Goal: Transaction & Acquisition: Book appointment/travel/reservation

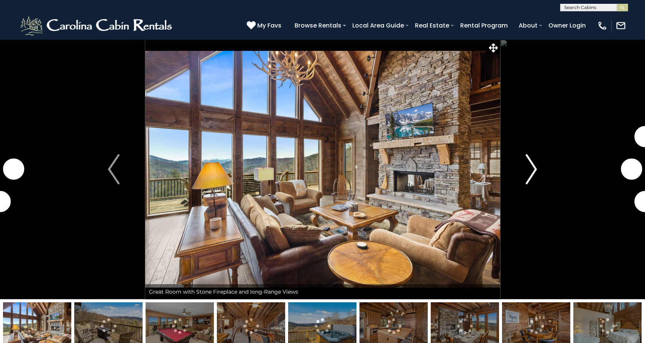
click at [538, 174] on button "Next" at bounding box center [531, 169] width 63 height 260
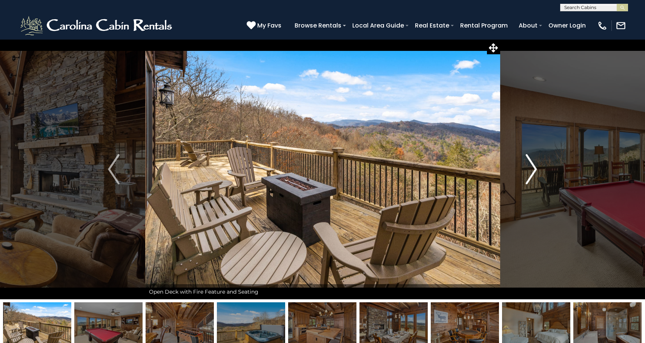
click at [538, 174] on button "Next" at bounding box center [531, 169] width 63 height 260
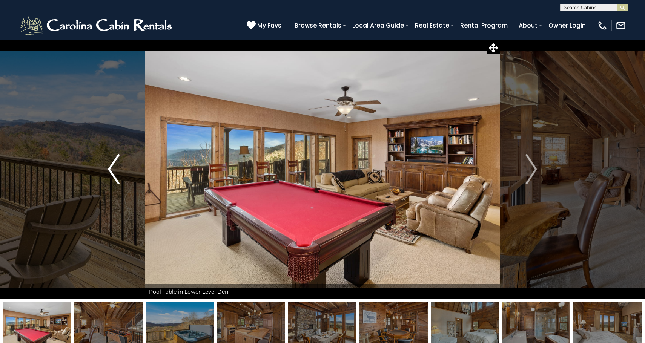
click at [121, 170] on button "Previous" at bounding box center [113, 169] width 63 height 260
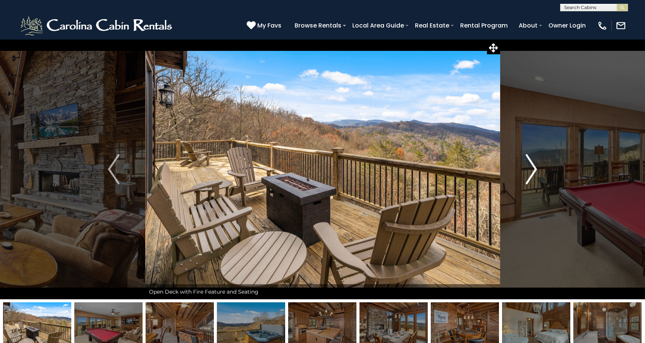
click at [533, 173] on img "Next" at bounding box center [531, 169] width 11 height 30
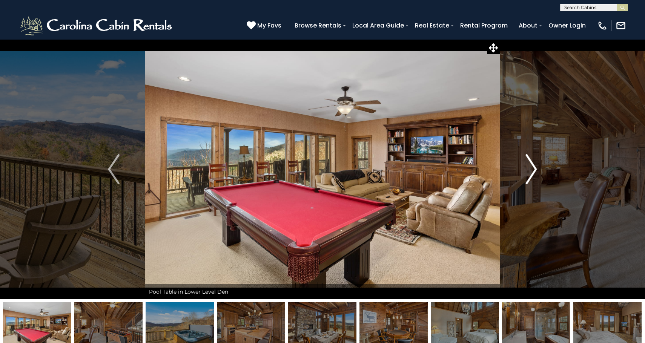
click at [533, 173] on img "Next" at bounding box center [531, 169] width 11 height 30
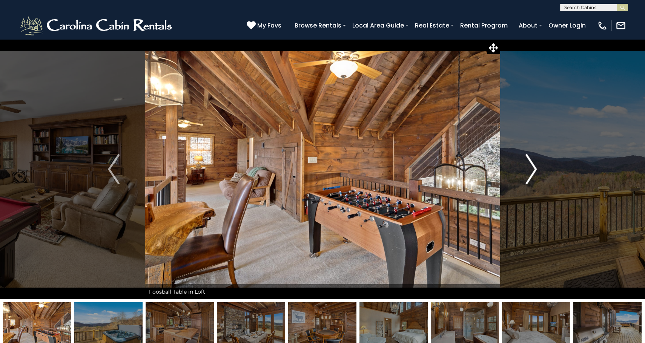
click at [533, 173] on img "Next" at bounding box center [531, 169] width 11 height 30
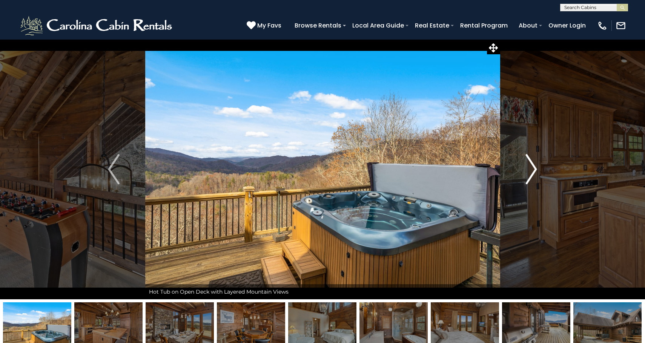
click at [533, 173] on img "Next" at bounding box center [531, 169] width 11 height 30
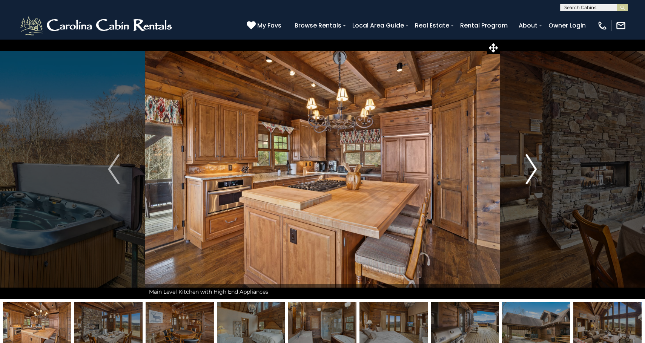
click at [533, 173] on img "Next" at bounding box center [531, 169] width 11 height 30
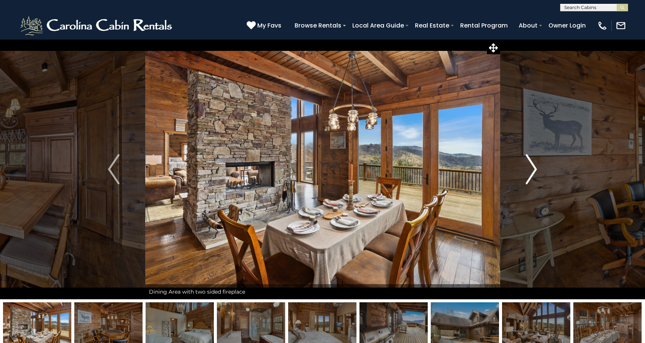
click at [533, 173] on img "Next" at bounding box center [531, 169] width 11 height 30
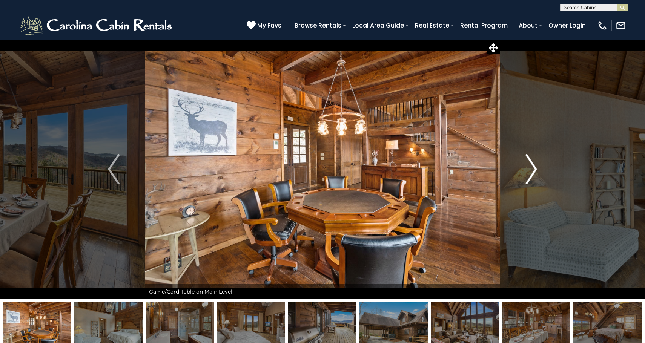
click at [533, 173] on img "Next" at bounding box center [531, 169] width 11 height 30
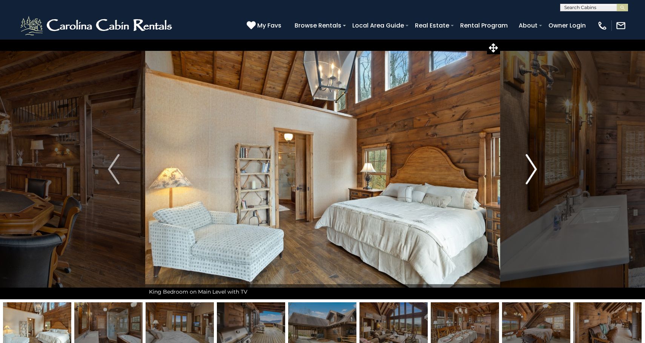
click at [530, 174] on img "Next" at bounding box center [531, 169] width 11 height 30
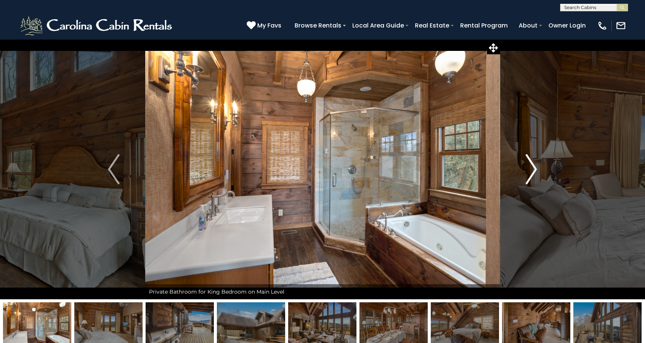
click at [530, 174] on img "Next" at bounding box center [531, 169] width 11 height 30
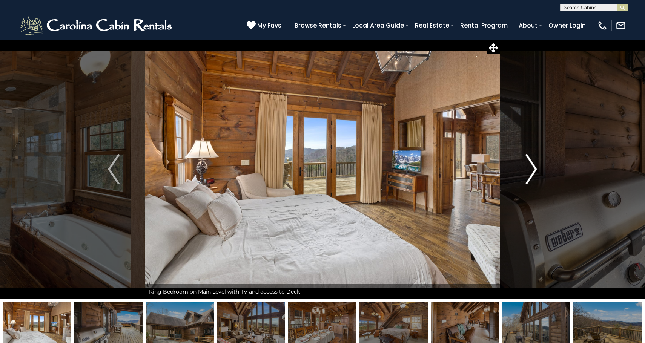
click at [530, 174] on img "Next" at bounding box center [531, 169] width 11 height 30
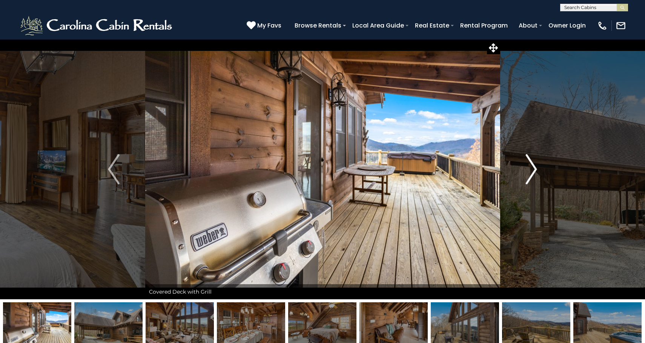
click at [530, 174] on img "Next" at bounding box center [531, 169] width 11 height 30
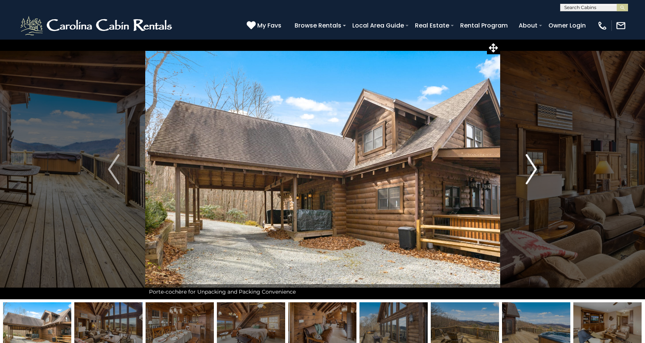
click at [530, 174] on img "Next" at bounding box center [531, 169] width 11 height 30
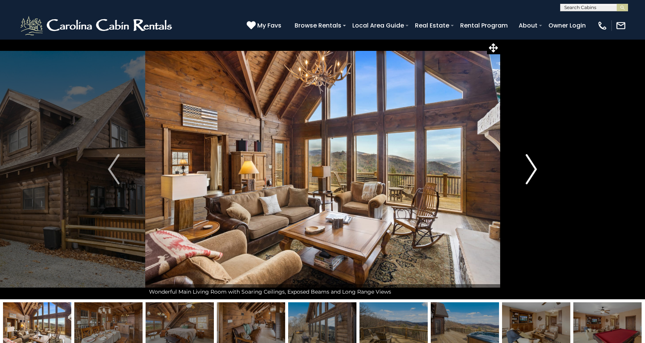
click at [530, 174] on img "Next" at bounding box center [531, 169] width 11 height 30
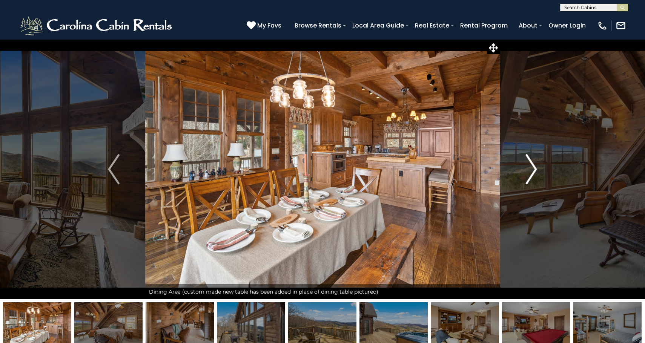
click at [530, 174] on img "Next" at bounding box center [531, 169] width 11 height 30
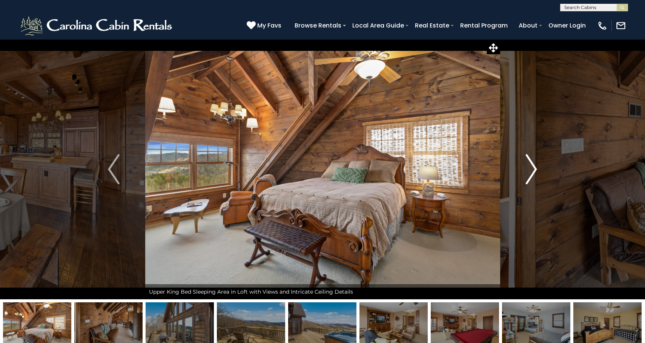
click at [530, 174] on img "Next" at bounding box center [531, 169] width 11 height 30
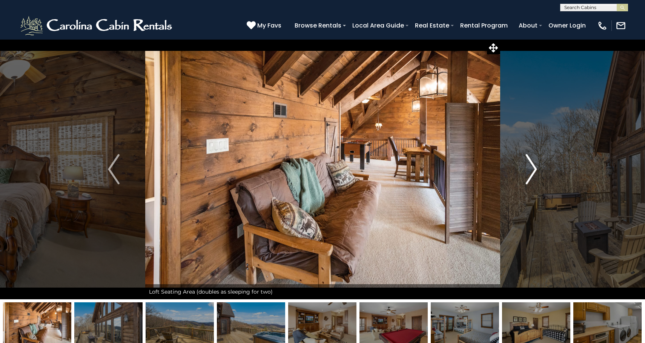
click at [530, 174] on img "Next" at bounding box center [531, 169] width 11 height 30
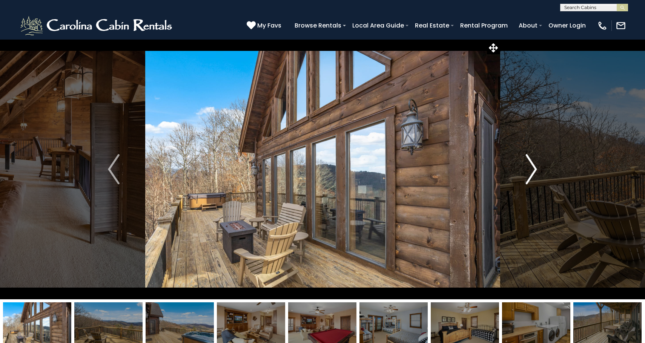
click at [530, 174] on img "Next" at bounding box center [531, 169] width 11 height 30
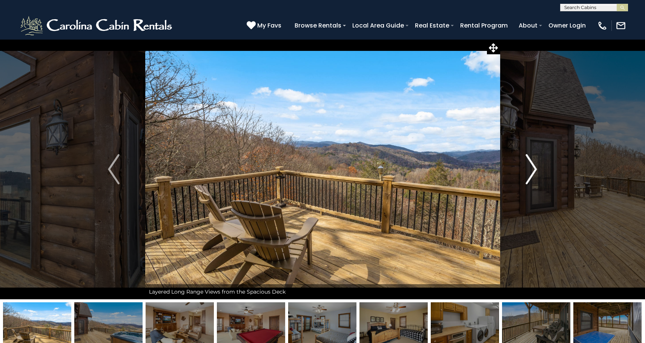
click at [530, 174] on img "Next" at bounding box center [531, 169] width 11 height 30
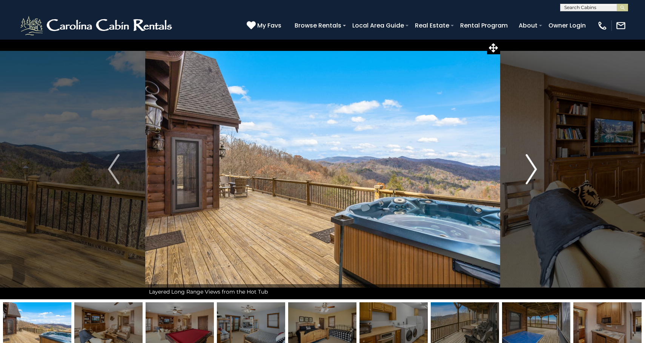
click at [530, 174] on img "Next" at bounding box center [531, 169] width 11 height 30
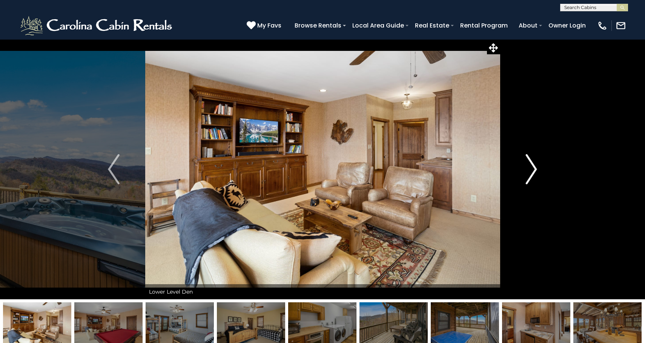
click at [530, 174] on img "Next" at bounding box center [531, 169] width 11 height 30
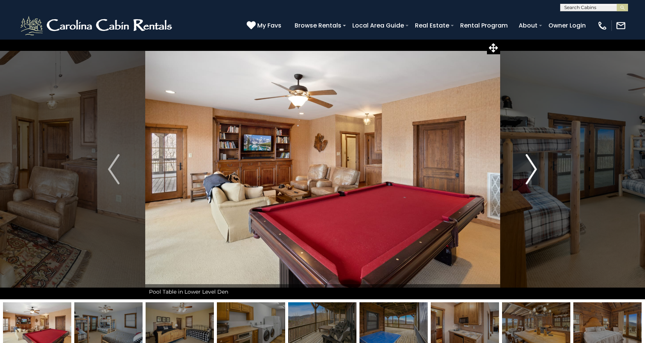
click at [530, 174] on img "Next" at bounding box center [531, 169] width 11 height 30
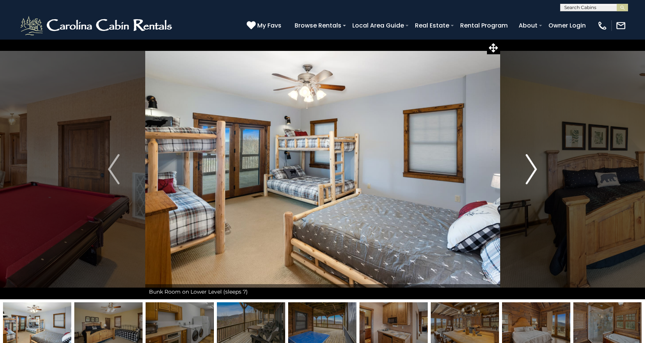
click at [530, 174] on img "Next" at bounding box center [531, 169] width 11 height 30
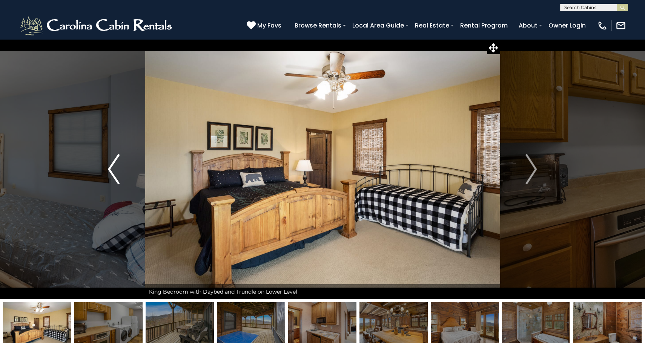
click at [121, 178] on button "Previous" at bounding box center [113, 169] width 63 height 260
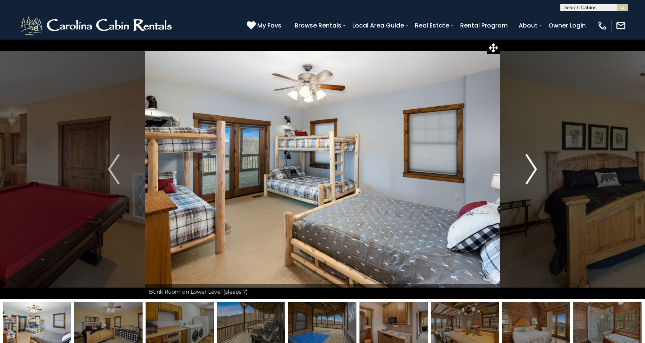
click at [531, 173] on img "Next" at bounding box center [531, 169] width 11 height 30
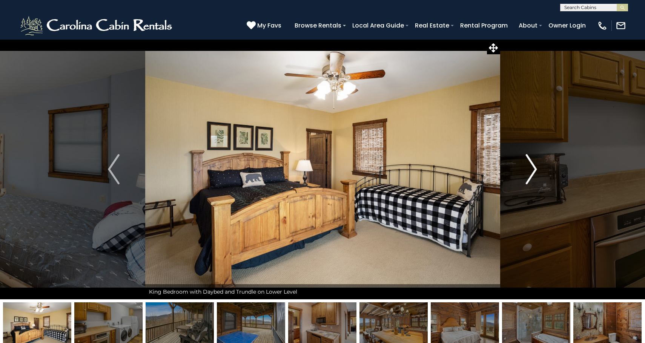
click at [531, 173] on img "Next" at bounding box center [531, 169] width 11 height 30
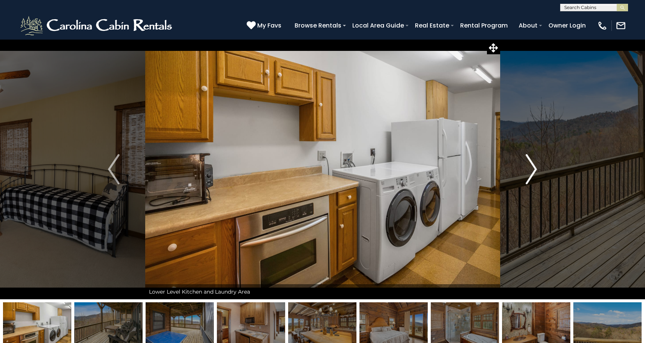
click at [532, 173] on img "Next" at bounding box center [531, 169] width 11 height 30
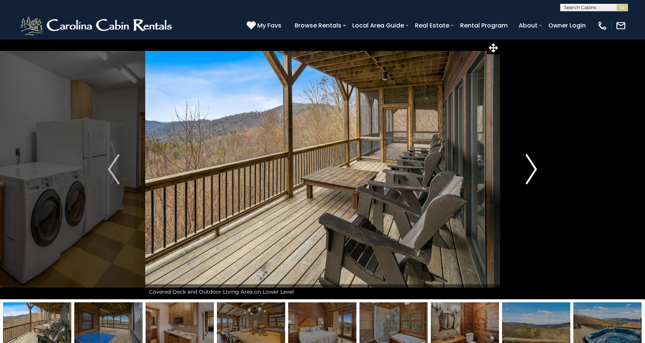
click at [532, 173] on img "Next" at bounding box center [531, 169] width 11 height 30
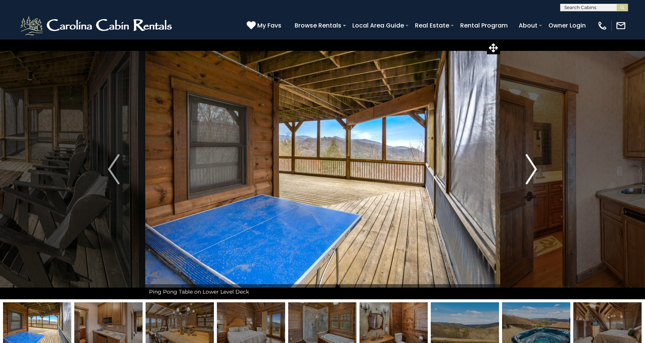
click at [533, 173] on img "Next" at bounding box center [531, 169] width 11 height 30
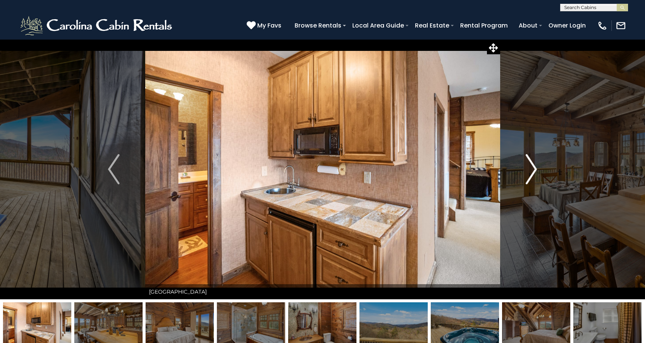
click at [533, 173] on img "Next" at bounding box center [531, 169] width 11 height 30
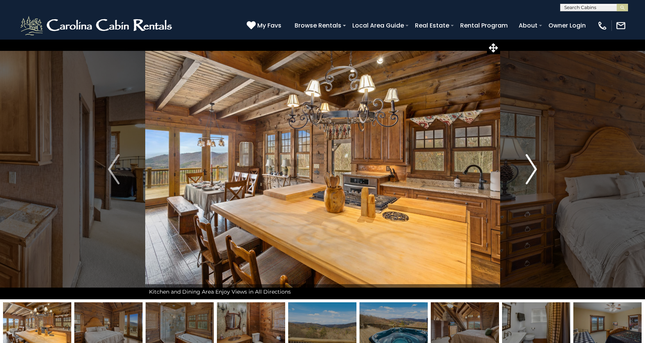
click at [529, 173] on img "Next" at bounding box center [531, 169] width 11 height 30
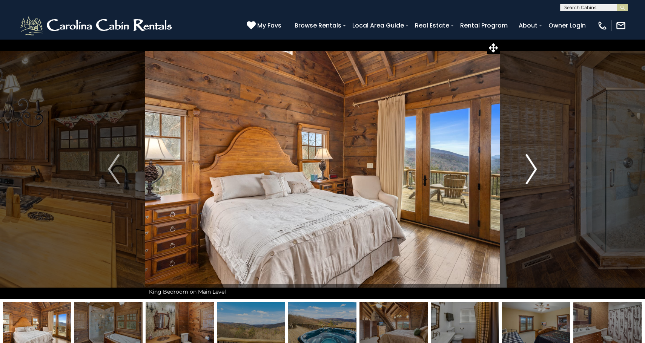
click at [529, 173] on img "Next" at bounding box center [531, 169] width 11 height 30
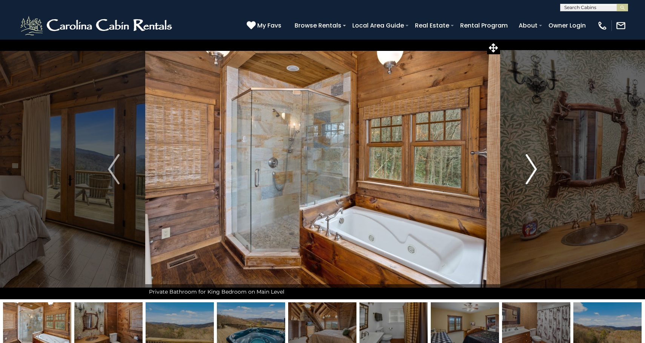
click at [530, 173] on img "Next" at bounding box center [531, 169] width 11 height 30
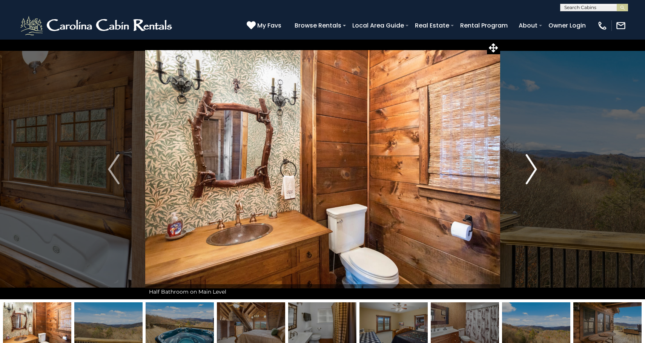
click at [530, 173] on img "Next" at bounding box center [531, 169] width 11 height 30
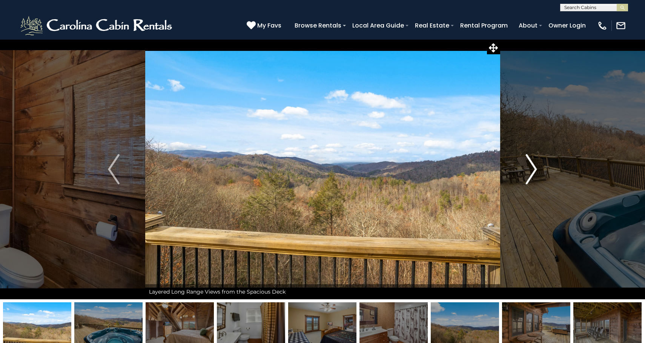
click at [530, 173] on img "Next" at bounding box center [531, 169] width 11 height 30
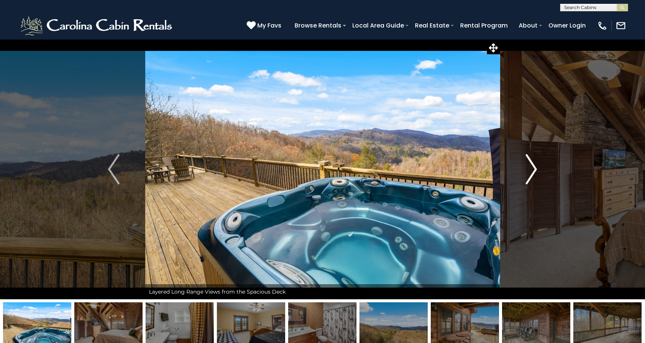
click at [530, 173] on img "Next" at bounding box center [531, 169] width 11 height 30
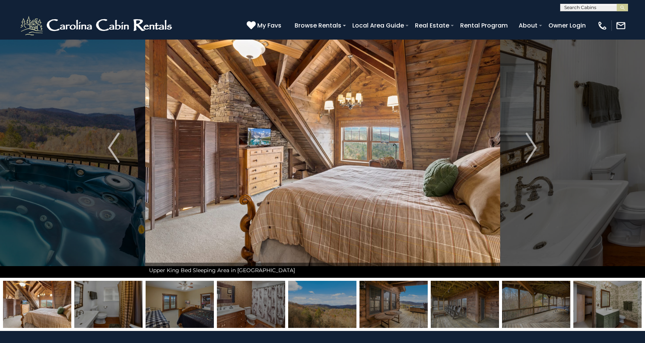
scroll to position [23, 0]
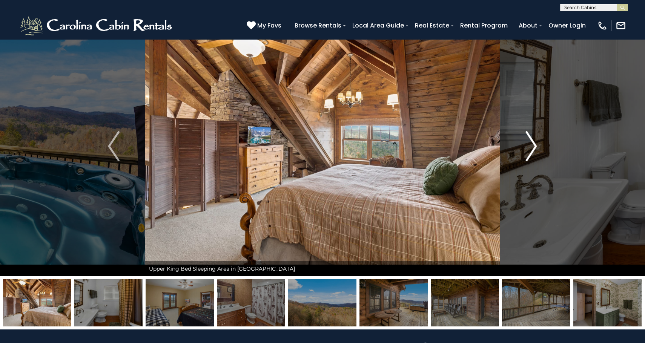
click at [538, 160] on button "Next" at bounding box center [531, 146] width 63 height 260
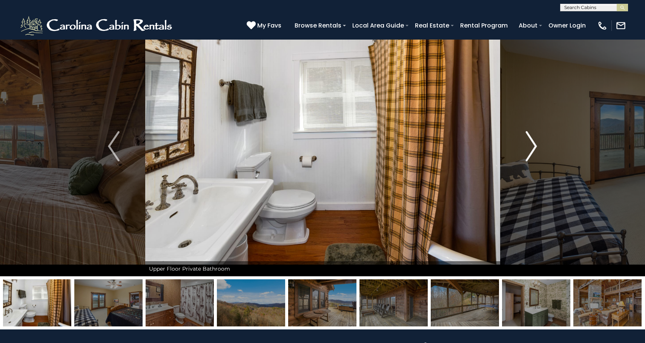
click at [538, 160] on button "Next" at bounding box center [531, 146] width 63 height 260
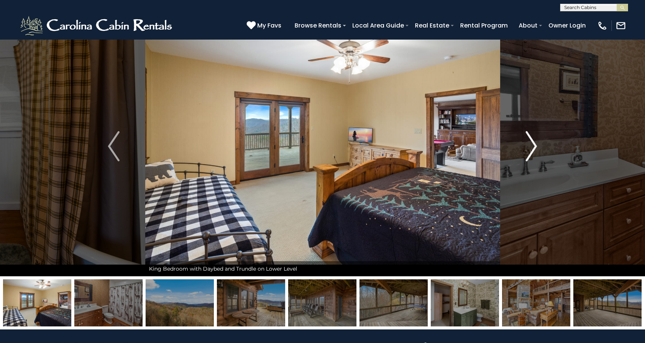
click at [538, 160] on button "Next" at bounding box center [531, 146] width 63 height 260
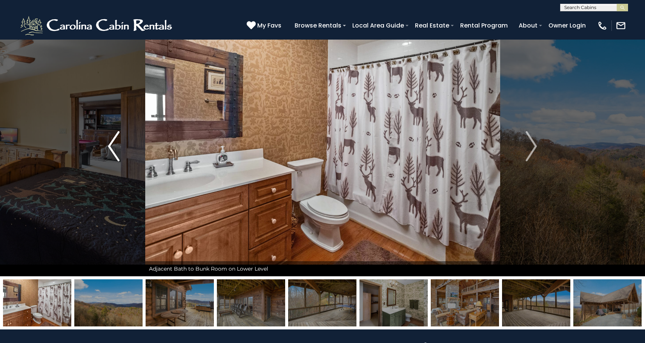
click at [121, 148] on button "Previous" at bounding box center [113, 146] width 63 height 260
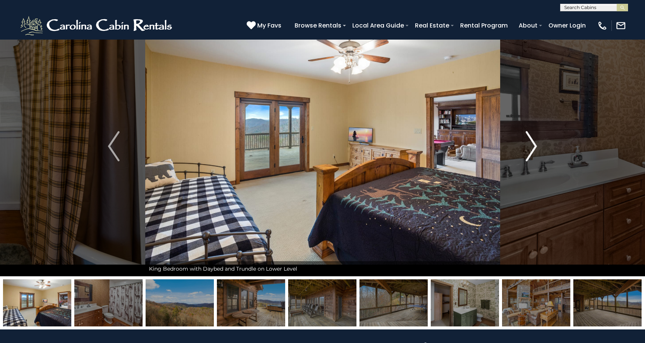
click at [530, 161] on img "Next" at bounding box center [531, 146] width 11 height 30
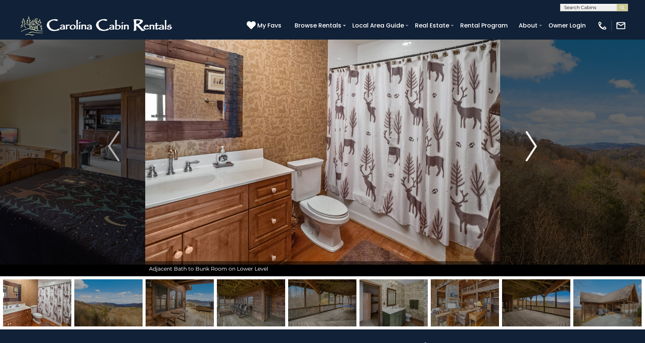
click at [530, 161] on img "Next" at bounding box center [531, 146] width 11 height 30
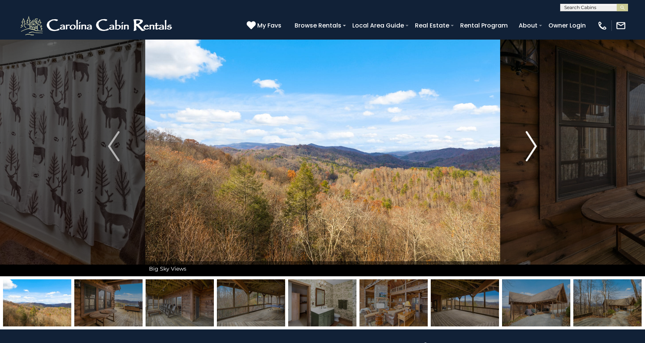
click at [530, 161] on img "Next" at bounding box center [531, 146] width 11 height 30
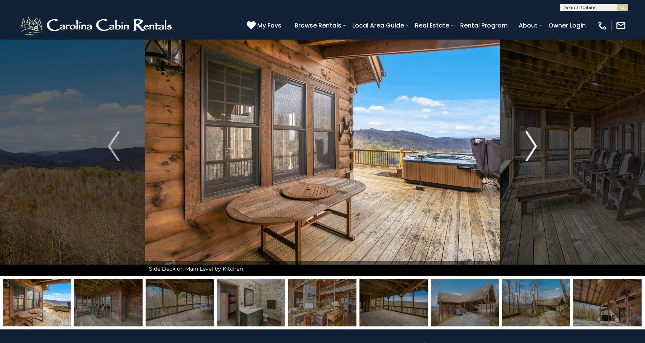
click at [530, 161] on img "Next" at bounding box center [531, 146] width 11 height 30
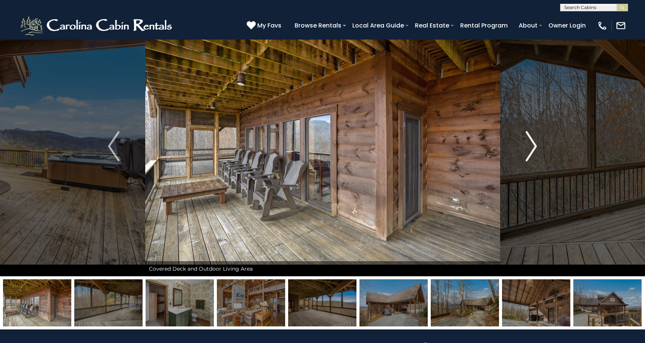
click at [530, 161] on img "Next" at bounding box center [531, 146] width 11 height 30
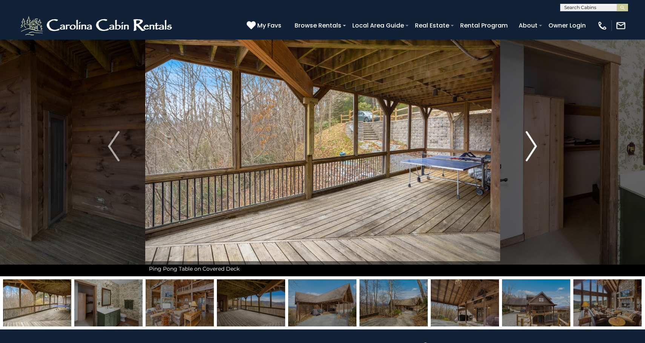
click at [530, 161] on img "Next" at bounding box center [531, 146] width 11 height 30
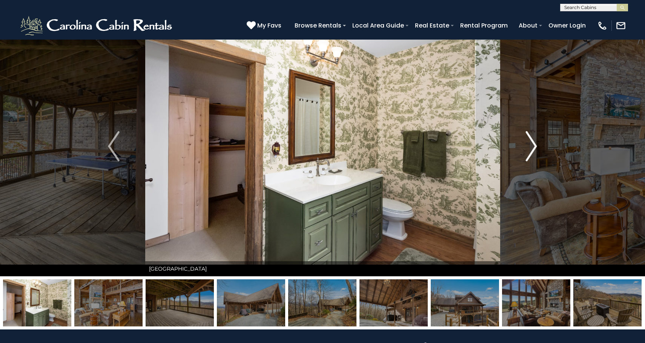
click at [530, 161] on img "Next" at bounding box center [531, 146] width 11 height 30
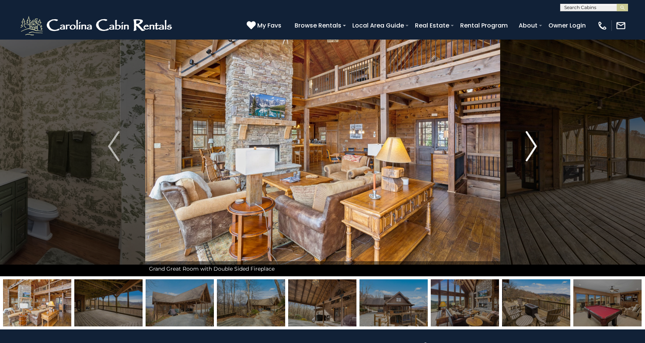
click at [530, 160] on img "Next" at bounding box center [531, 146] width 11 height 30
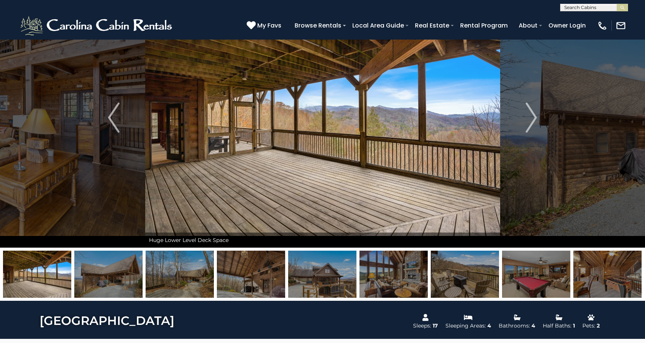
scroll to position [0, 0]
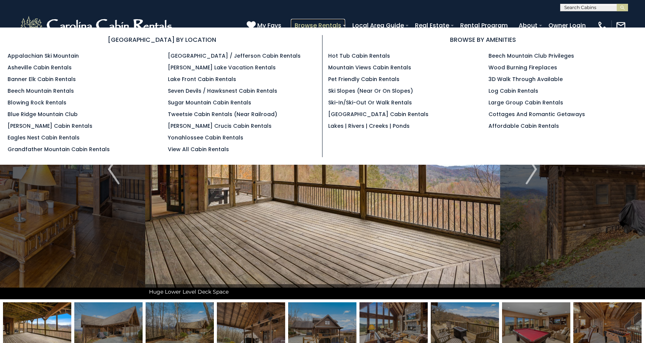
click at [333, 25] on link "Browse Rentals" at bounding box center [318, 25] width 54 height 13
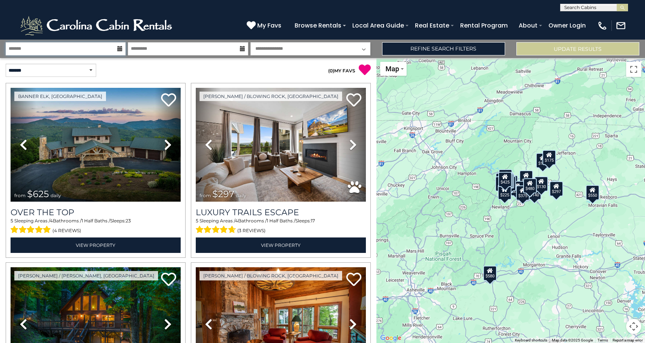
click at [92, 51] on input "text" at bounding box center [66, 48] width 120 height 13
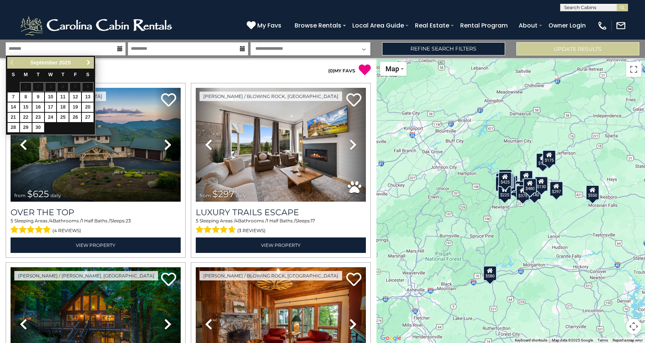
click at [87, 64] on span "Next" at bounding box center [89, 63] width 6 height 6
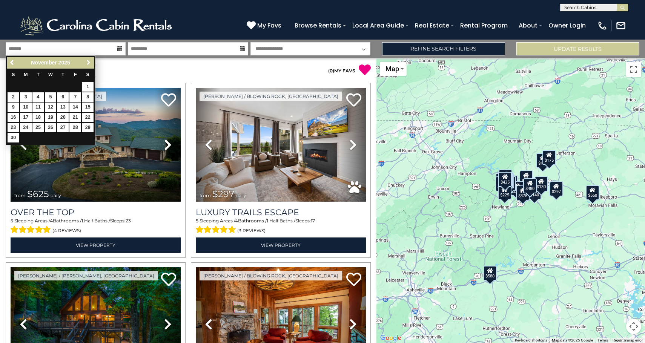
click at [87, 64] on span "Next" at bounding box center [89, 63] width 6 height 6
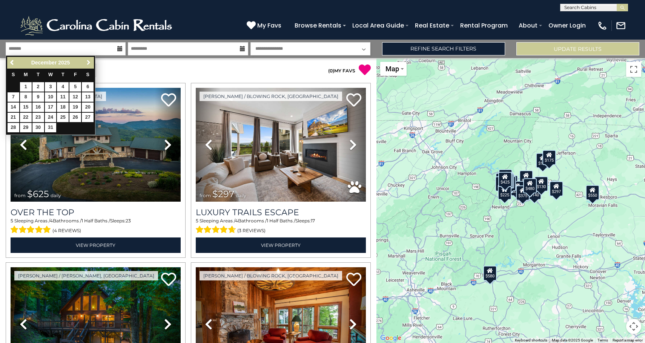
click at [87, 64] on span "Next" at bounding box center [89, 63] width 6 height 6
click at [12, 64] on span "Previous" at bounding box center [12, 63] width 6 height 6
click at [28, 130] on link "29" at bounding box center [26, 127] width 12 height 9
type input "********"
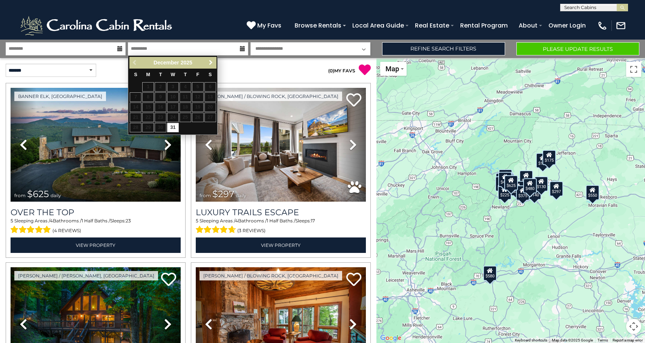
click at [211, 62] on span "Next" at bounding box center [211, 63] width 6 height 6
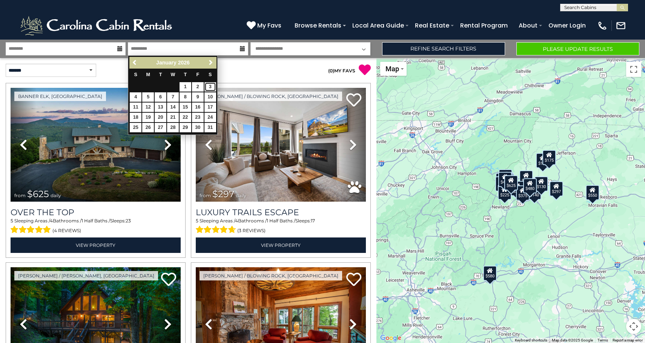
click at [209, 88] on link "3" at bounding box center [210, 86] width 12 height 9
type input "******"
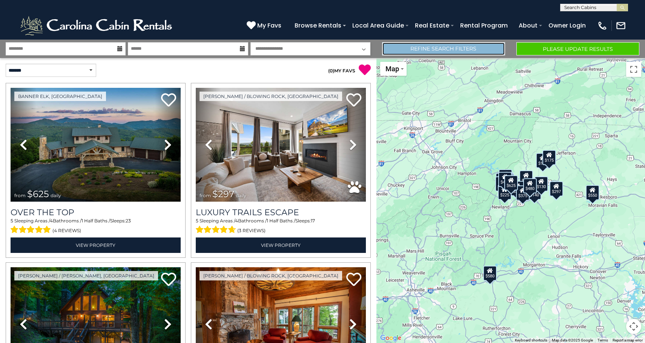
click at [472, 48] on link "Refine Search Filters" at bounding box center [443, 48] width 123 height 13
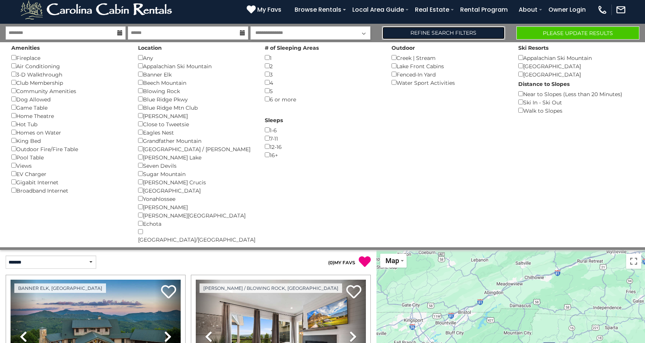
scroll to position [17, 0]
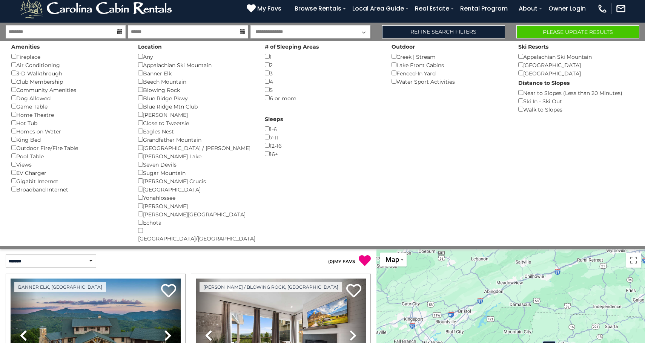
click at [31, 57] on div "Fireplace ()" at bounding box center [68, 56] width 115 height 8
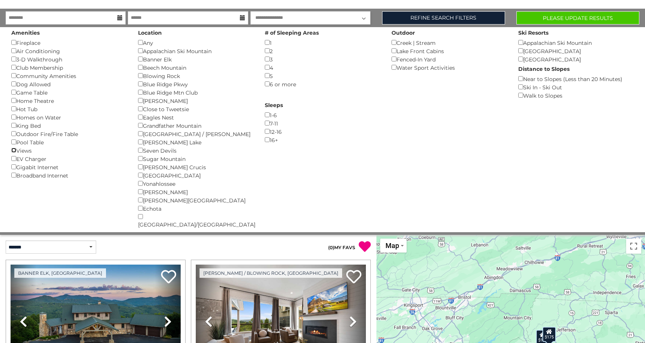
scroll to position [0, 0]
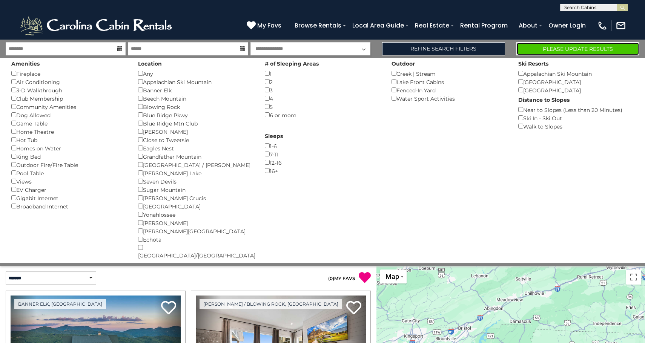
click at [570, 47] on button "Please Update Results" at bounding box center [577, 48] width 123 height 13
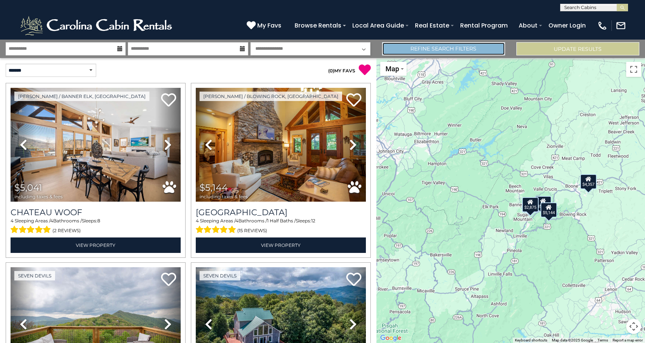
click at [441, 46] on link "Refine Search Filters" at bounding box center [443, 48] width 123 height 13
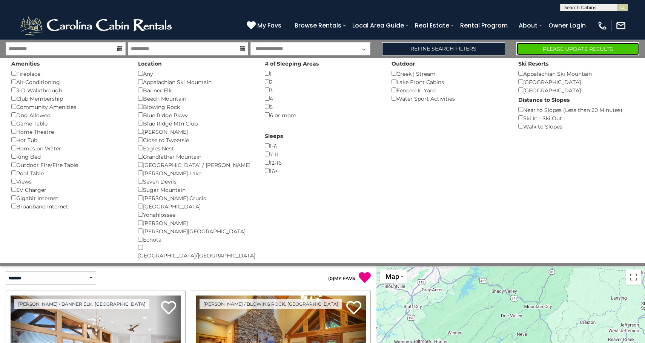
click at [568, 49] on button "Please Update Results" at bounding box center [577, 48] width 123 height 13
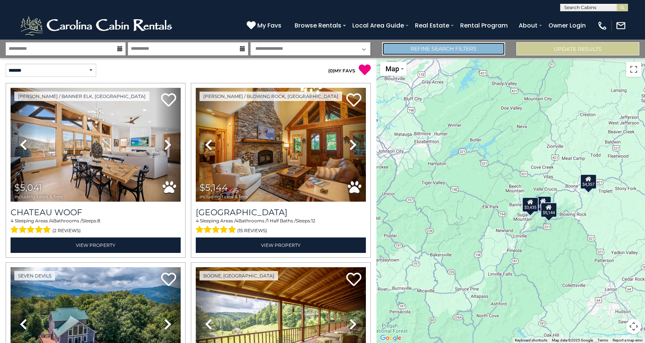
click at [405, 52] on link "Refine Search Filters" at bounding box center [443, 48] width 123 height 13
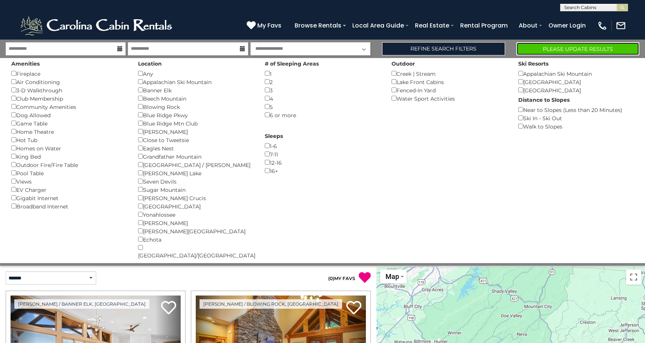
click at [549, 48] on button "Please Update Results" at bounding box center [577, 48] width 123 height 13
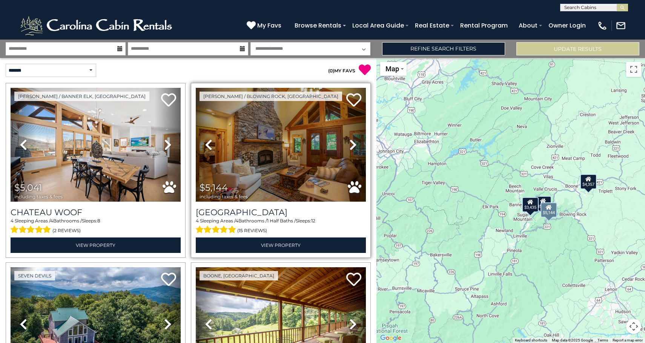
click at [355, 148] on icon at bounding box center [353, 145] width 8 height 12
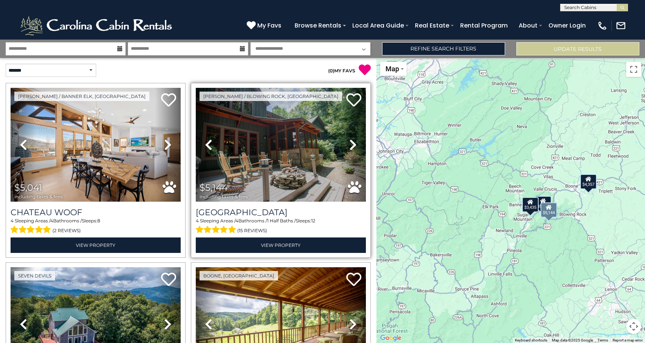
click at [355, 148] on icon at bounding box center [353, 145] width 8 height 12
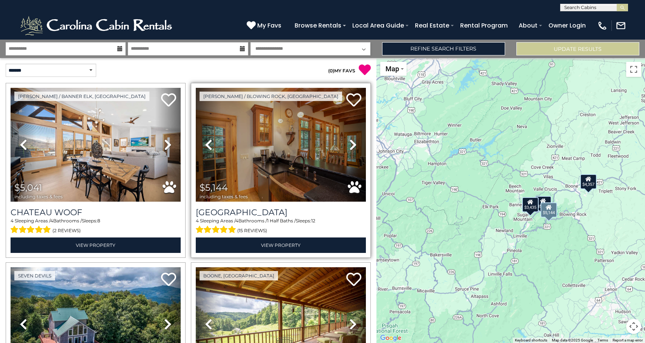
click at [355, 148] on icon at bounding box center [353, 145] width 8 height 12
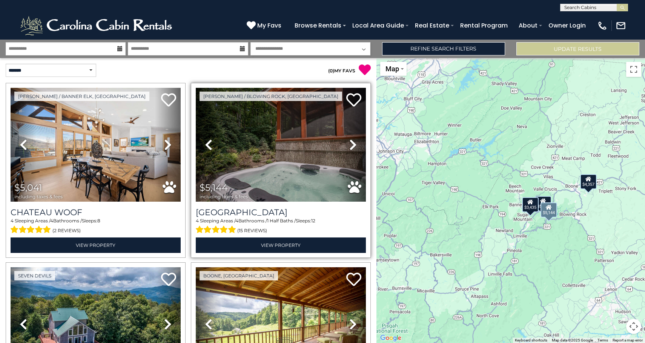
click at [355, 148] on icon at bounding box center [353, 145] width 8 height 12
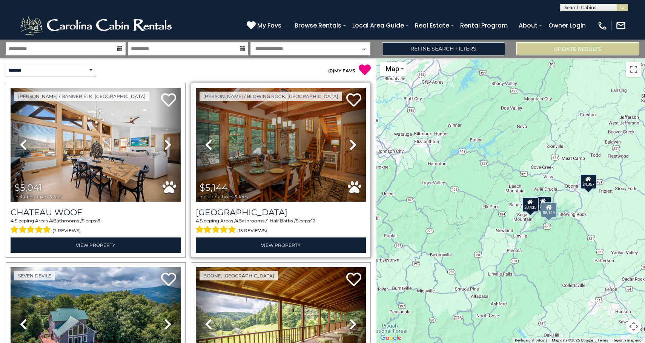
click at [356, 148] on icon at bounding box center [353, 145] width 8 height 12
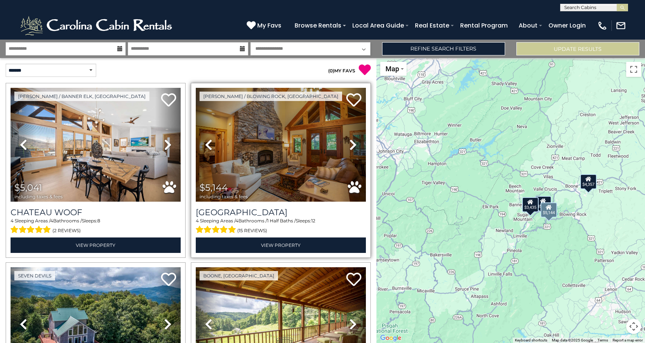
click at [356, 148] on icon at bounding box center [353, 145] width 8 height 12
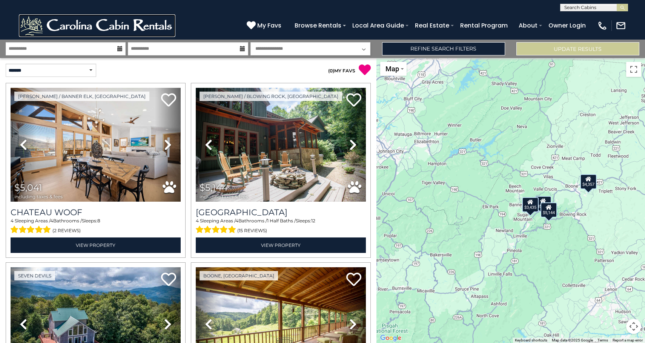
click at [72, 26] on img at bounding box center [97, 25] width 157 height 23
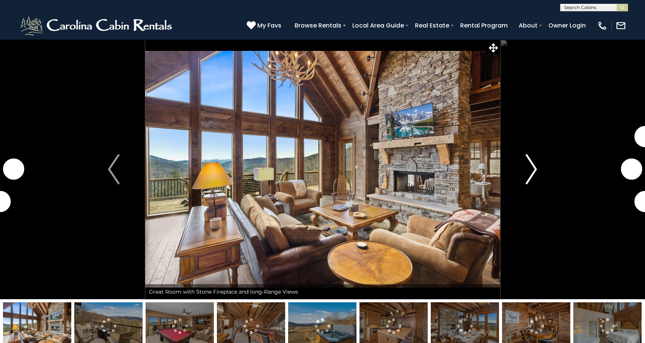
click at [534, 178] on img "Next" at bounding box center [531, 169] width 11 height 30
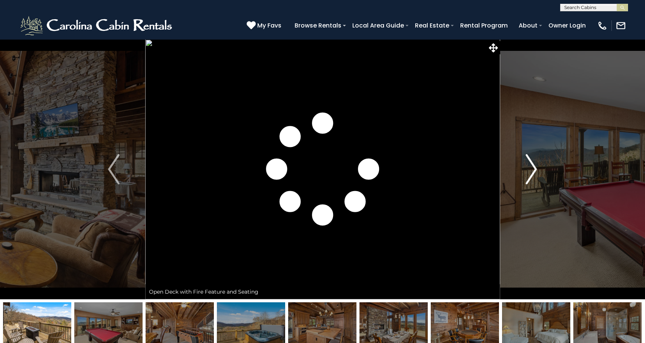
click at [534, 177] on img "Next" at bounding box center [531, 169] width 11 height 30
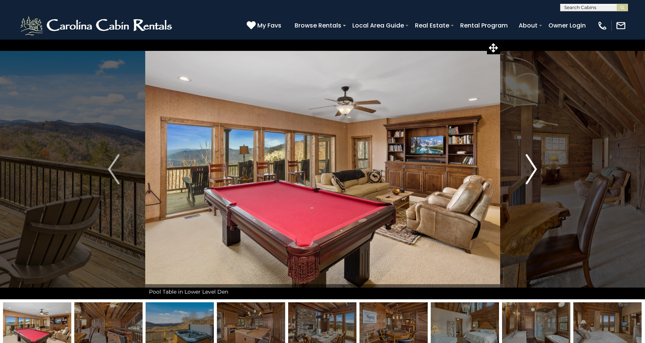
click at [534, 177] on img "Next" at bounding box center [531, 169] width 11 height 30
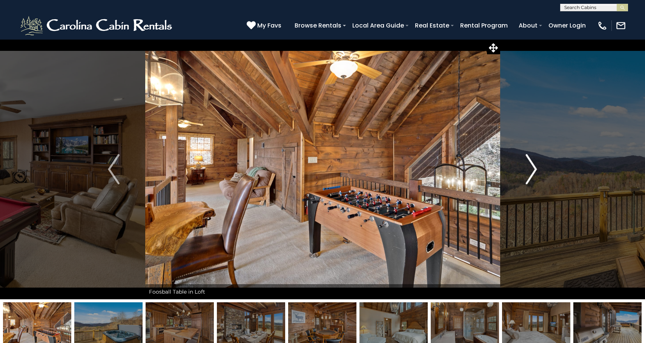
click at [534, 178] on img "Next" at bounding box center [531, 169] width 11 height 30
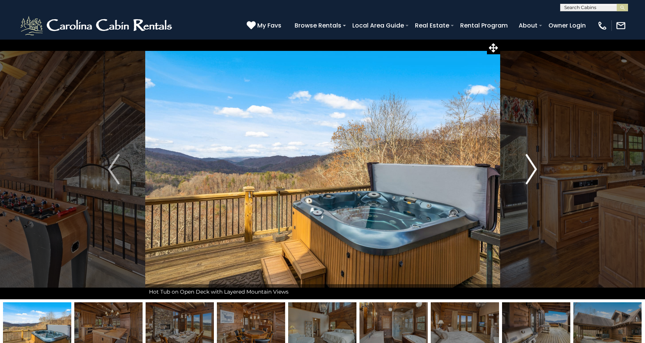
click at [534, 178] on img "Next" at bounding box center [531, 169] width 11 height 30
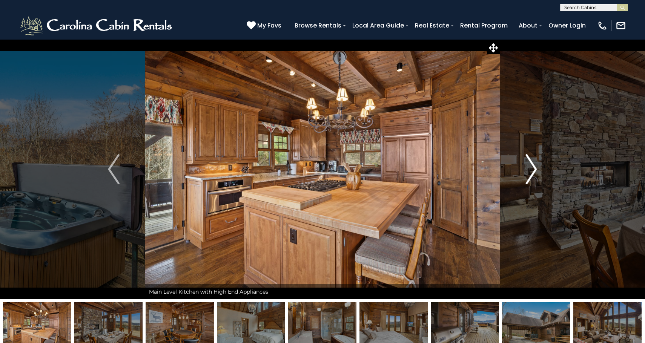
click at [532, 177] on img "Next" at bounding box center [531, 169] width 11 height 30
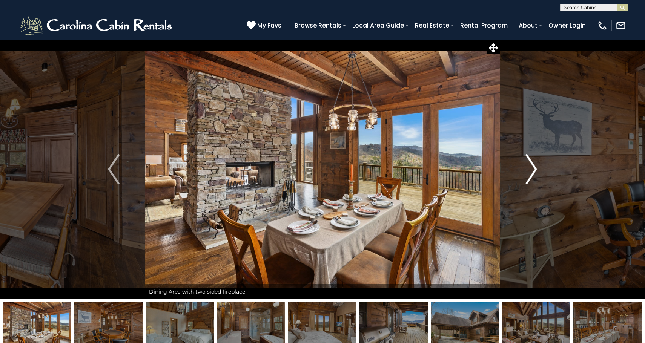
click at [532, 177] on img "Next" at bounding box center [531, 169] width 11 height 30
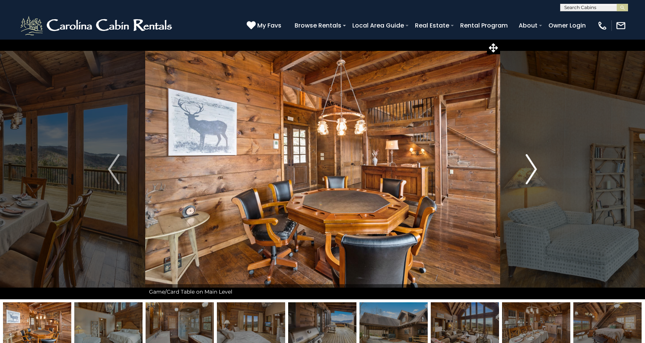
click at [532, 177] on img "Next" at bounding box center [531, 169] width 11 height 30
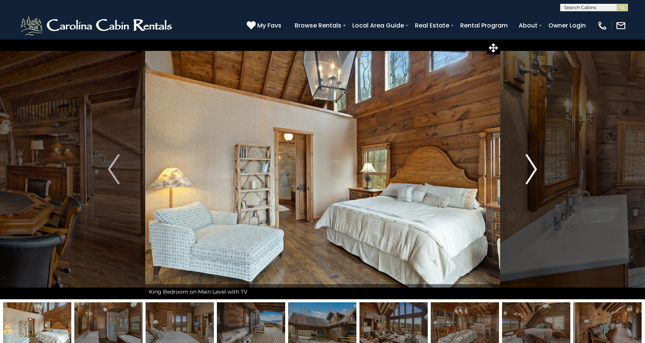
click at [533, 178] on img "Next" at bounding box center [531, 169] width 11 height 30
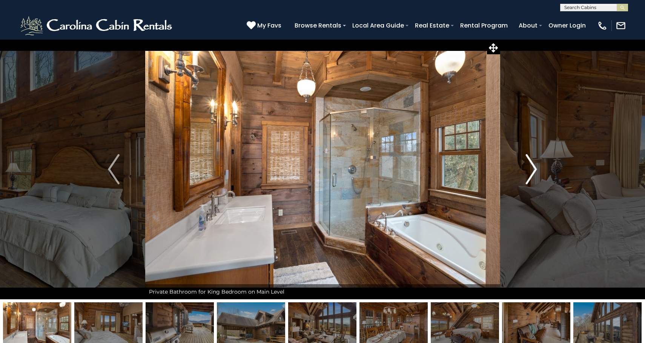
click at [533, 178] on img "Next" at bounding box center [531, 169] width 11 height 30
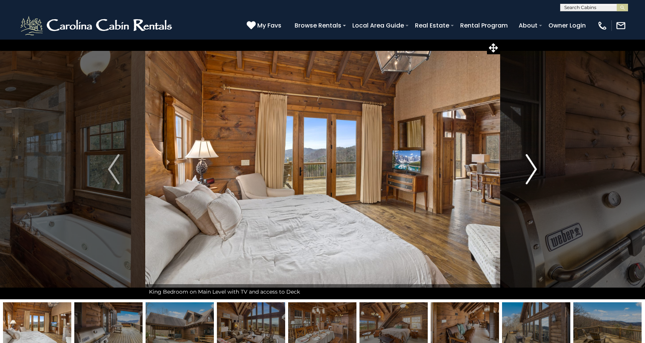
click at [533, 177] on img "Next" at bounding box center [531, 169] width 11 height 30
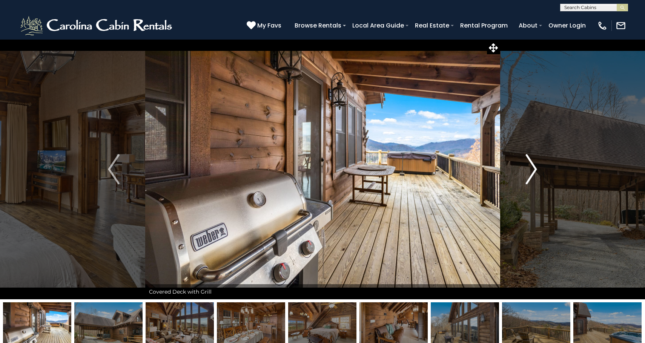
click at [533, 177] on img "Next" at bounding box center [531, 169] width 11 height 30
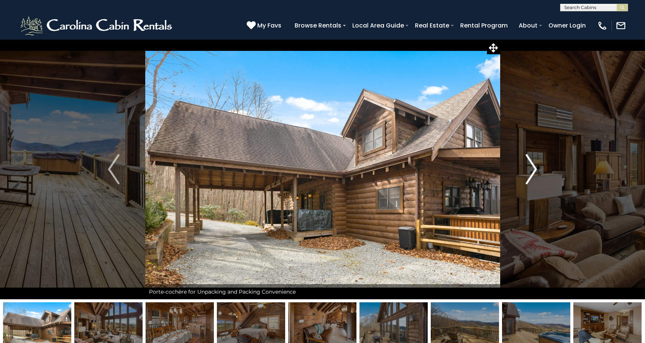
click at [533, 177] on img "Next" at bounding box center [531, 169] width 11 height 30
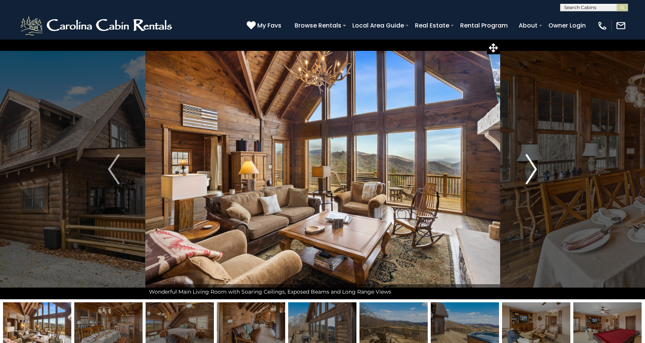
click at [533, 177] on img "Next" at bounding box center [531, 169] width 11 height 30
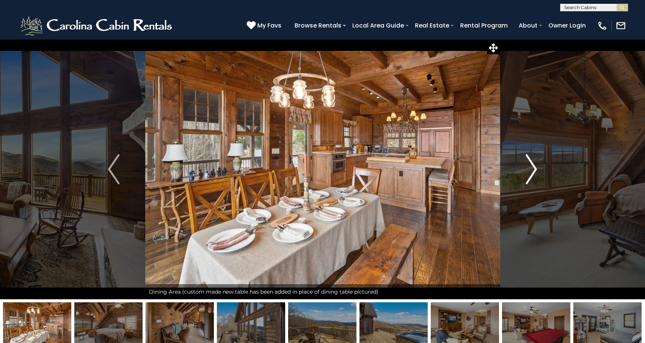
click at [533, 177] on img "Next" at bounding box center [531, 169] width 11 height 30
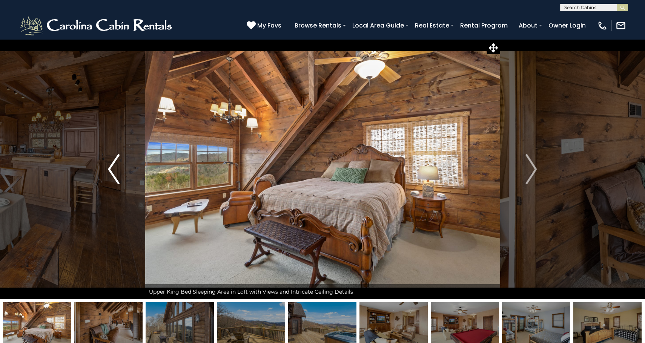
click at [121, 180] on button "Previous" at bounding box center [113, 169] width 63 height 260
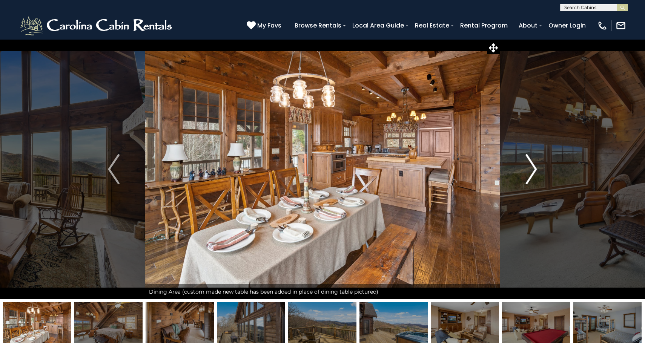
click at [529, 168] on img "Next" at bounding box center [531, 169] width 11 height 30
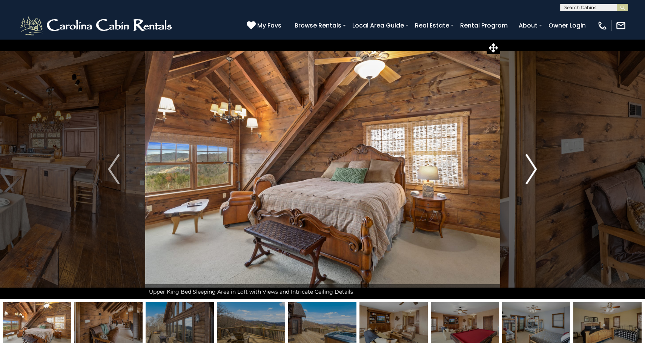
click at [529, 168] on img "Next" at bounding box center [531, 169] width 11 height 30
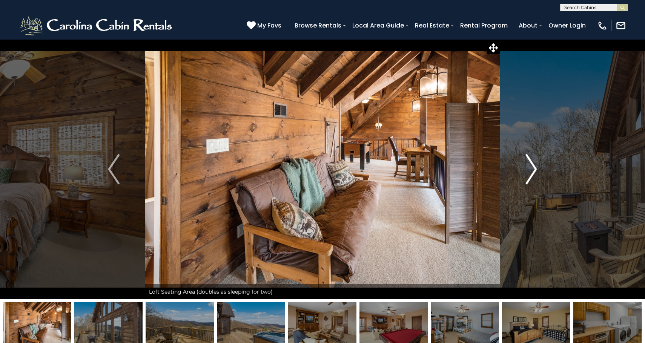
click at [529, 168] on img "Next" at bounding box center [531, 169] width 11 height 30
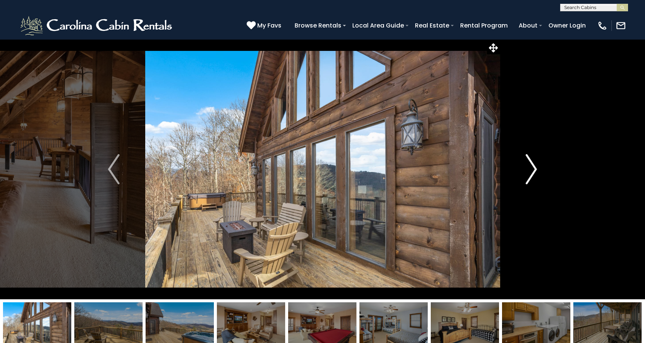
click at [529, 168] on img "Next" at bounding box center [531, 169] width 11 height 30
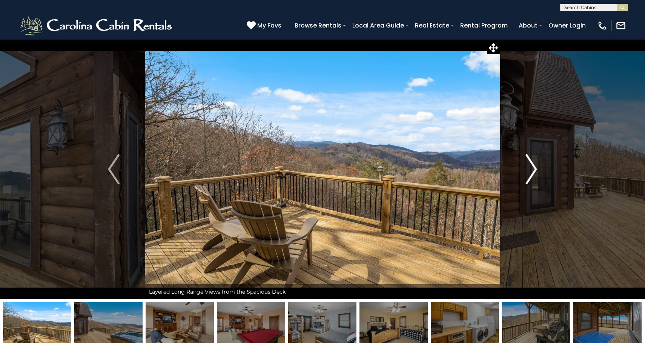
click at [529, 168] on img "Next" at bounding box center [531, 169] width 11 height 30
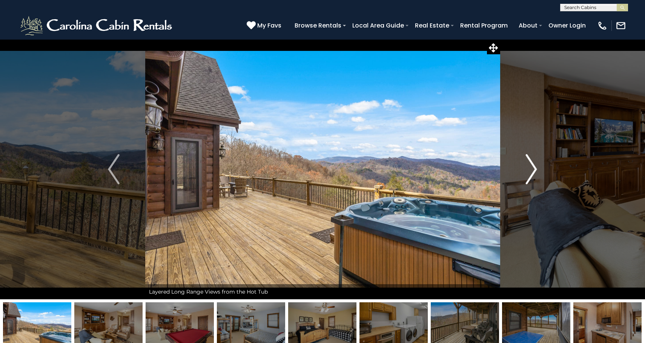
click at [529, 168] on img "Next" at bounding box center [531, 169] width 11 height 30
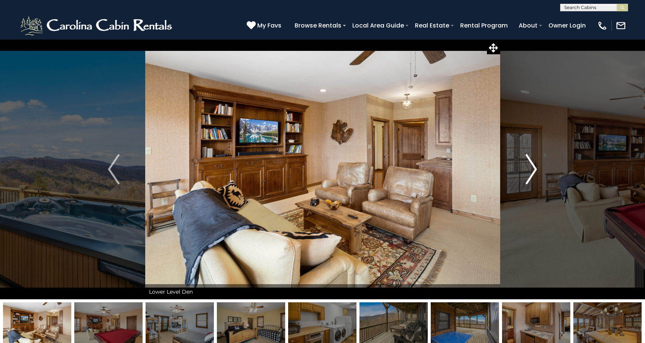
click at [529, 168] on img "Next" at bounding box center [531, 169] width 11 height 30
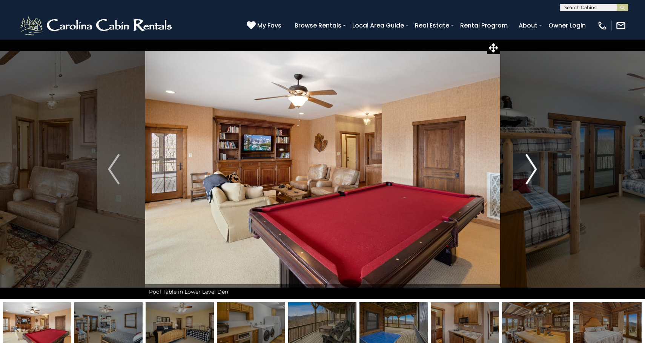
click at [529, 168] on img "Next" at bounding box center [531, 169] width 11 height 30
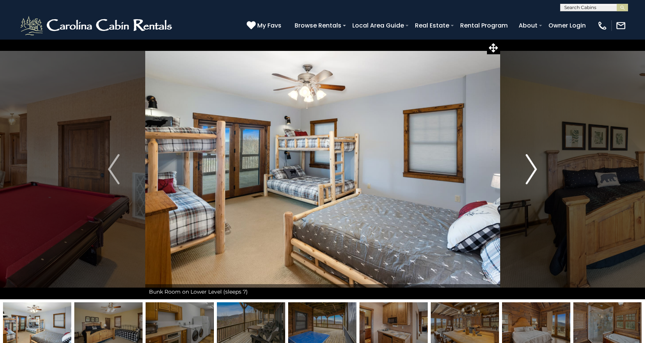
click at [529, 168] on img "Next" at bounding box center [531, 169] width 11 height 30
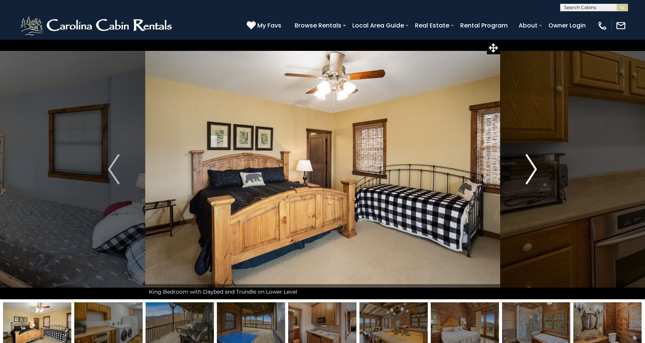
click at [529, 168] on img "Next" at bounding box center [531, 169] width 11 height 30
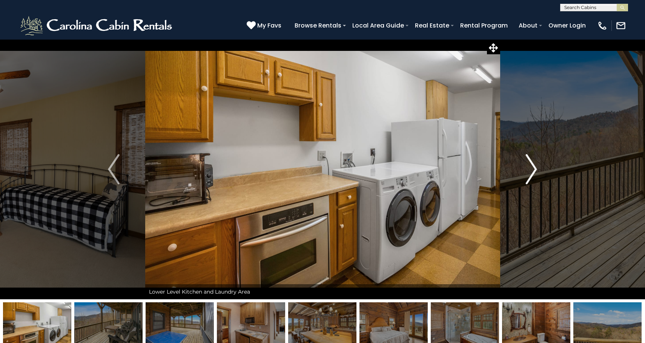
click at [529, 168] on img "Next" at bounding box center [531, 169] width 11 height 30
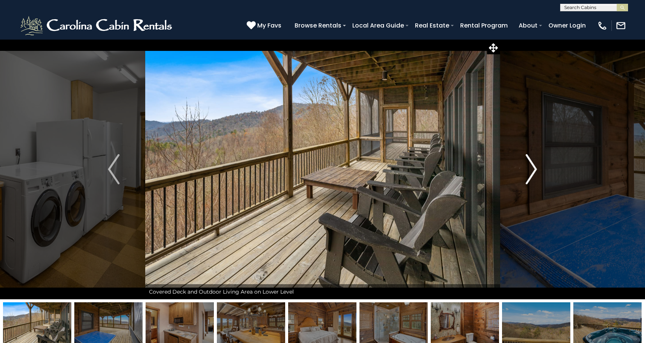
click at [529, 168] on img "Next" at bounding box center [531, 169] width 11 height 30
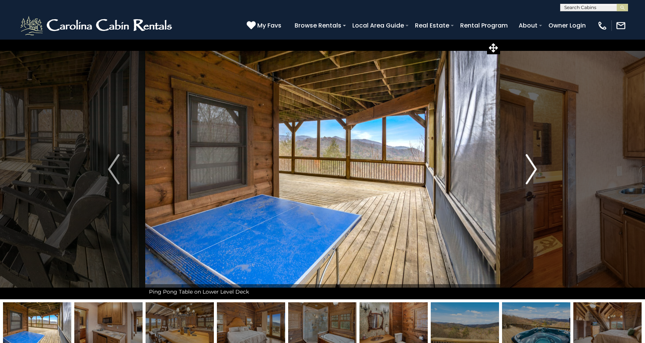
click at [529, 168] on img "Next" at bounding box center [531, 169] width 11 height 30
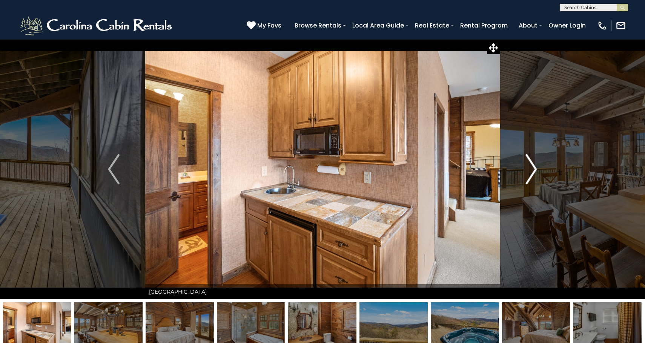
click at [529, 168] on img "Next" at bounding box center [531, 169] width 11 height 30
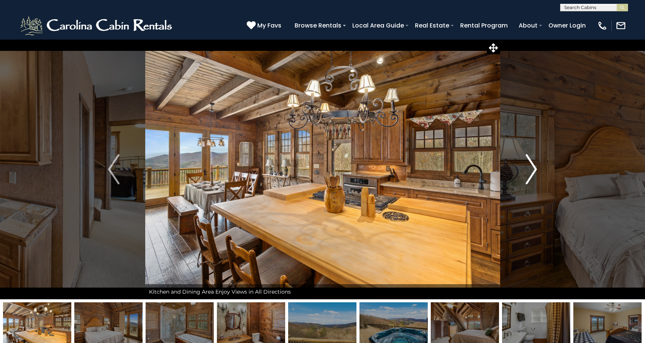
click at [529, 168] on img "Next" at bounding box center [531, 169] width 11 height 30
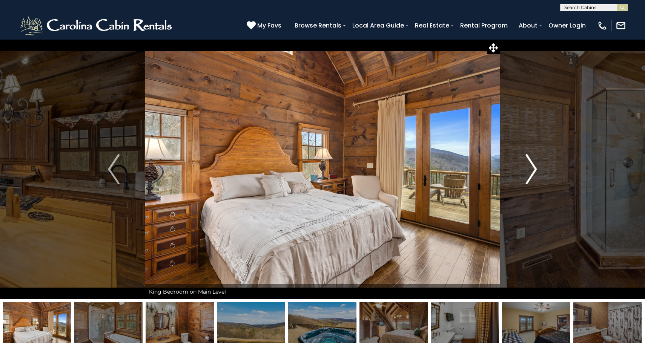
click at [529, 168] on img "Next" at bounding box center [531, 169] width 11 height 30
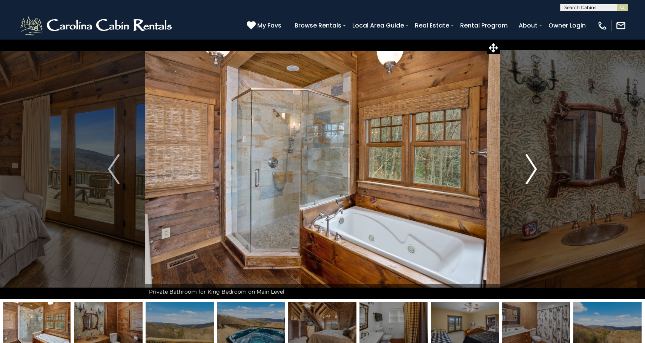
click at [529, 168] on img "Next" at bounding box center [531, 169] width 11 height 30
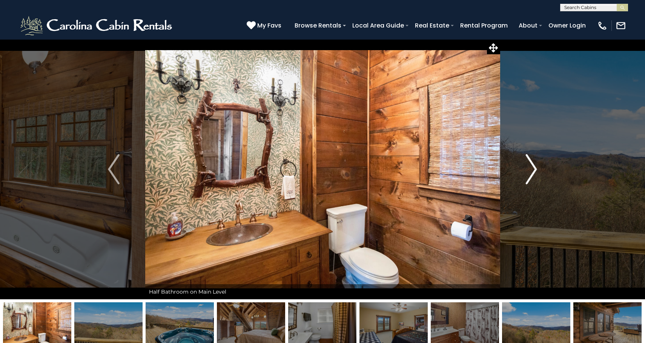
click at [529, 168] on img "Next" at bounding box center [531, 169] width 11 height 30
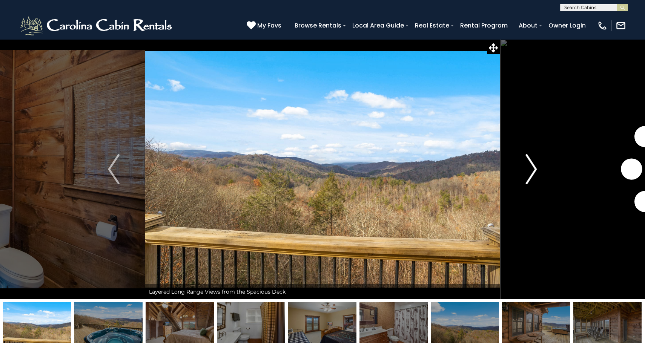
click at [529, 168] on img "Next" at bounding box center [531, 169] width 11 height 30
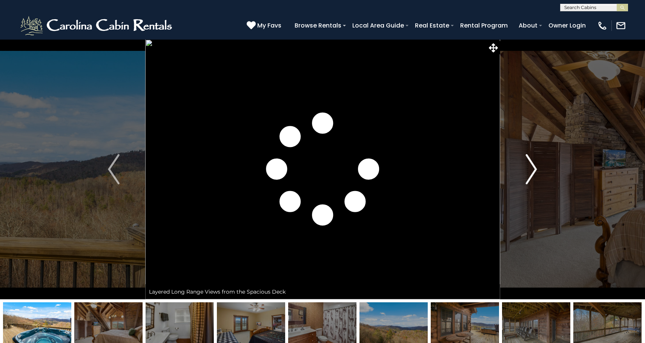
click at [529, 168] on img "Next" at bounding box center [531, 169] width 11 height 30
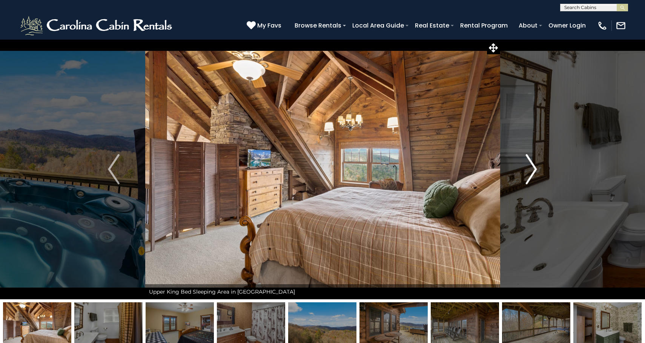
click at [529, 168] on img "Next" at bounding box center [531, 169] width 11 height 30
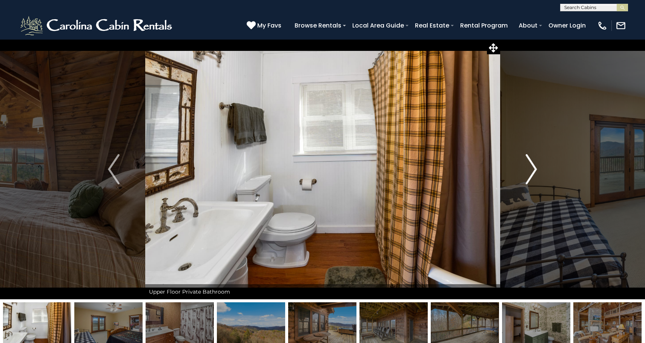
click at [529, 168] on img "Next" at bounding box center [531, 169] width 11 height 30
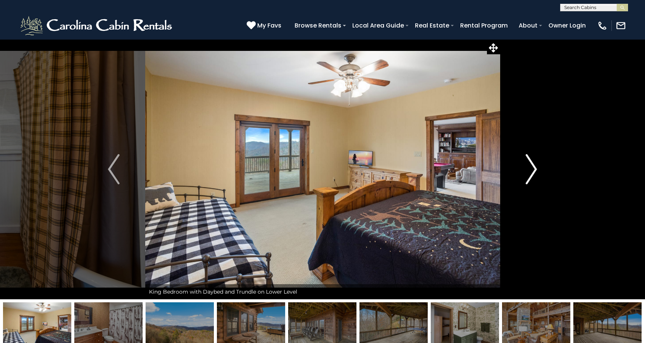
click at [529, 168] on img "Next" at bounding box center [531, 169] width 11 height 30
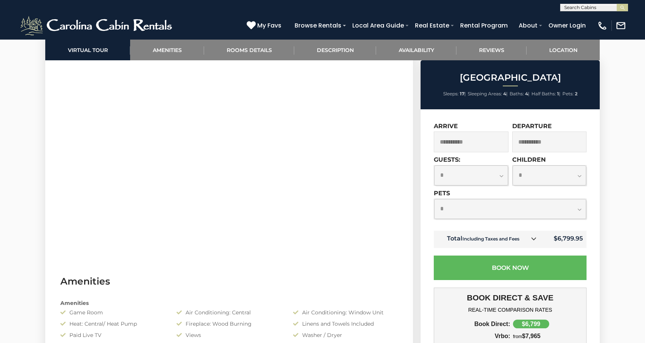
scroll to position [395, 0]
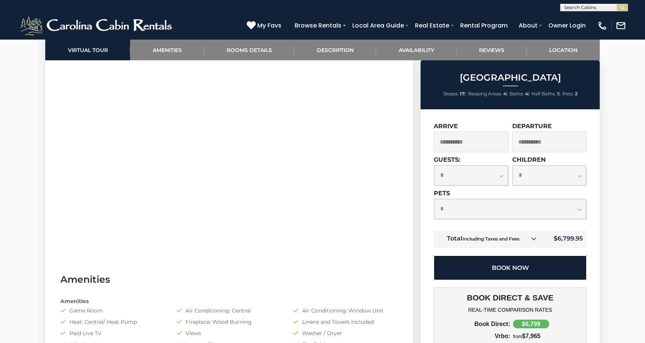
click at [504, 272] on button "Book Now" at bounding box center [510, 268] width 153 height 25
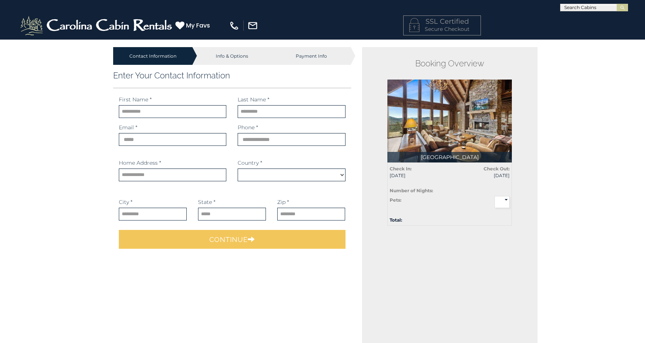
select select "*********"
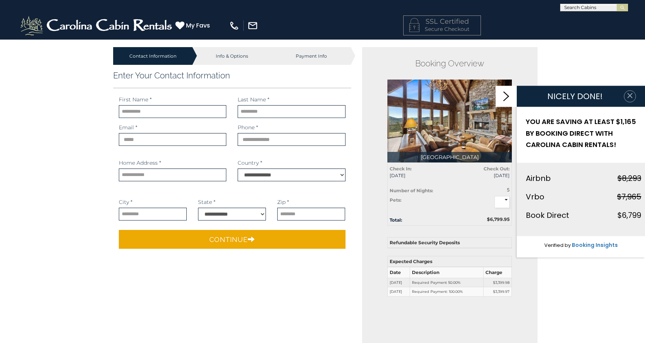
click at [626, 100] on button "button" at bounding box center [630, 97] width 12 height 12
click at [630, 100] on button "button" at bounding box center [630, 97] width 12 height 12
click at [632, 96] on icon "button" at bounding box center [630, 96] width 8 height 8
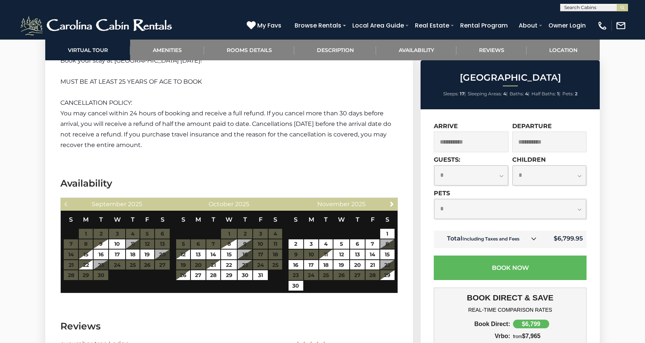
scroll to position [1522, 0]
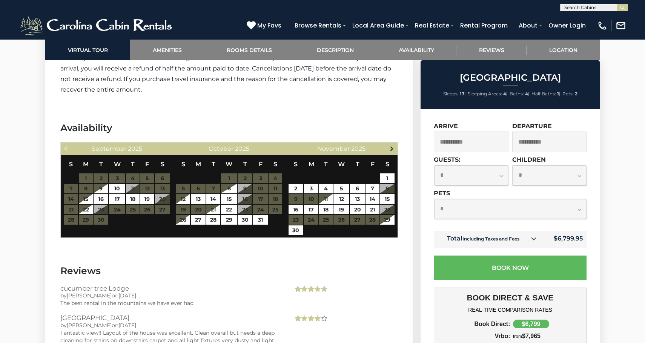
click at [390, 150] on span "Next" at bounding box center [392, 149] width 6 height 6
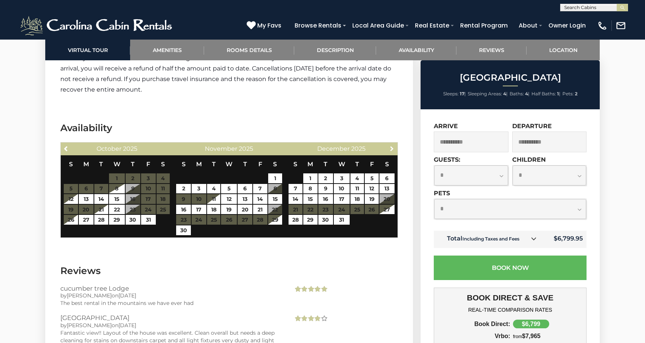
click at [390, 150] on span "Next" at bounding box center [392, 149] width 6 height 6
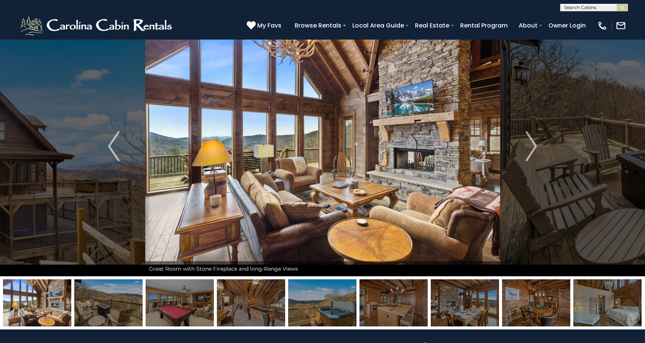
scroll to position [5, 0]
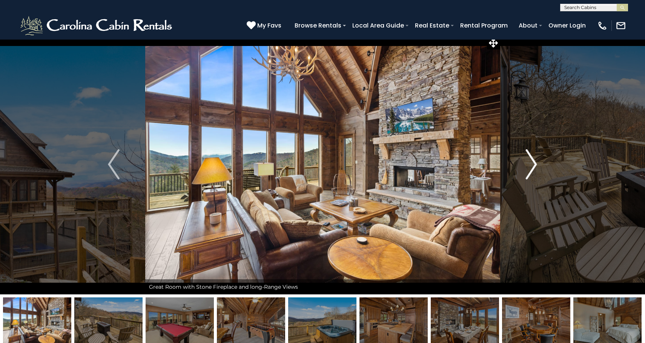
click at [533, 166] on img "Next" at bounding box center [531, 164] width 11 height 30
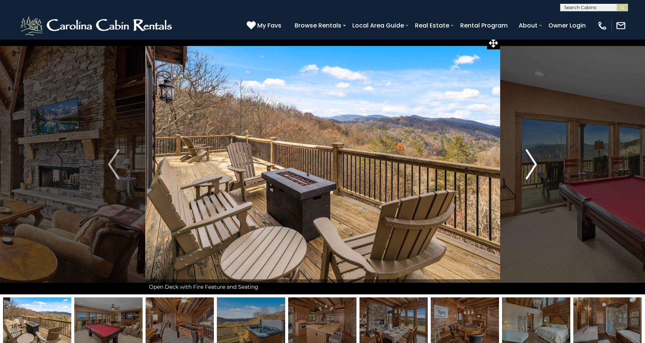
click at [533, 166] on img "Next" at bounding box center [531, 164] width 11 height 30
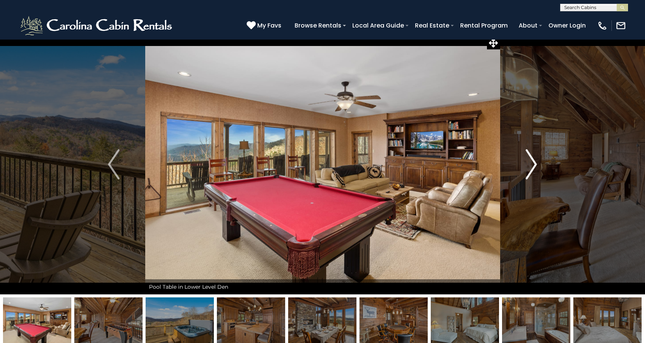
click at [533, 166] on img "Next" at bounding box center [531, 164] width 11 height 30
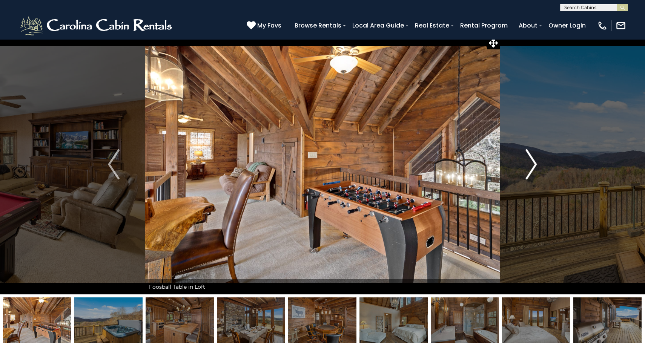
click at [533, 166] on img "Next" at bounding box center [531, 164] width 11 height 30
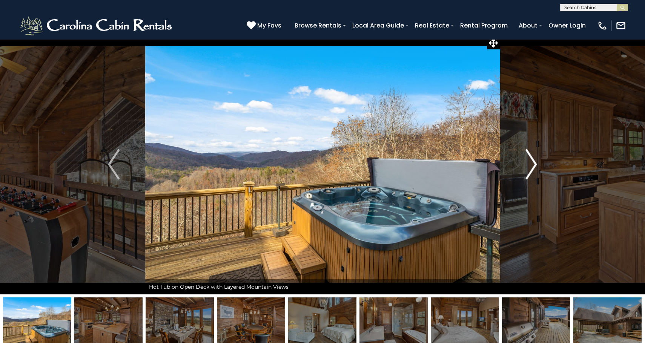
click at [533, 166] on img "Next" at bounding box center [531, 164] width 11 height 30
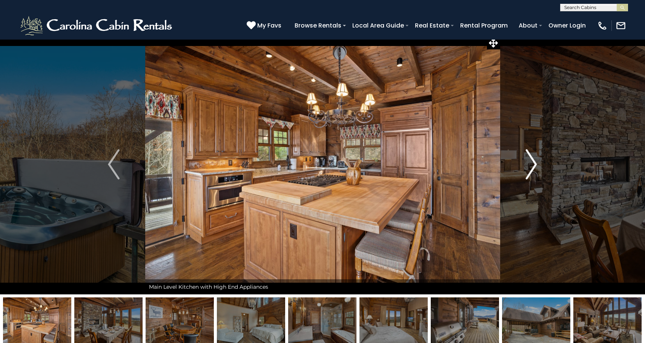
click at [533, 166] on img "Next" at bounding box center [531, 164] width 11 height 30
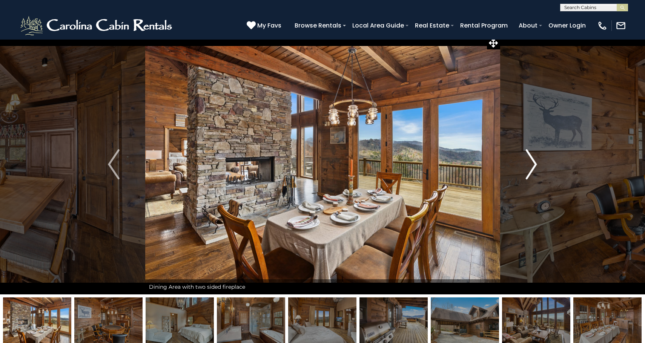
click at [534, 166] on img "Next" at bounding box center [531, 164] width 11 height 30
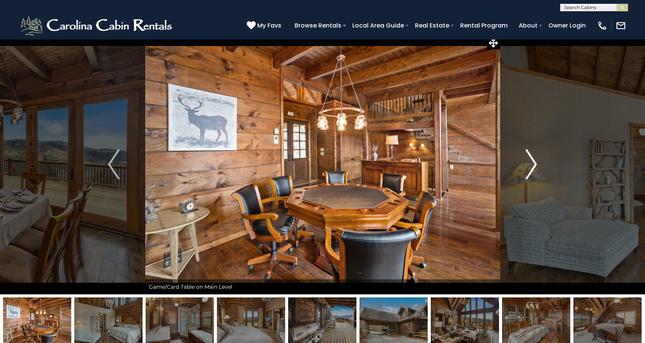
click at [534, 166] on img "Next" at bounding box center [531, 164] width 11 height 30
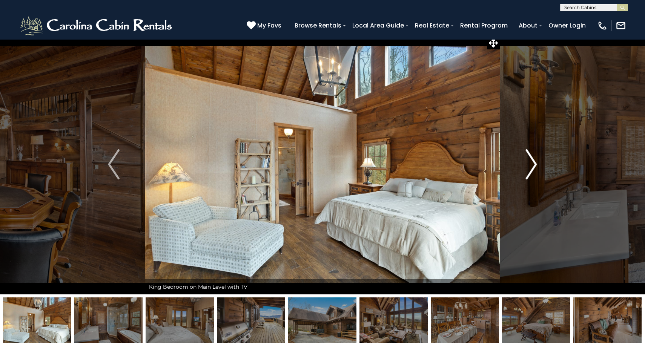
click at [534, 166] on img "Next" at bounding box center [531, 164] width 11 height 30
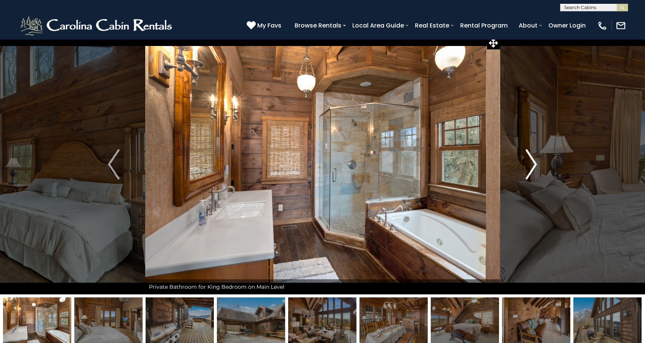
click at [527, 177] on img "Next" at bounding box center [531, 164] width 11 height 30
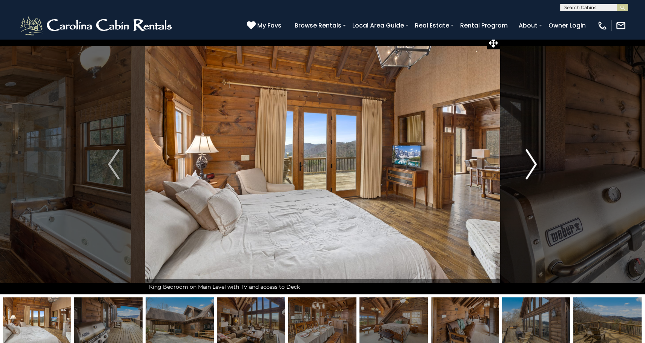
click at [527, 177] on img "Next" at bounding box center [531, 164] width 11 height 30
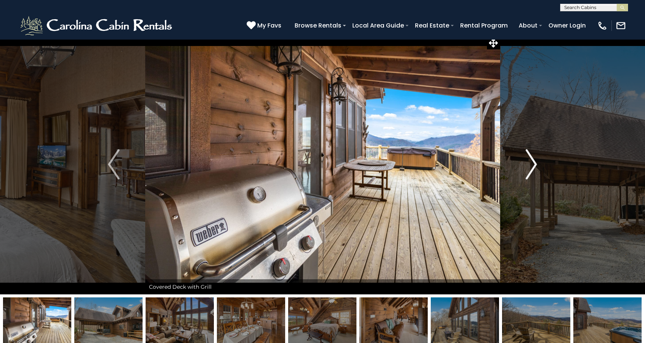
click at [527, 177] on img "Next" at bounding box center [531, 164] width 11 height 30
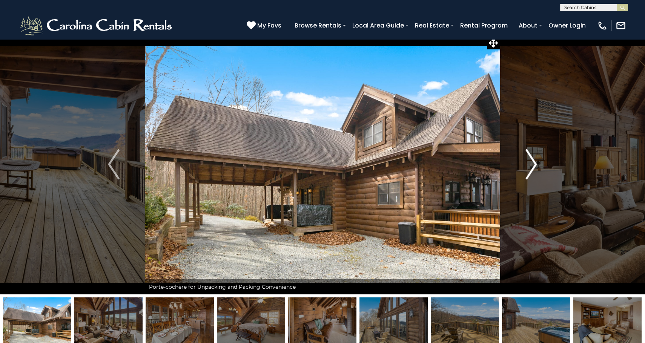
click at [527, 177] on img "Next" at bounding box center [531, 164] width 11 height 30
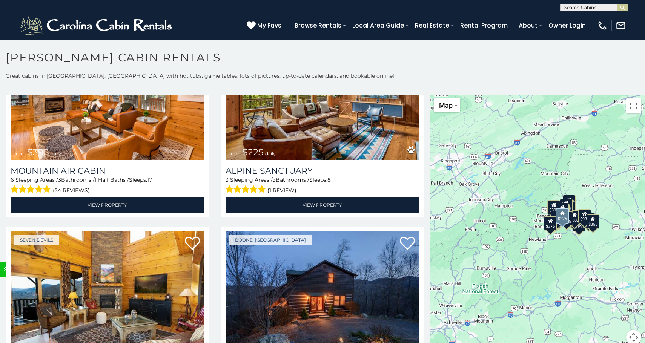
scroll to position [2776, 0]
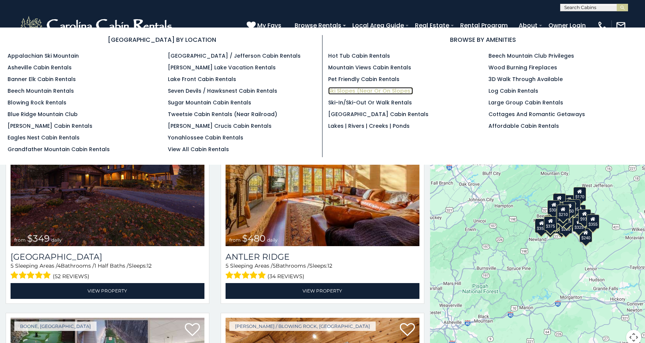
click at [387, 90] on link "Ski Slopes (Near or On Slopes)" at bounding box center [370, 91] width 85 height 8
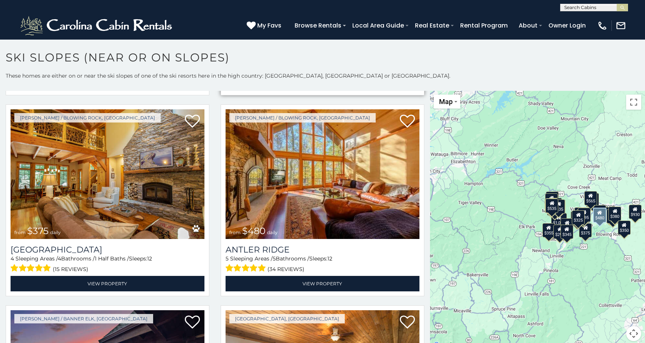
scroll to position [212, 0]
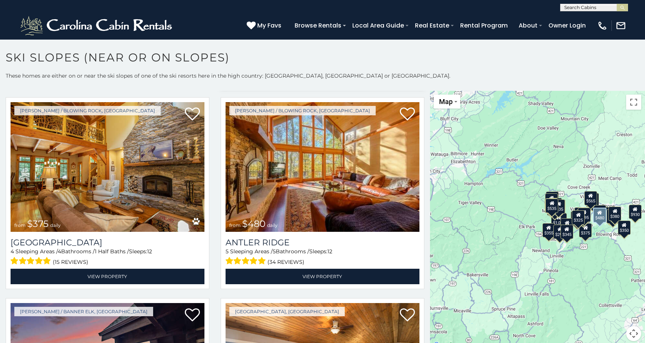
click at [312, 202] on img at bounding box center [323, 167] width 194 height 130
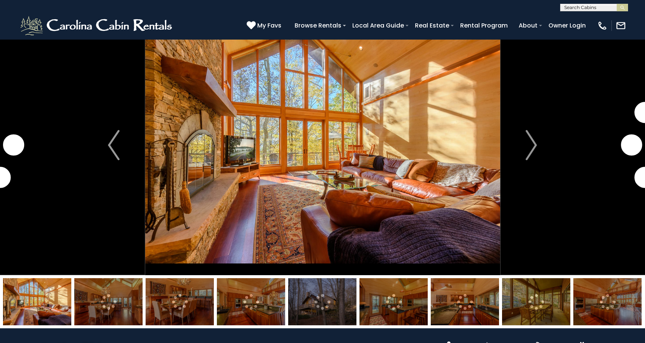
scroll to position [26, 0]
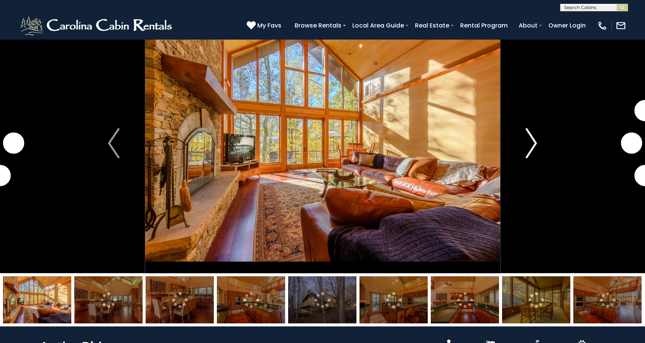
click at [533, 149] on img "Next" at bounding box center [531, 143] width 11 height 30
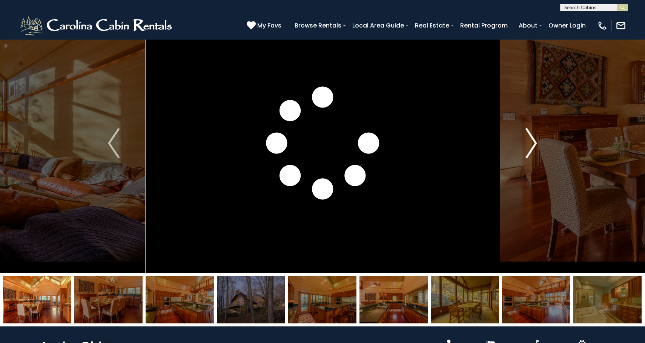
click at [533, 149] on img "Next" at bounding box center [531, 143] width 11 height 30
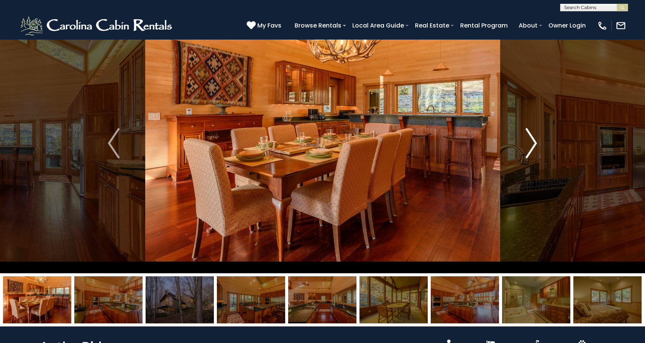
click at [533, 149] on img "Next" at bounding box center [531, 143] width 11 height 30
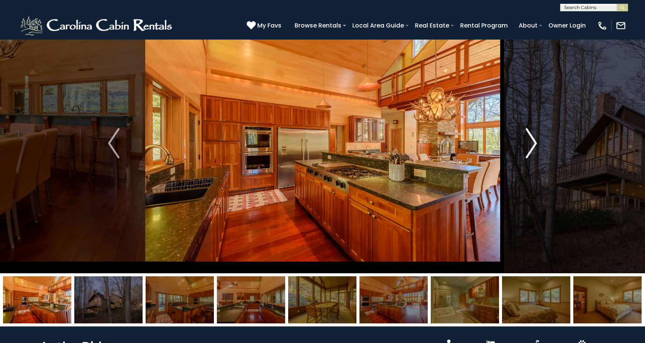
click at [533, 149] on img "Next" at bounding box center [531, 143] width 11 height 30
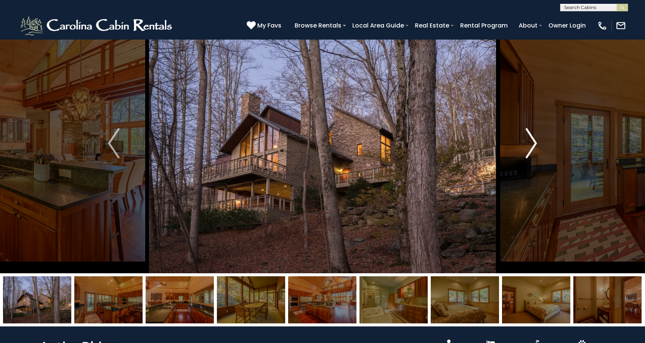
click at [533, 149] on img "Next" at bounding box center [531, 143] width 11 height 30
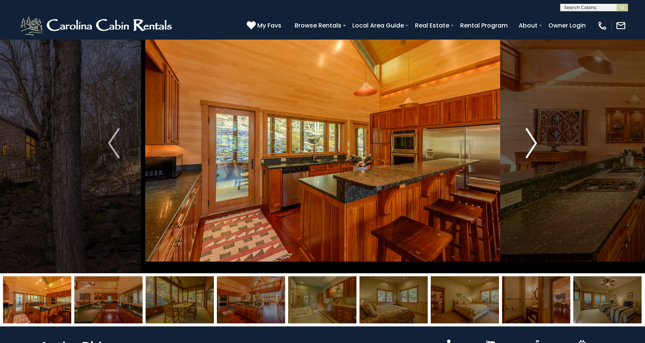
click at [533, 149] on img "Next" at bounding box center [531, 143] width 11 height 30
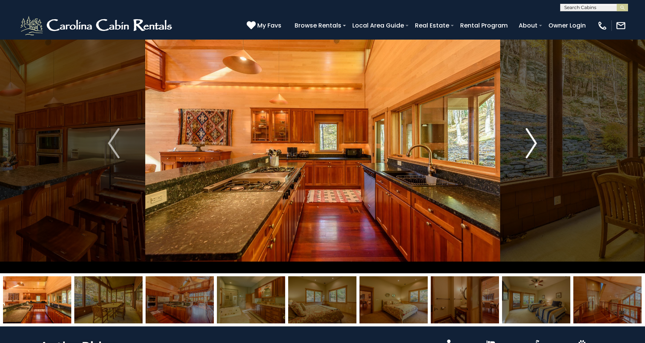
click at [533, 149] on img "Next" at bounding box center [531, 143] width 11 height 30
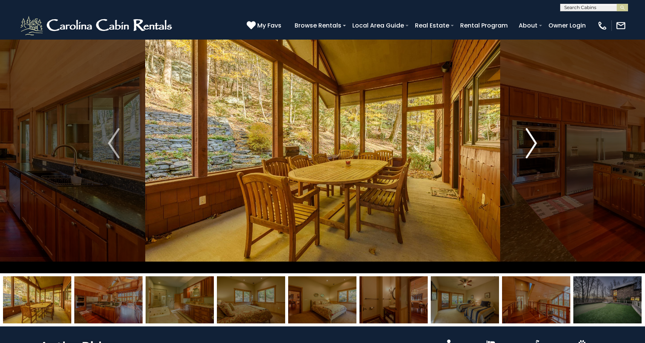
click at [533, 149] on img "Next" at bounding box center [531, 143] width 11 height 30
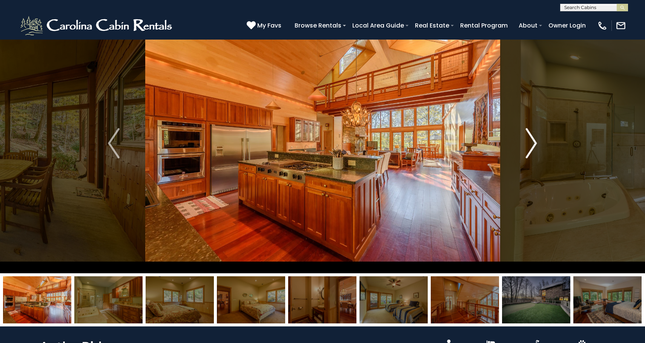
click at [533, 149] on img "Next" at bounding box center [531, 143] width 11 height 30
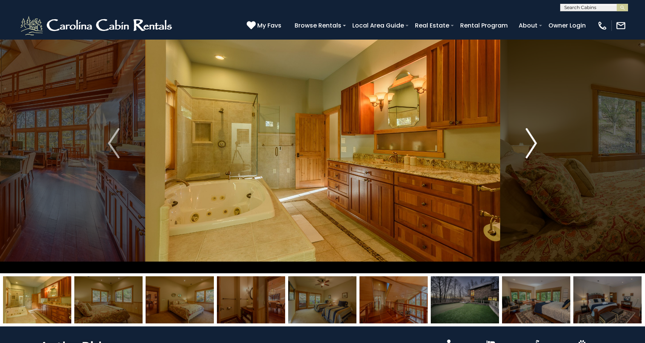
click at [533, 149] on img "Next" at bounding box center [531, 143] width 11 height 30
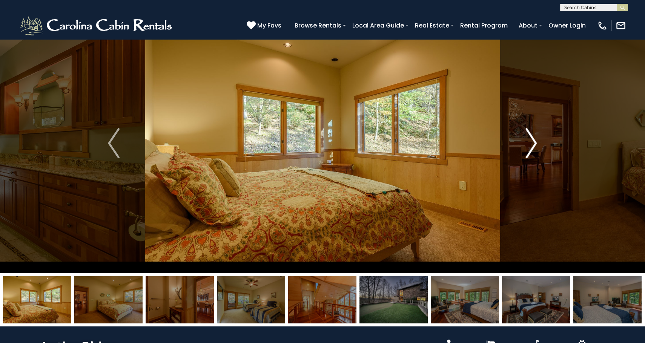
click at [533, 149] on img "Next" at bounding box center [531, 143] width 11 height 30
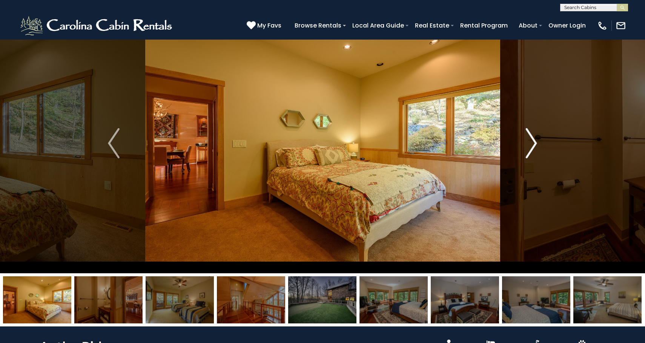
click at [533, 149] on img "Next" at bounding box center [531, 143] width 11 height 30
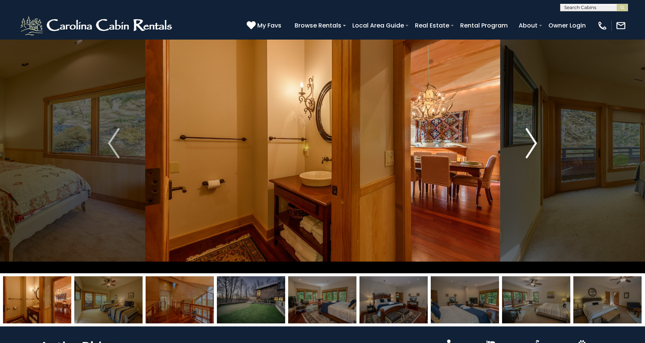
click at [533, 149] on img "Next" at bounding box center [531, 143] width 11 height 30
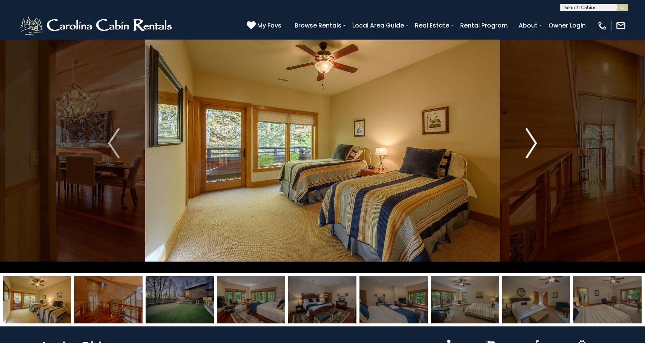
click at [533, 149] on img "Next" at bounding box center [531, 143] width 11 height 30
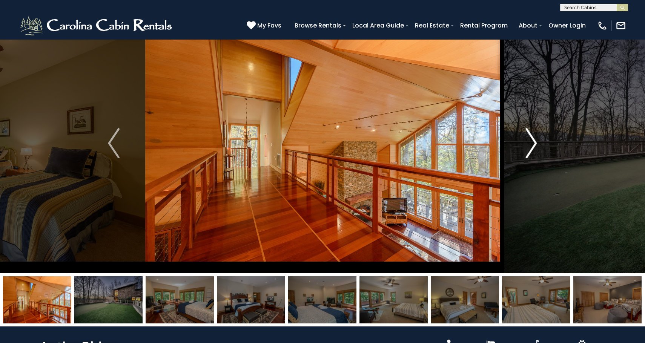
click at [533, 149] on img "Next" at bounding box center [531, 143] width 11 height 30
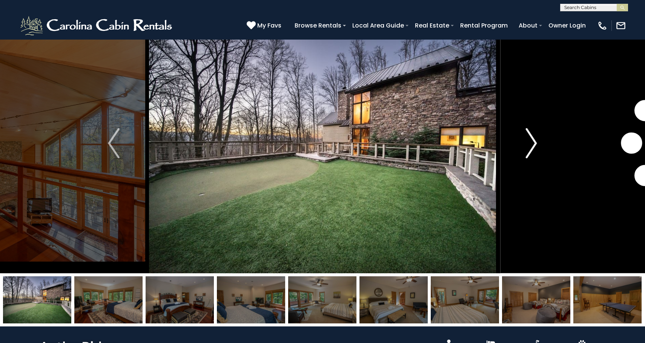
click at [533, 149] on img "Next" at bounding box center [531, 143] width 11 height 30
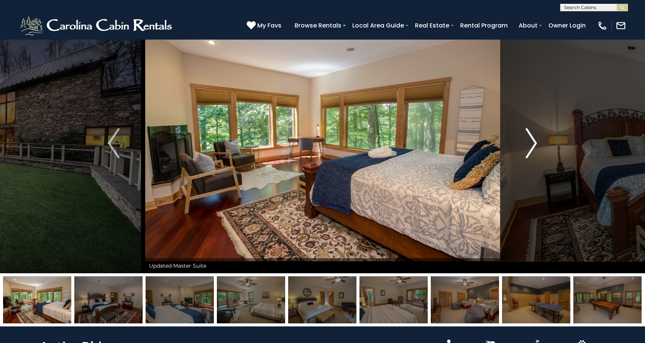
click at [533, 149] on img "Next" at bounding box center [531, 143] width 11 height 30
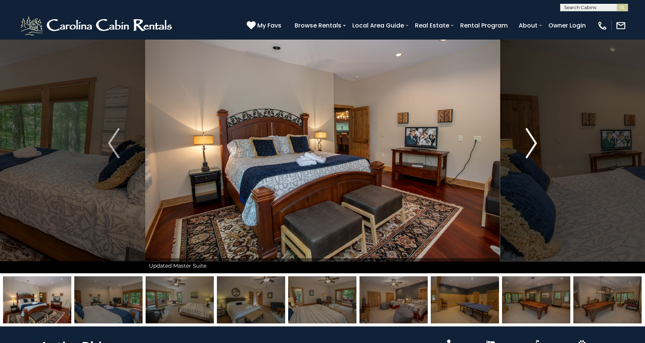
click at [533, 149] on img "Next" at bounding box center [531, 143] width 11 height 30
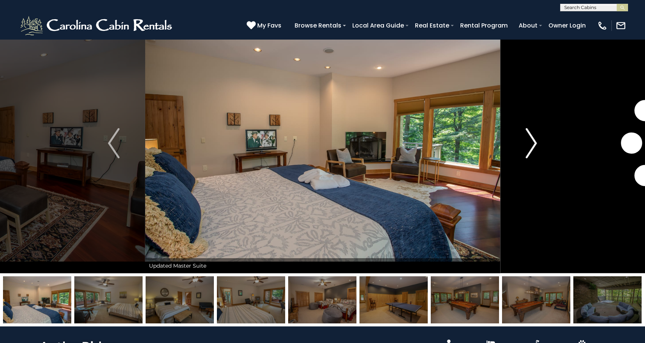
click at [533, 149] on img "Next" at bounding box center [531, 143] width 11 height 30
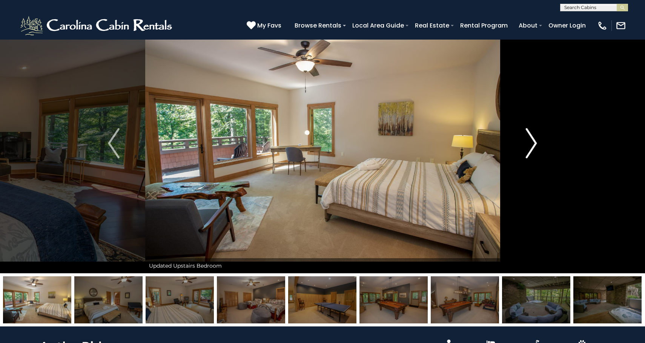
click at [533, 149] on img "Next" at bounding box center [531, 143] width 11 height 30
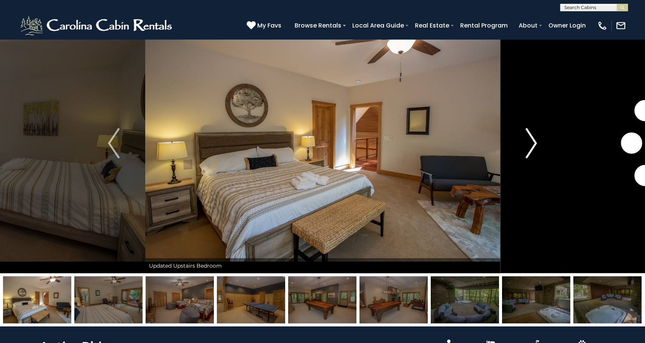
click at [533, 149] on img "Next" at bounding box center [531, 143] width 11 height 30
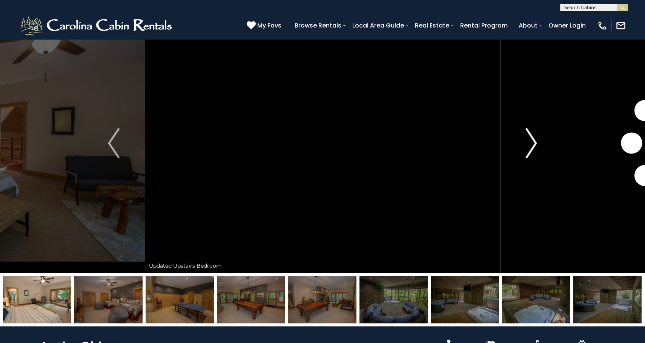
click at [533, 149] on img "Next" at bounding box center [531, 143] width 11 height 30
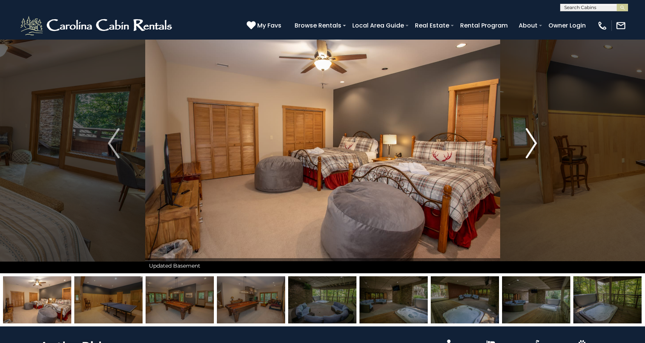
click at [533, 149] on img "Next" at bounding box center [531, 143] width 11 height 30
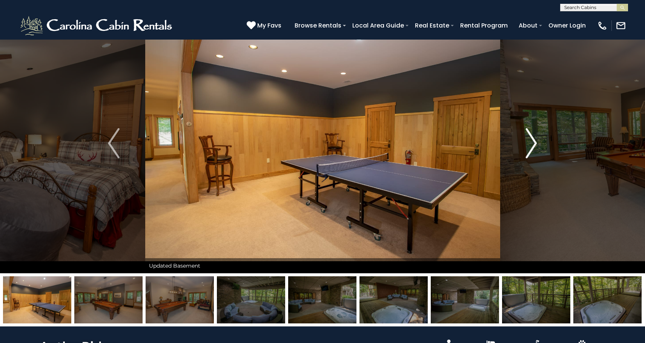
click at [533, 149] on img "Next" at bounding box center [531, 143] width 11 height 30
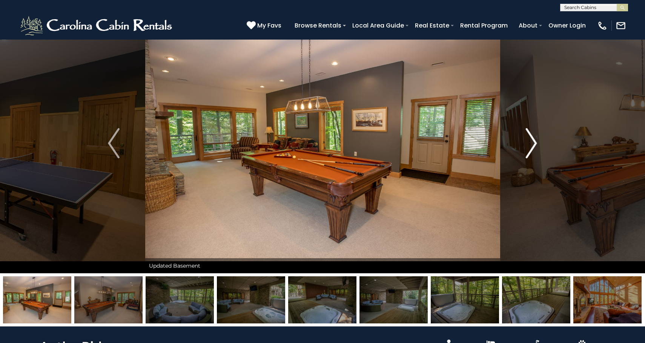
click at [533, 149] on img "Next" at bounding box center [531, 143] width 11 height 30
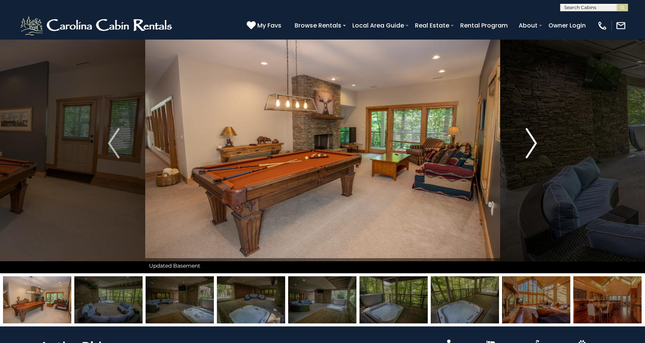
click at [533, 149] on img "Next" at bounding box center [531, 143] width 11 height 30
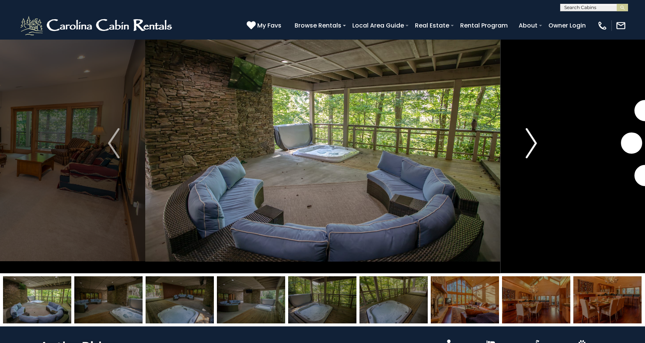
click at [533, 149] on img "Next" at bounding box center [531, 143] width 11 height 30
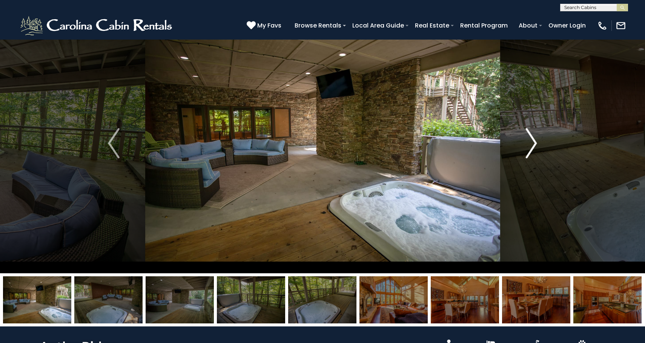
click at [533, 149] on img "Next" at bounding box center [531, 143] width 11 height 30
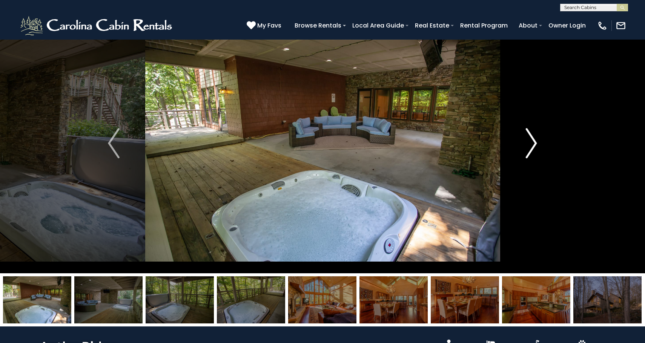
click at [533, 149] on img "Next" at bounding box center [531, 143] width 11 height 30
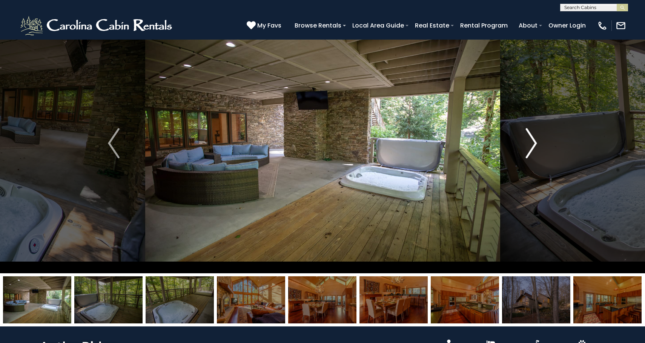
click at [533, 149] on img "Next" at bounding box center [531, 143] width 11 height 30
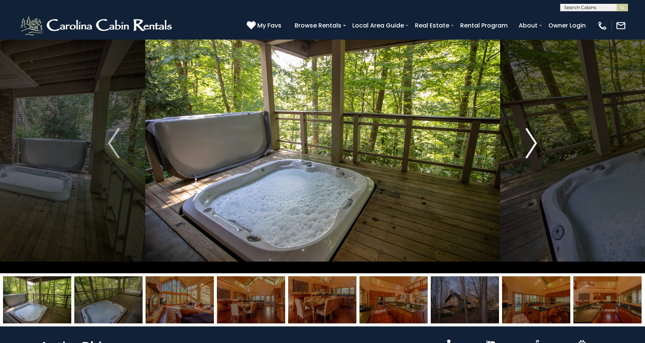
click at [533, 149] on img "Next" at bounding box center [531, 143] width 11 height 30
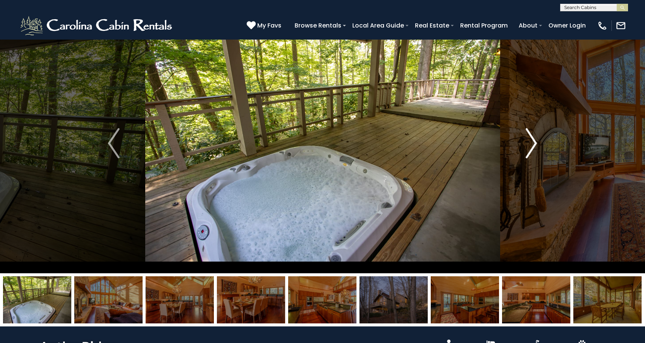
click at [533, 149] on img "Next" at bounding box center [531, 143] width 11 height 30
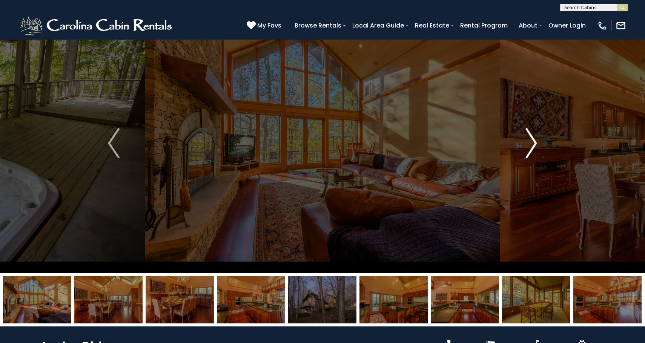
click at [533, 149] on img "Next" at bounding box center [531, 143] width 11 height 30
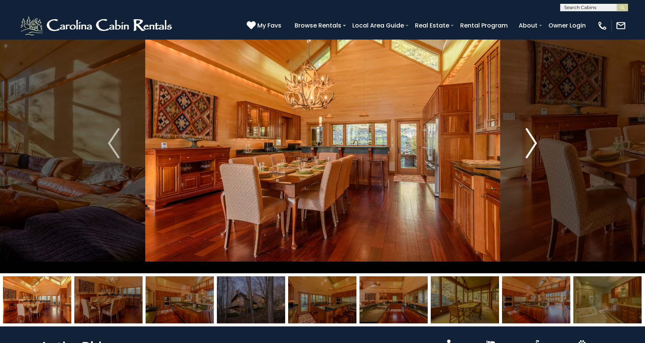
click at [530, 148] on img "Next" at bounding box center [531, 143] width 11 height 30
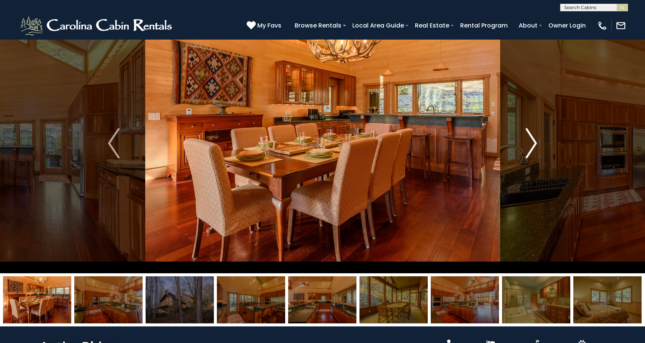
click at [530, 148] on img "Next" at bounding box center [531, 143] width 11 height 30
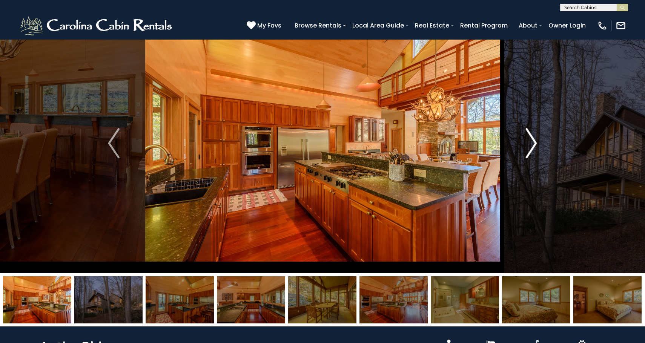
click at [530, 148] on img "Next" at bounding box center [531, 143] width 11 height 30
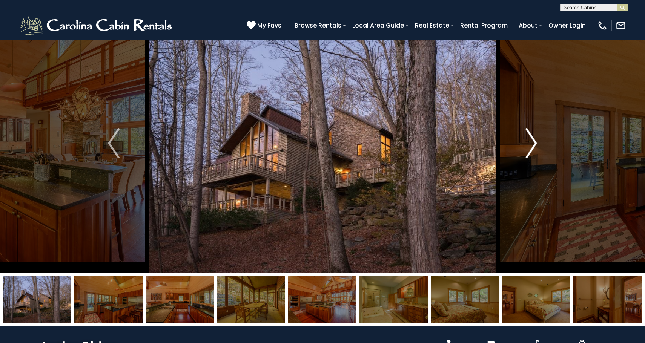
click at [530, 148] on img "Next" at bounding box center [531, 143] width 11 height 30
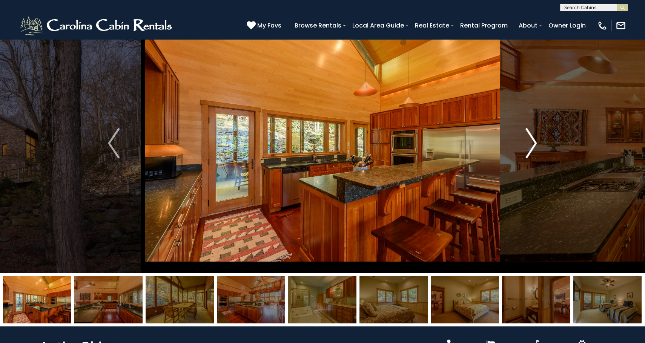
click at [530, 148] on img "Next" at bounding box center [531, 143] width 11 height 30
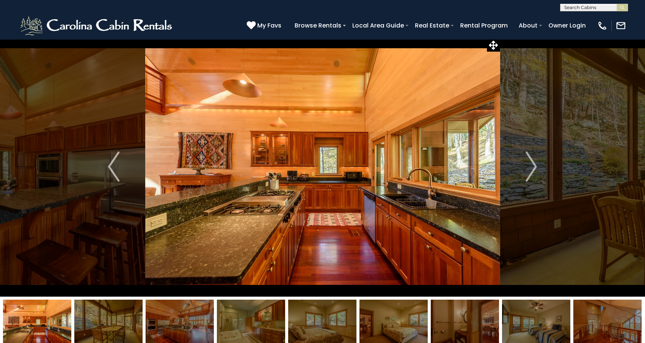
scroll to position [0, 0]
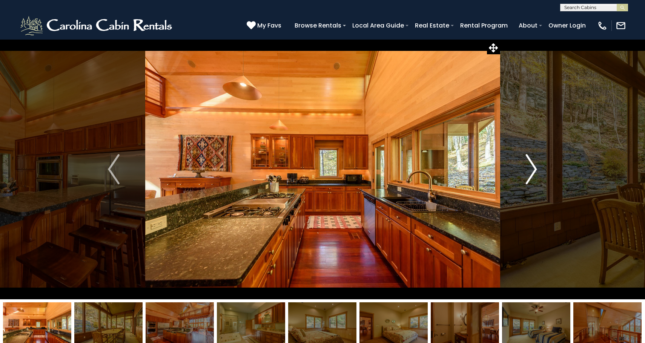
click at [541, 171] on button "Next" at bounding box center [531, 169] width 63 height 260
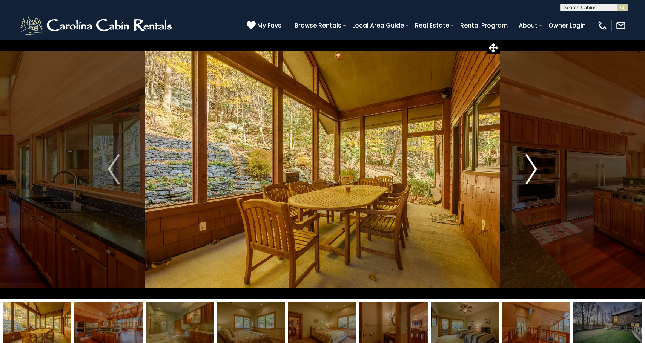
click at [541, 171] on button "Next" at bounding box center [531, 169] width 63 height 260
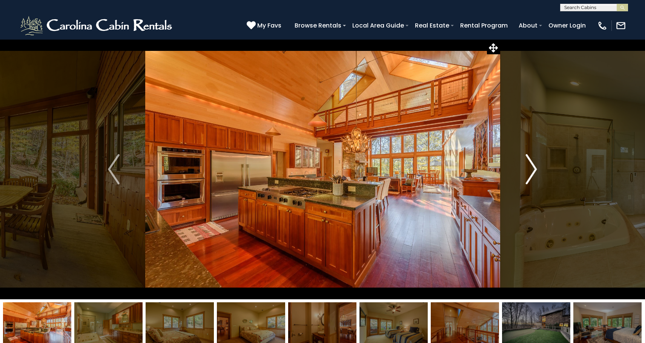
click at [541, 171] on button "Next" at bounding box center [531, 169] width 63 height 260
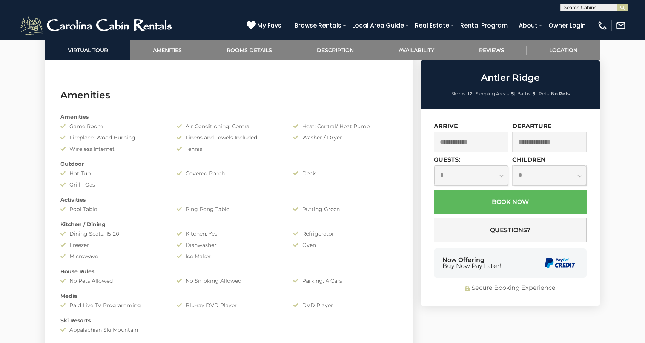
scroll to position [579, 0]
drag, startPoint x: 203, startPoint y: 140, endPoint x: 284, endPoint y: 141, distance: 81.1
click at [286, 142] on div "Linens and Towels Included" at bounding box center [229, 139] width 116 height 8
click at [284, 141] on div "Linens and Towels Included" at bounding box center [229, 139] width 116 height 8
drag, startPoint x: 204, startPoint y: 150, endPoint x: 183, endPoint y: 150, distance: 21.5
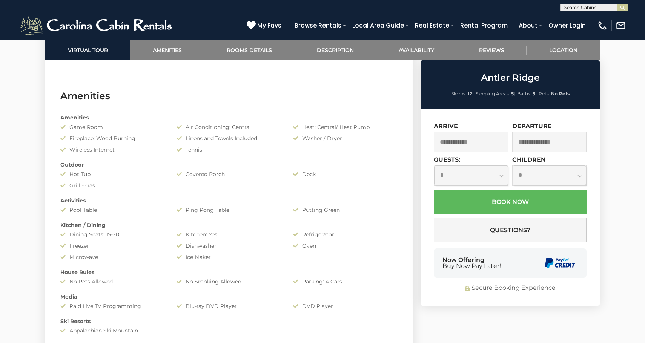
click at [183, 150] on div "Tennis" at bounding box center [229, 150] width 116 height 8
click at [284, 149] on div "Tennis" at bounding box center [229, 150] width 116 height 8
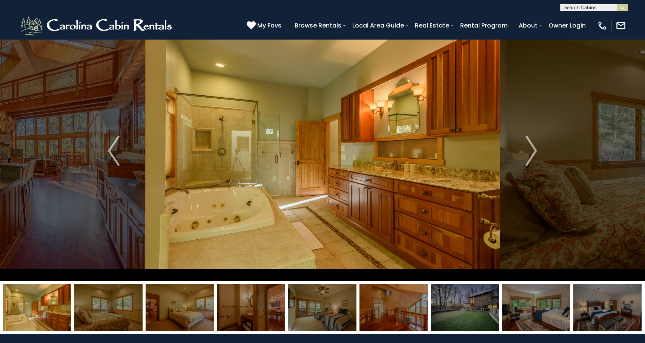
scroll to position [0, 0]
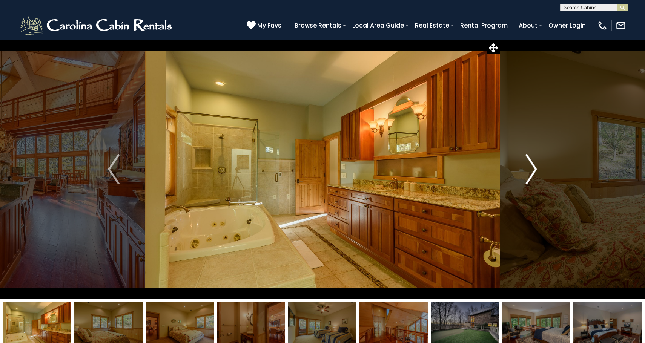
click at [533, 171] on img "Next" at bounding box center [531, 169] width 11 height 30
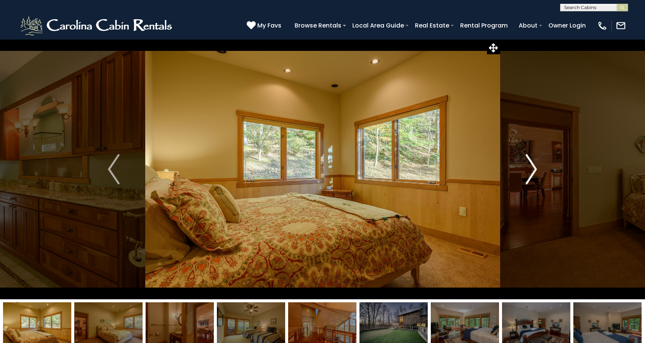
click at [533, 171] on img "Next" at bounding box center [531, 169] width 11 height 30
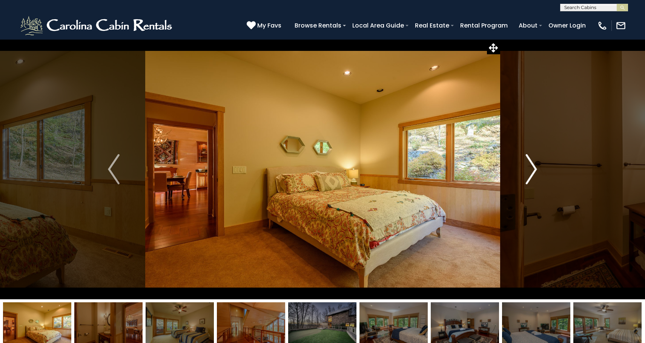
click at [533, 171] on img "Next" at bounding box center [531, 169] width 11 height 30
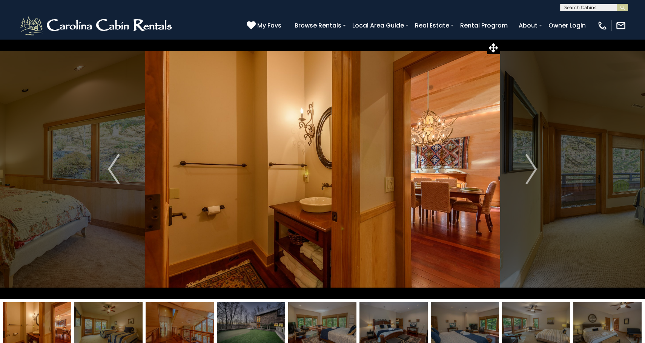
click at [374, 209] on img at bounding box center [322, 169] width 355 height 260
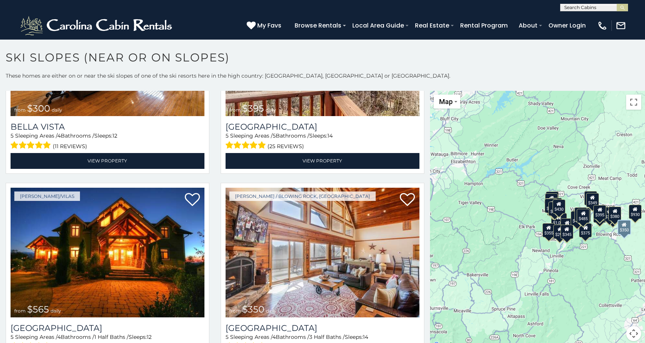
scroll to position [2197, 0]
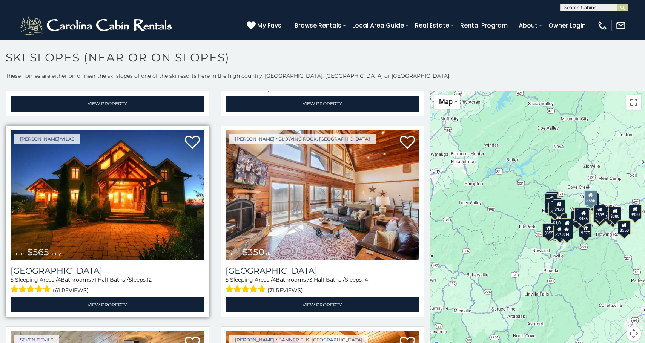
click at [154, 241] on img at bounding box center [108, 196] width 194 height 130
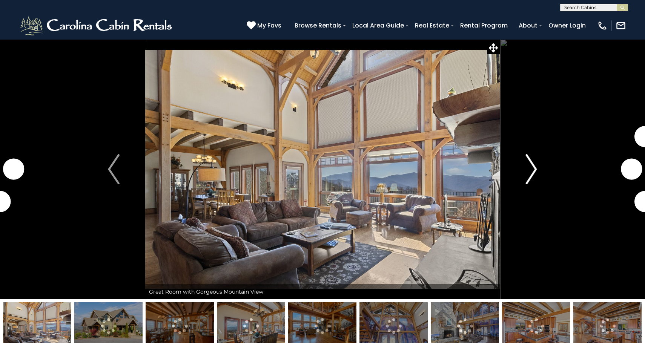
click at [533, 170] on img "Next" at bounding box center [531, 169] width 11 height 30
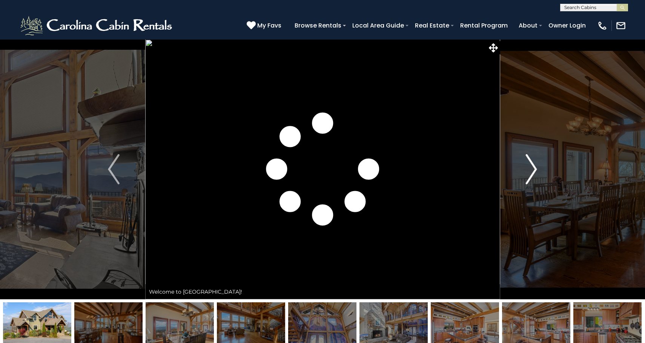
click at [533, 170] on img "Next" at bounding box center [531, 169] width 11 height 30
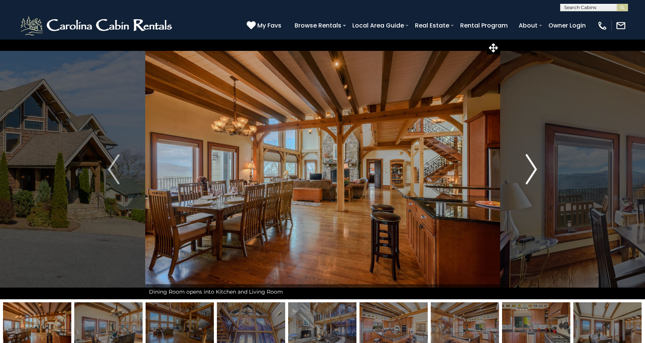
click at [533, 170] on img "Next" at bounding box center [531, 169] width 11 height 30
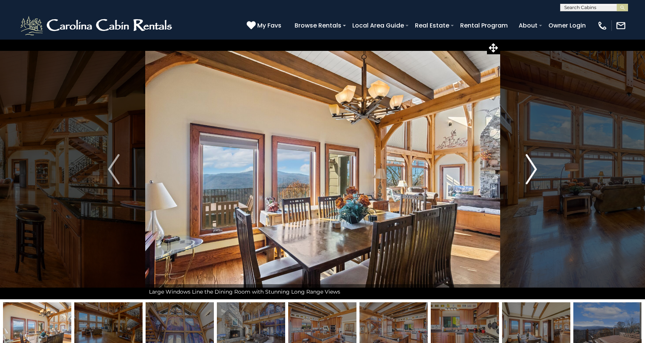
click at [533, 170] on img "Next" at bounding box center [531, 169] width 11 height 30
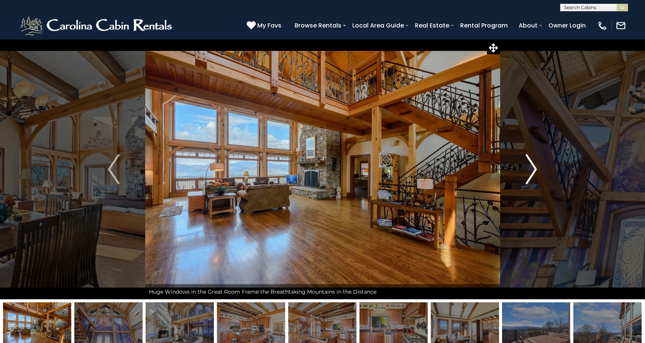
click at [533, 170] on img "Next" at bounding box center [531, 169] width 11 height 30
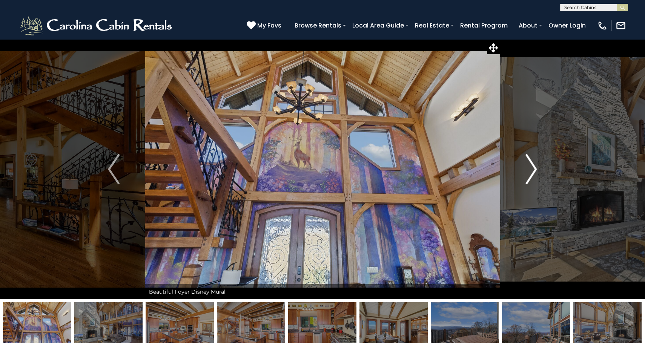
click at [533, 169] on img "Next" at bounding box center [531, 169] width 11 height 30
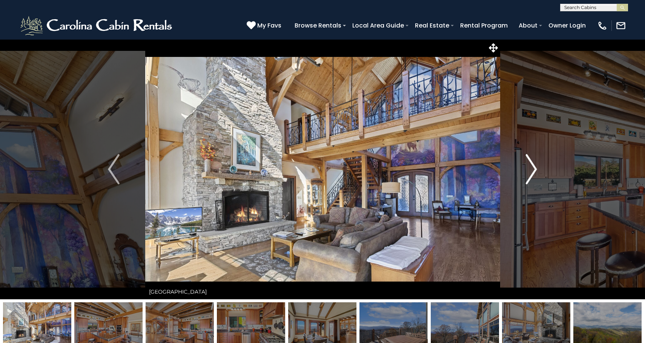
click at [533, 169] on img "Next" at bounding box center [531, 169] width 11 height 30
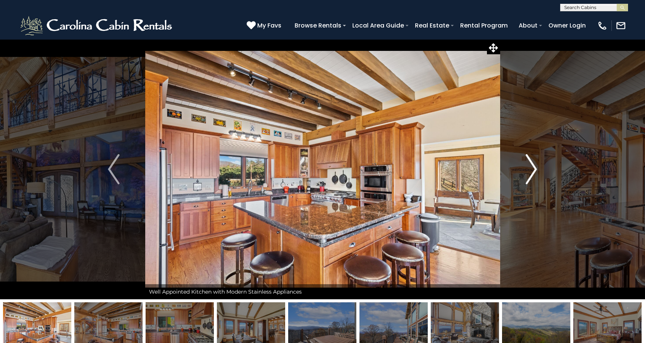
click at [533, 169] on img "Next" at bounding box center [531, 169] width 11 height 30
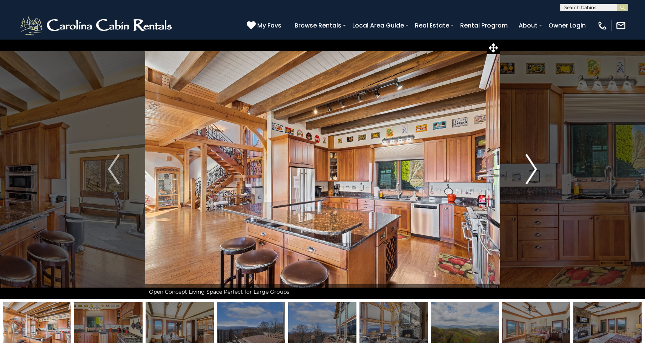
click at [533, 169] on img "Next" at bounding box center [531, 169] width 11 height 30
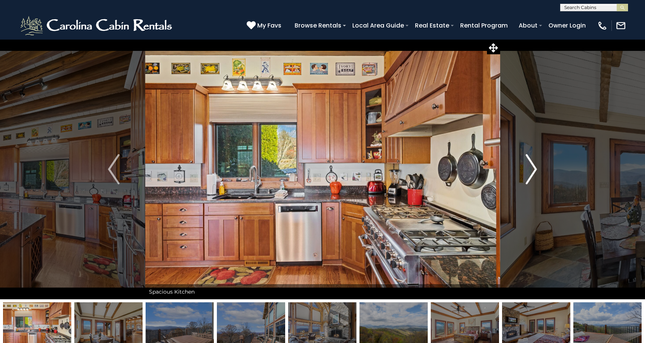
click at [533, 169] on img "Next" at bounding box center [531, 169] width 11 height 30
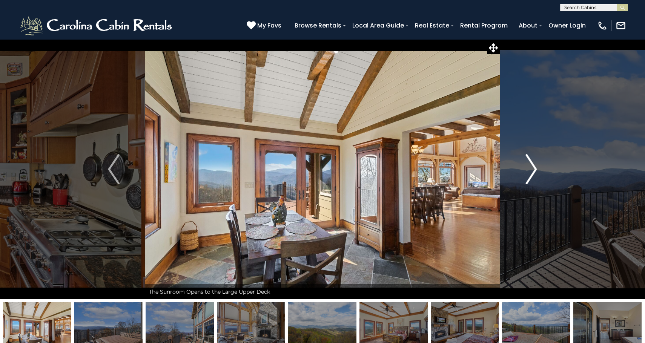
click at [533, 169] on img "Next" at bounding box center [531, 169] width 11 height 30
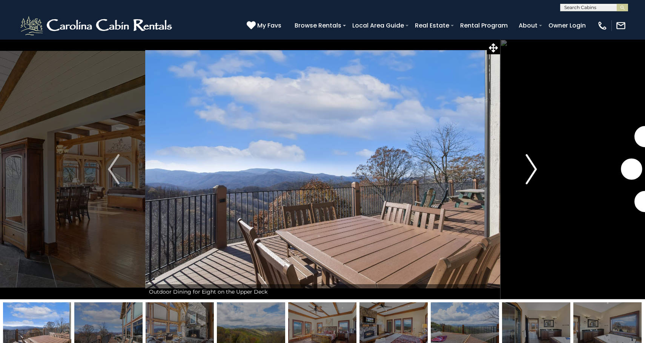
click at [533, 169] on img "Next" at bounding box center [531, 169] width 11 height 30
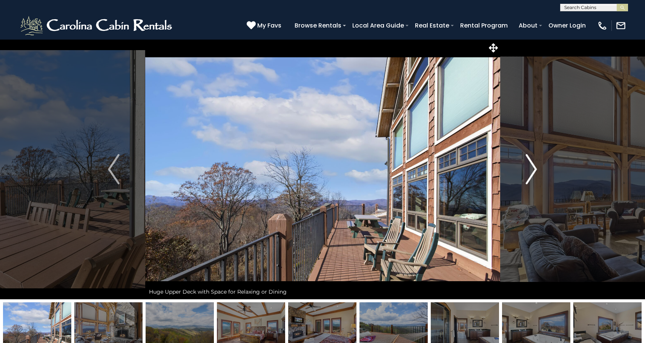
click at [533, 170] on img "Next" at bounding box center [531, 169] width 11 height 30
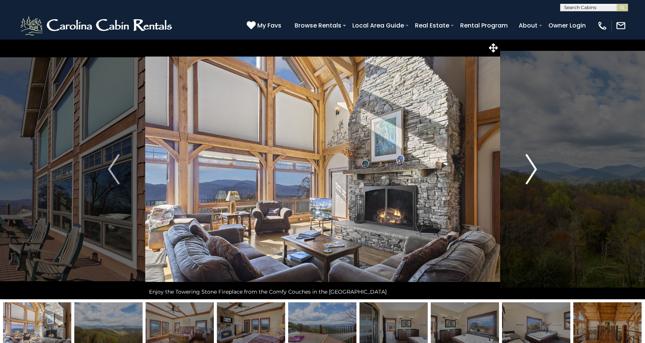
click at [533, 170] on img "Next" at bounding box center [531, 169] width 11 height 30
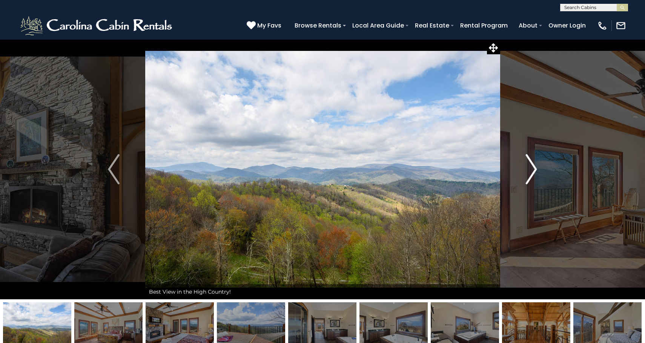
click at [533, 170] on img "Next" at bounding box center [531, 169] width 11 height 30
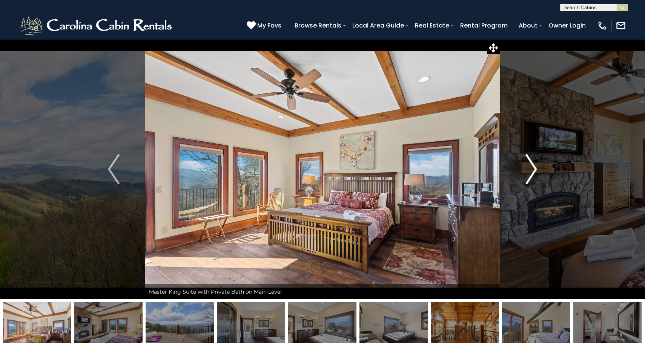
click at [533, 170] on img "Next" at bounding box center [531, 169] width 11 height 30
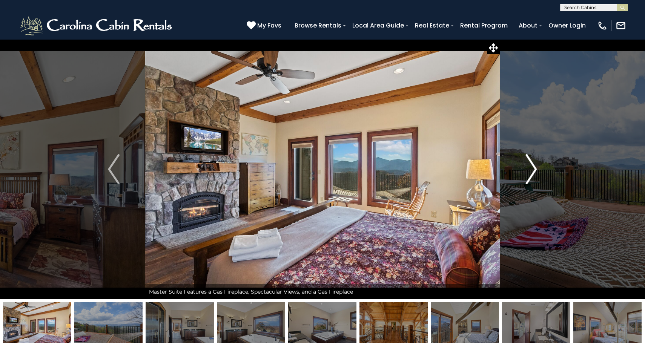
click at [533, 170] on img "Next" at bounding box center [531, 169] width 11 height 30
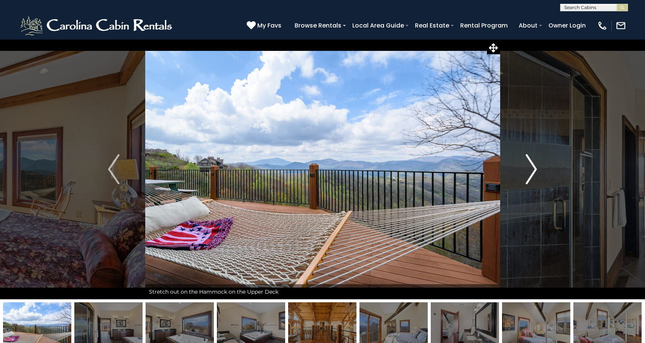
click at [533, 170] on img "Next" at bounding box center [531, 169] width 11 height 30
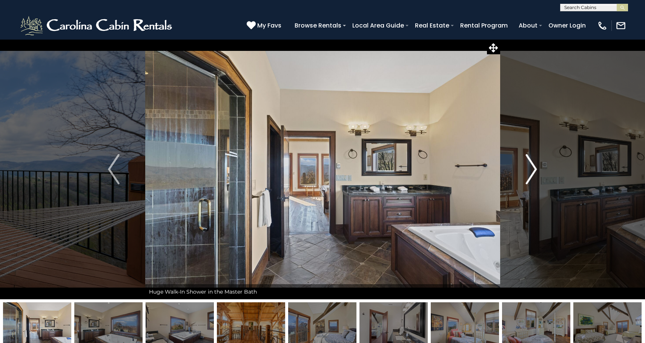
click at [533, 170] on img "Next" at bounding box center [531, 169] width 11 height 30
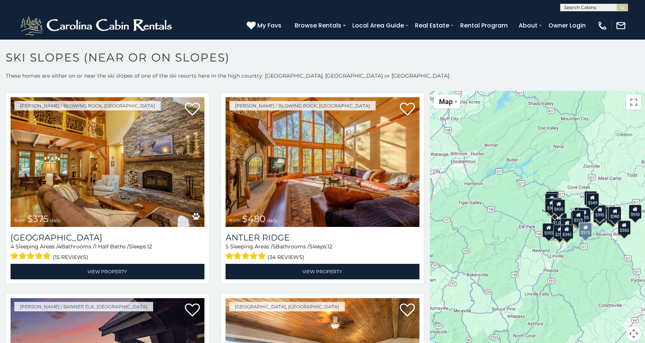
scroll to position [222, 0]
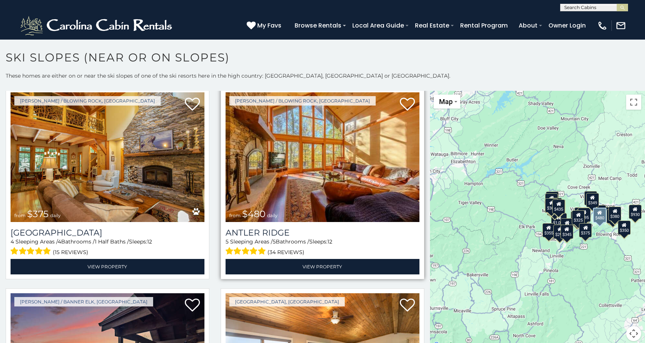
click at [318, 204] on img at bounding box center [323, 157] width 194 height 130
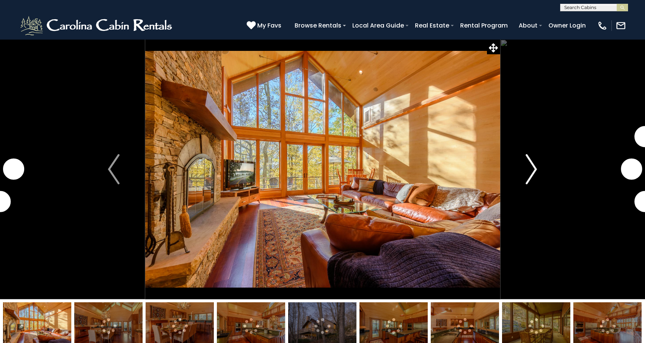
click at [521, 180] on button "Next" at bounding box center [531, 169] width 63 height 260
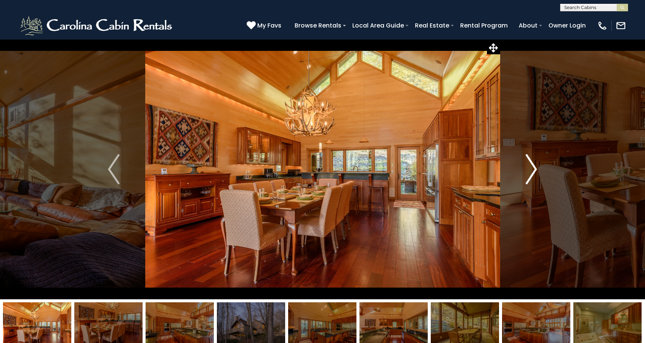
click at [518, 186] on button "Next" at bounding box center [531, 169] width 63 height 260
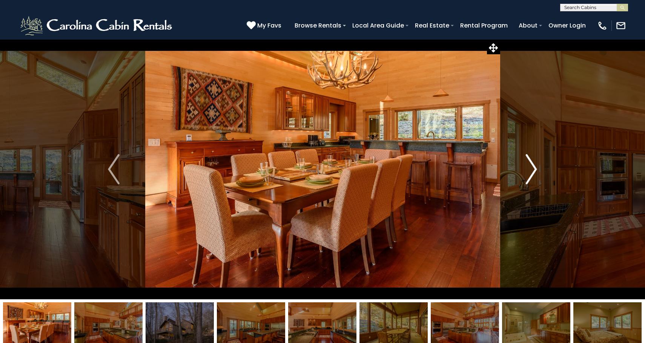
click at [518, 186] on button "Next" at bounding box center [531, 169] width 63 height 260
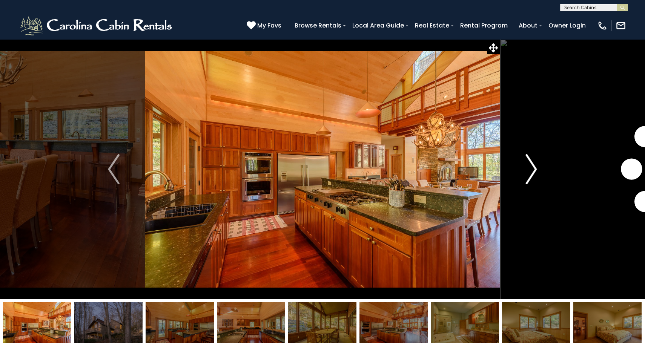
click at [518, 186] on button "Next" at bounding box center [531, 169] width 63 height 260
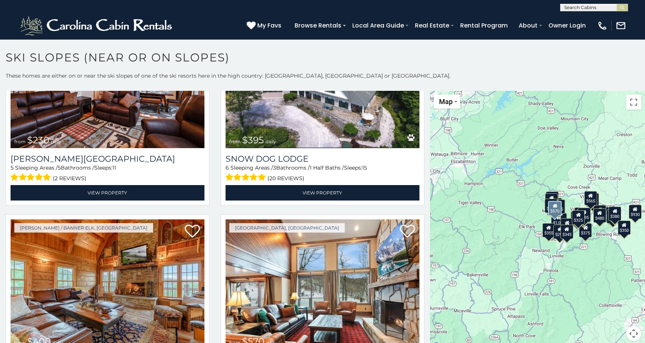
scroll to position [1192, 0]
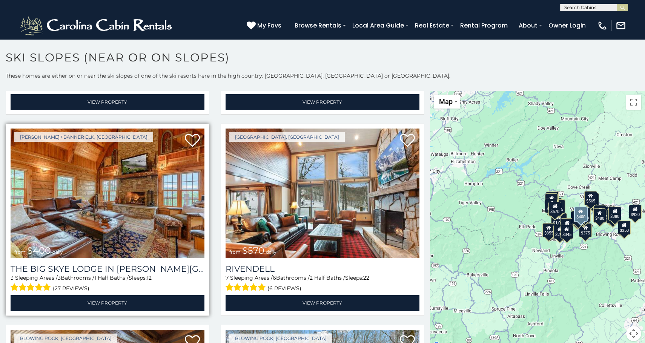
click at [178, 191] on img at bounding box center [108, 194] width 194 height 130
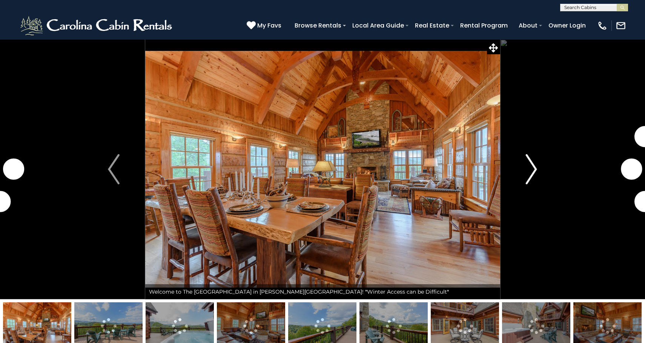
click at [533, 172] on img "Next" at bounding box center [531, 169] width 11 height 30
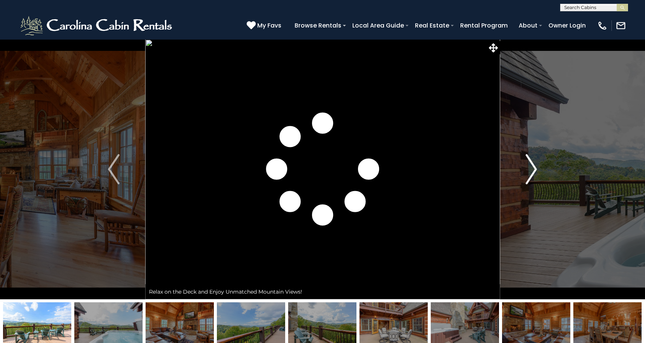
click at [533, 172] on img "Next" at bounding box center [531, 169] width 11 height 30
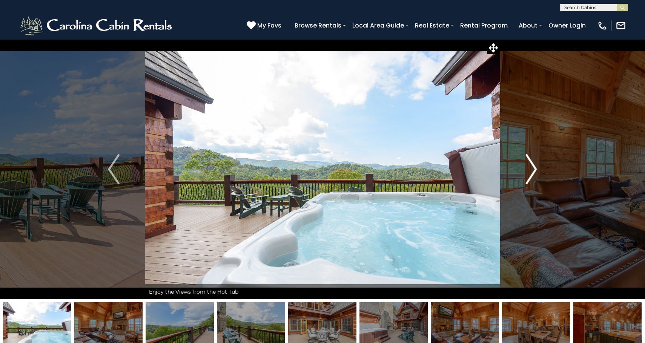
click at [533, 172] on img "Next" at bounding box center [531, 169] width 11 height 30
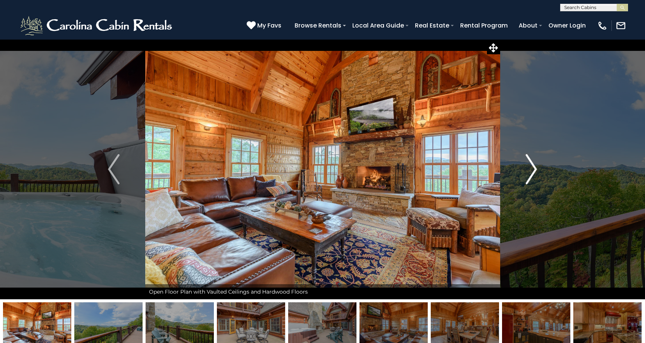
click at [534, 172] on img "Next" at bounding box center [531, 169] width 11 height 30
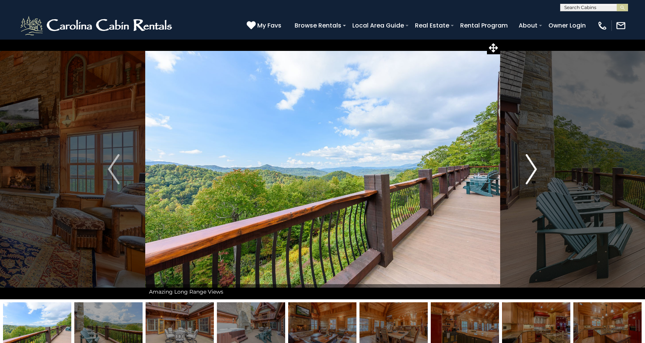
click at [534, 172] on img "Next" at bounding box center [531, 169] width 11 height 30
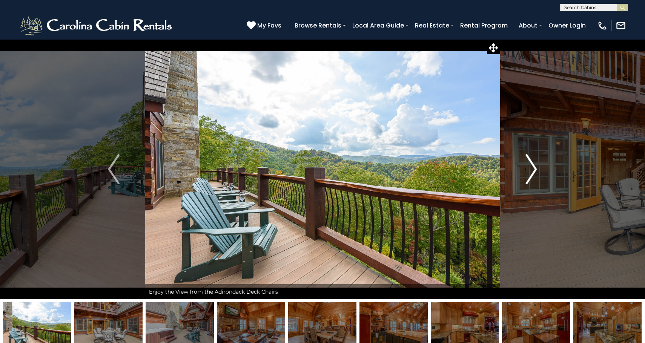
click at [534, 172] on img "Next" at bounding box center [531, 169] width 11 height 30
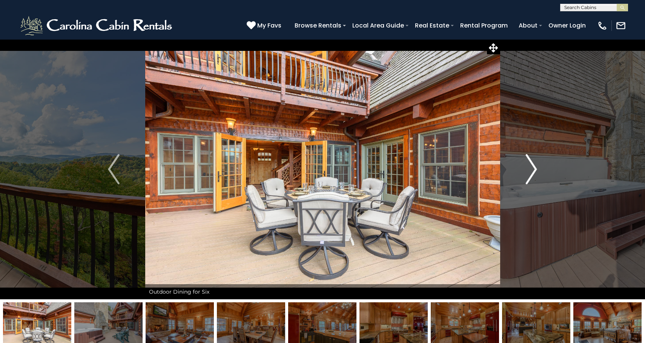
click at [535, 173] on img "Next" at bounding box center [531, 169] width 11 height 30
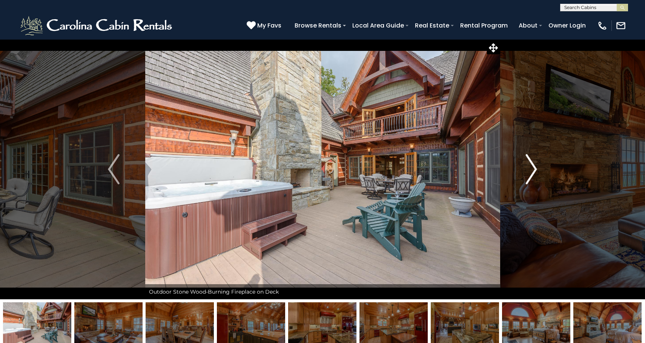
click at [535, 173] on img "Next" at bounding box center [531, 169] width 11 height 30
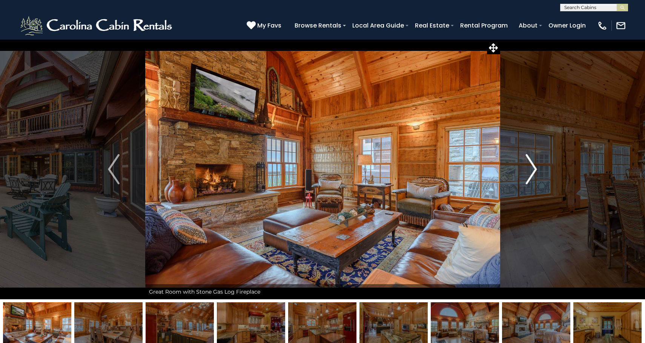
click at [535, 173] on img "Next" at bounding box center [531, 169] width 11 height 30
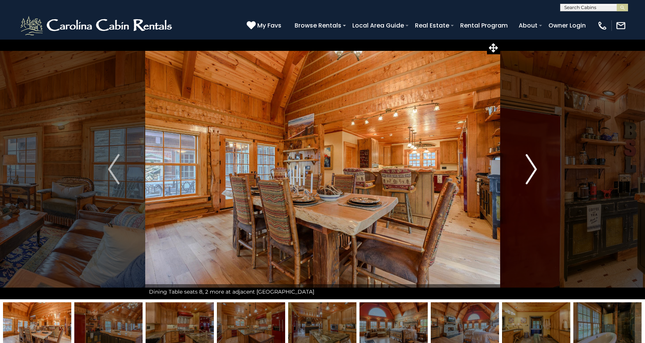
click at [536, 173] on img "Next" at bounding box center [531, 169] width 11 height 30
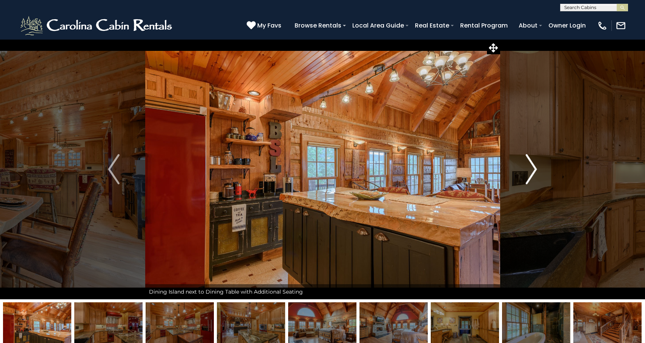
click at [536, 174] on img "Next" at bounding box center [531, 169] width 11 height 30
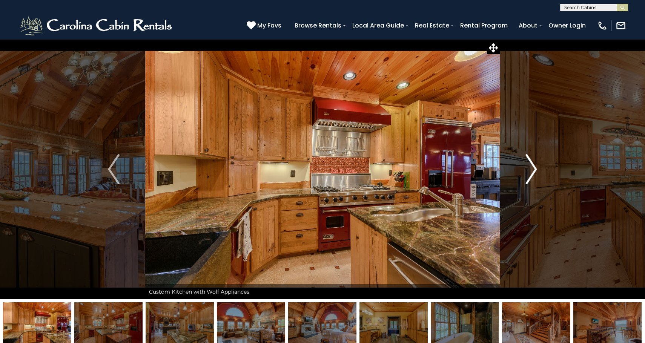
click at [537, 174] on img "Next" at bounding box center [531, 169] width 11 height 30
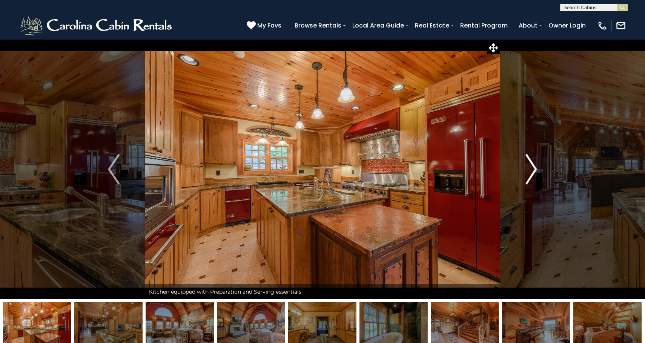
click at [537, 174] on button "Next" at bounding box center [531, 169] width 63 height 260
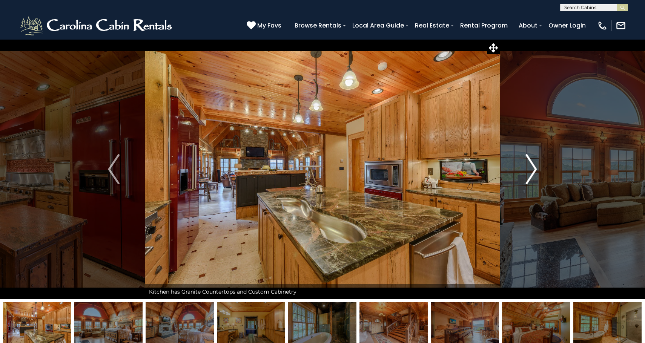
click at [537, 175] on button "Next" at bounding box center [531, 169] width 63 height 260
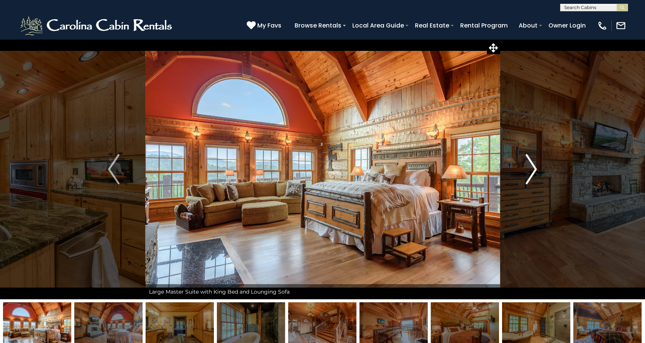
click at [538, 175] on button "Next" at bounding box center [531, 169] width 63 height 260
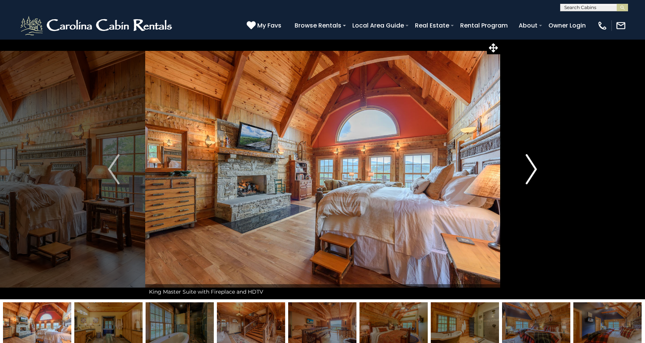
click at [538, 175] on button "Next" at bounding box center [531, 169] width 63 height 260
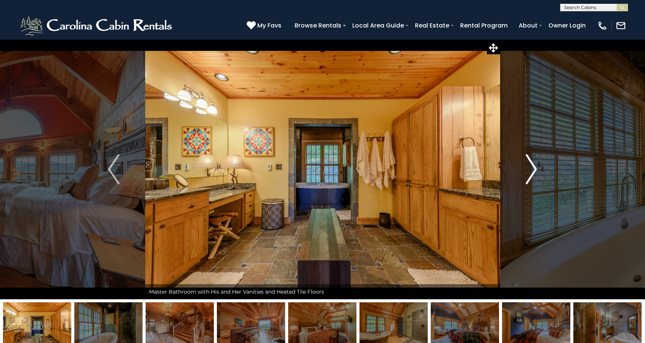
click at [538, 176] on button "Next" at bounding box center [531, 169] width 63 height 260
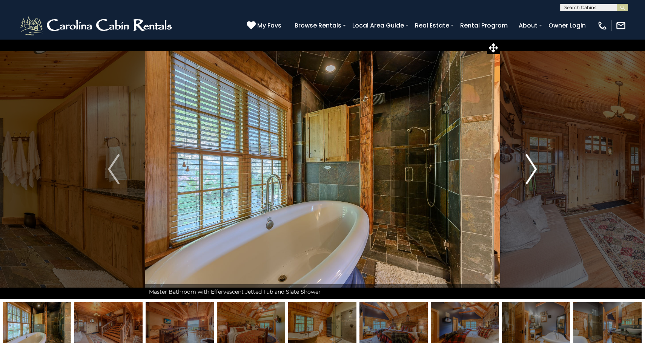
click at [538, 176] on button "Next" at bounding box center [531, 169] width 63 height 260
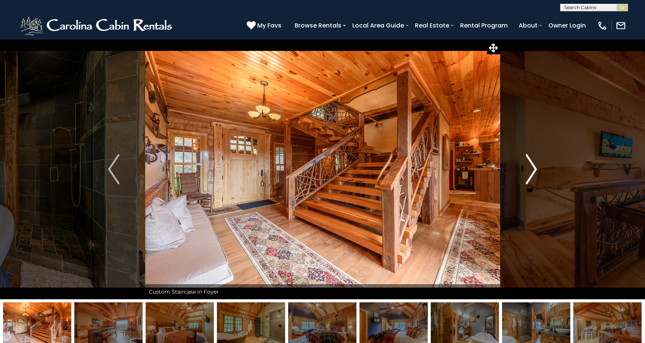
click at [539, 176] on button "Next" at bounding box center [531, 169] width 63 height 260
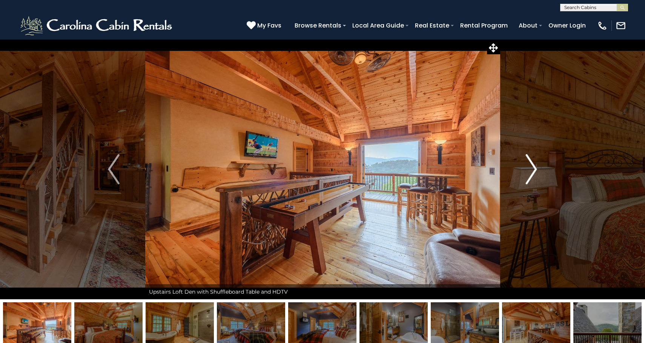
click at [539, 176] on button "Next" at bounding box center [531, 169] width 63 height 260
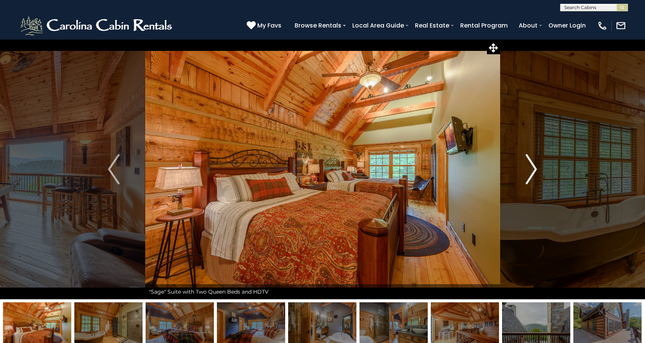
click at [539, 176] on button "Next" at bounding box center [531, 169] width 63 height 260
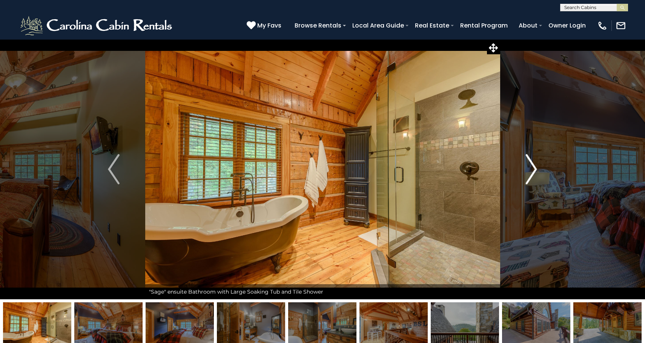
click at [540, 177] on button "Next" at bounding box center [531, 169] width 63 height 260
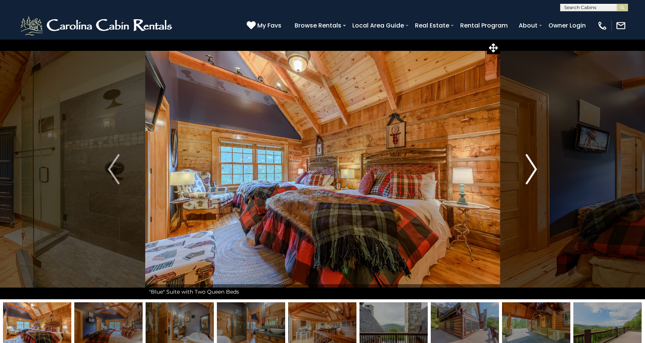
click at [540, 177] on button "Next" at bounding box center [531, 169] width 63 height 260
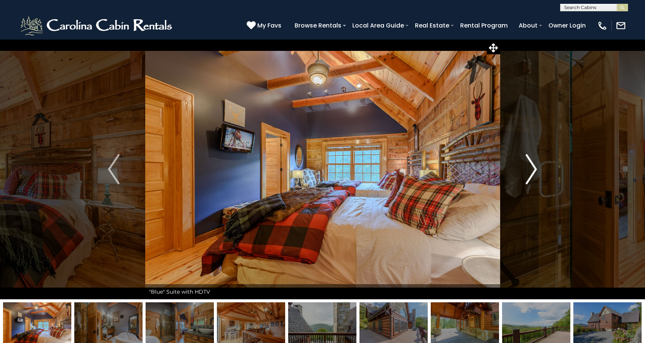
click at [540, 177] on button "Next" at bounding box center [531, 169] width 63 height 260
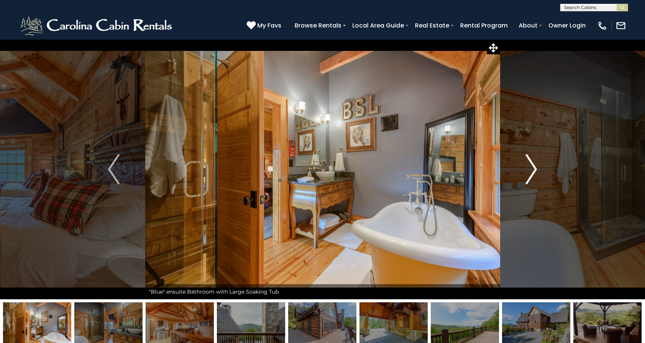
click at [540, 177] on button "Next" at bounding box center [531, 169] width 63 height 260
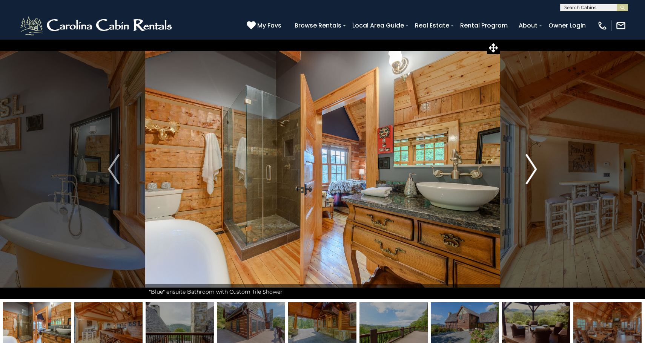
click at [540, 177] on button "Next" at bounding box center [531, 169] width 63 height 260
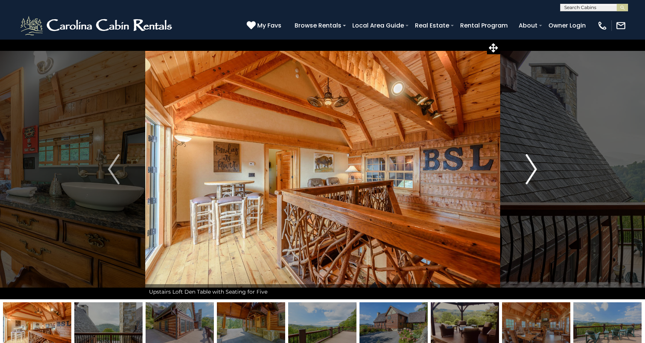
click at [541, 178] on button "Next" at bounding box center [531, 169] width 63 height 260
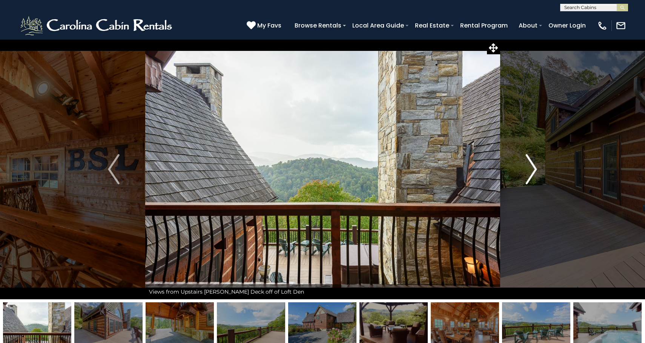
click at [541, 178] on button "Next" at bounding box center [531, 169] width 63 height 260
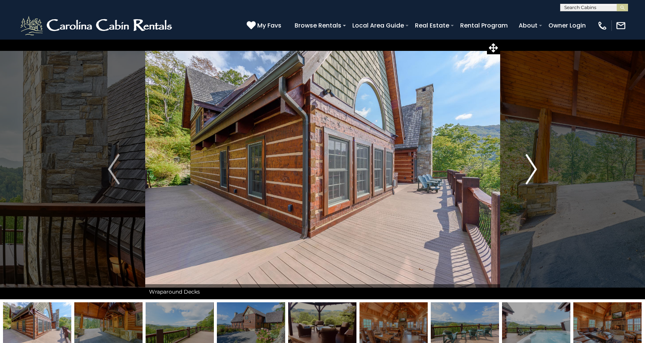
click at [542, 179] on button "Next" at bounding box center [531, 169] width 63 height 260
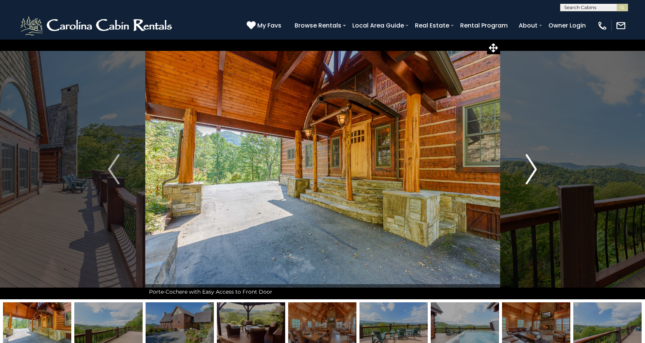
click at [542, 179] on button "Next" at bounding box center [531, 169] width 63 height 260
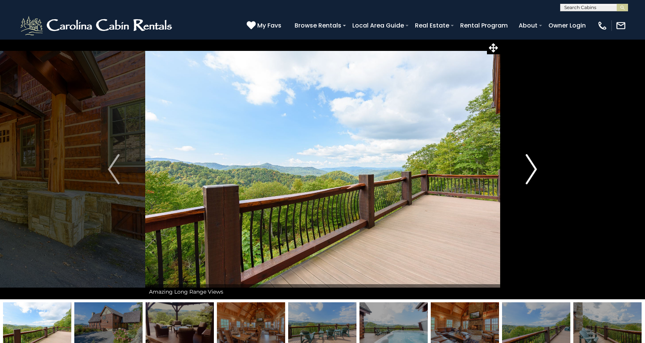
click at [543, 180] on button "Next" at bounding box center [531, 169] width 63 height 260
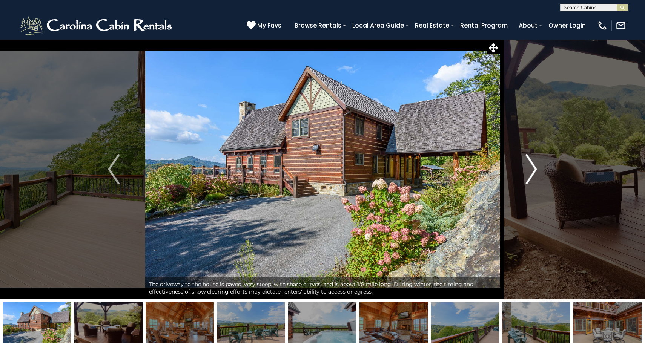
click at [543, 180] on button "Next" at bounding box center [531, 169] width 63 height 260
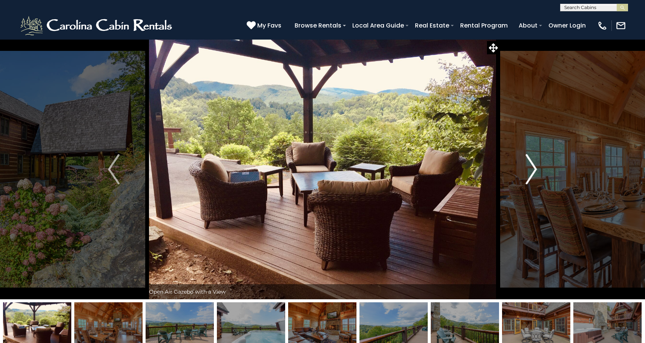
click at [543, 180] on button "Next" at bounding box center [531, 169] width 63 height 260
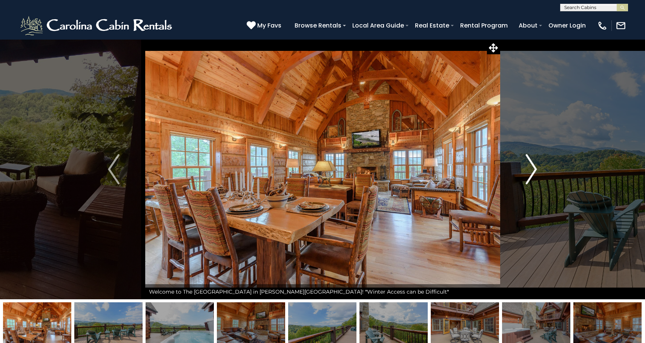
click at [544, 181] on button "Next" at bounding box center [531, 169] width 63 height 260
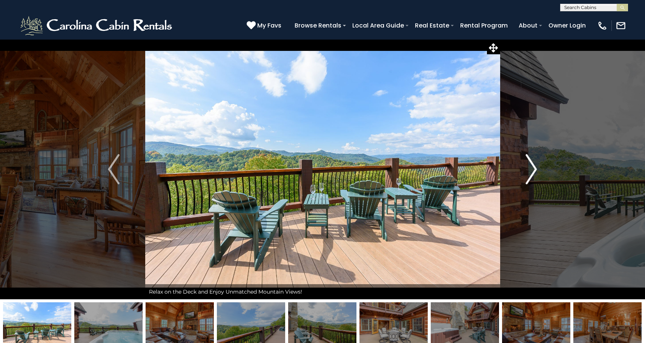
click at [544, 181] on button "Next" at bounding box center [531, 169] width 63 height 260
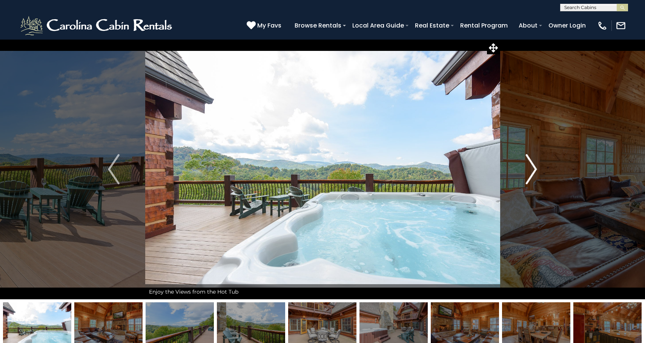
click at [544, 181] on button "Next" at bounding box center [531, 169] width 63 height 260
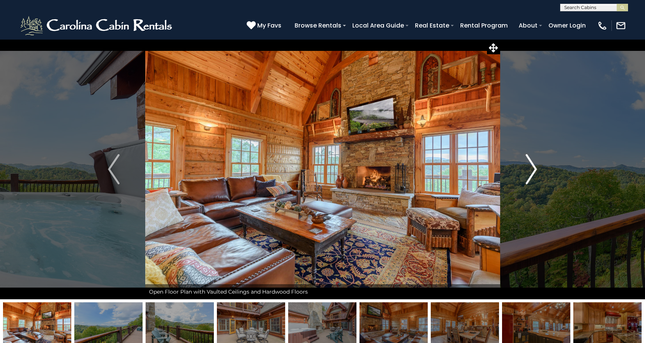
click at [545, 181] on button "Next" at bounding box center [531, 169] width 63 height 260
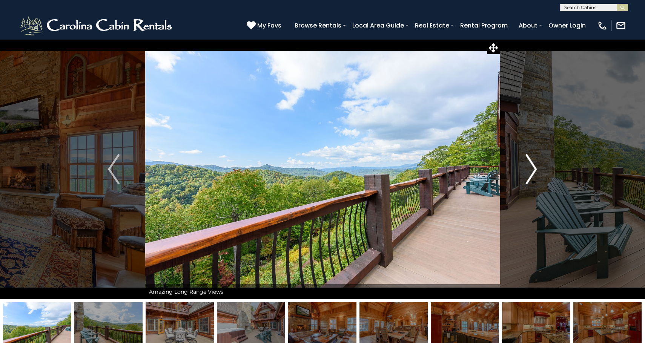
click at [545, 182] on button "Next" at bounding box center [531, 169] width 63 height 260
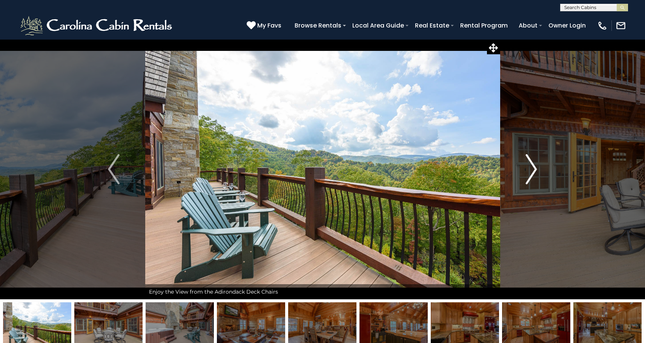
click at [546, 182] on button "Next" at bounding box center [531, 169] width 63 height 260
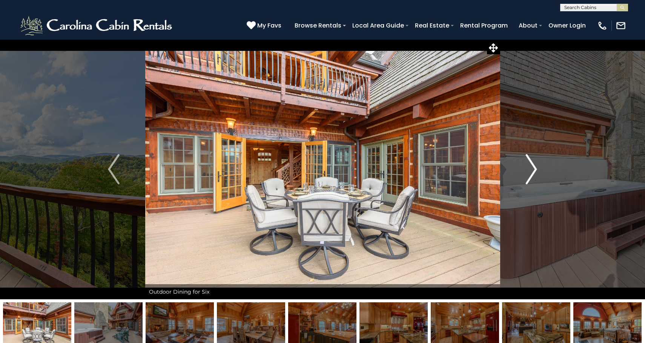
click at [546, 182] on button "Next" at bounding box center [531, 169] width 63 height 260
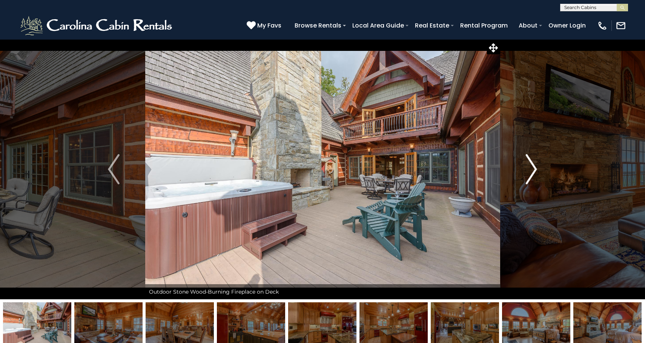
click at [547, 183] on button "Next" at bounding box center [531, 169] width 63 height 260
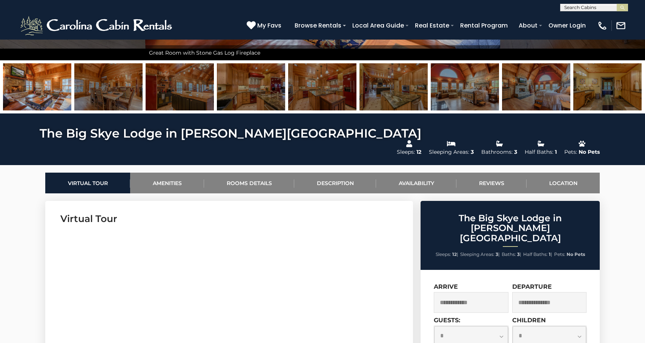
scroll to position [240, 0]
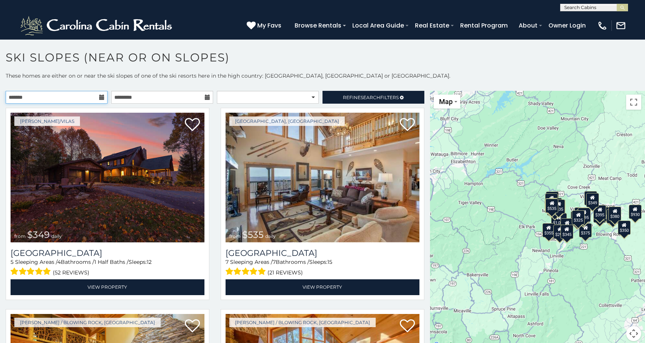
click at [81, 98] on input "text" at bounding box center [57, 97] width 102 height 13
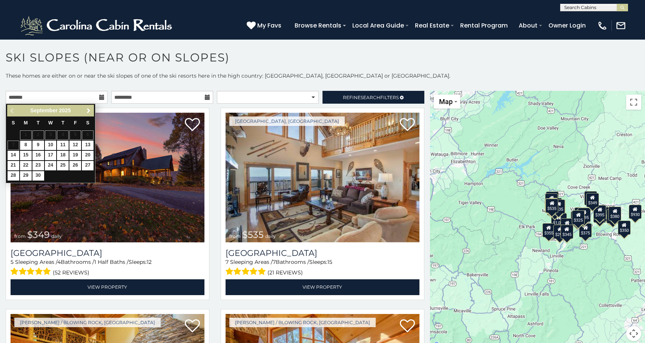
click at [88, 114] on link "Next" at bounding box center [88, 110] width 9 height 9
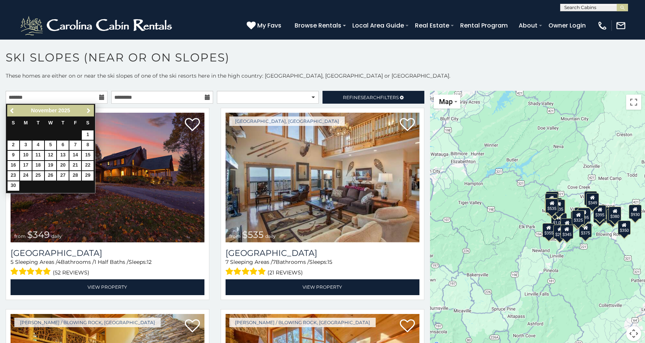
click at [88, 114] on link "Next" at bounding box center [88, 110] width 9 height 9
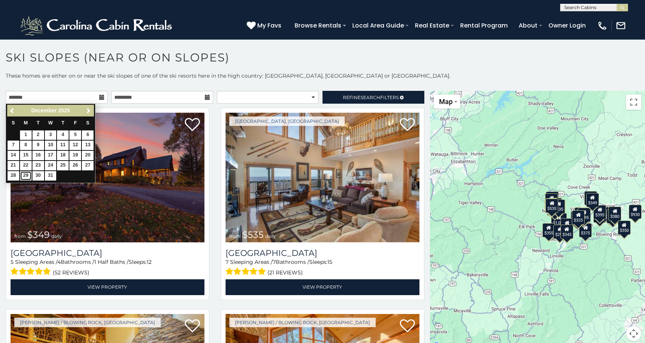
click at [29, 175] on link "29" at bounding box center [26, 175] width 12 height 9
type input "**********"
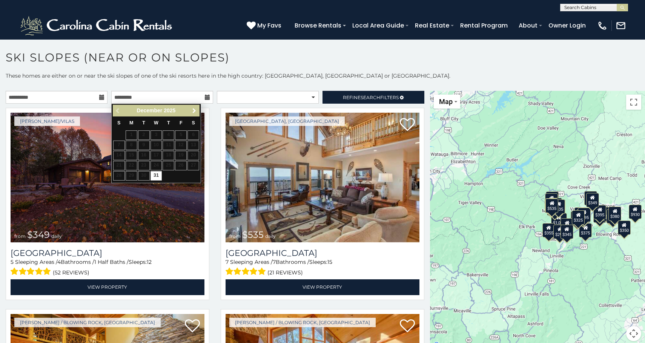
click at [197, 111] on span "Next" at bounding box center [194, 111] width 6 height 6
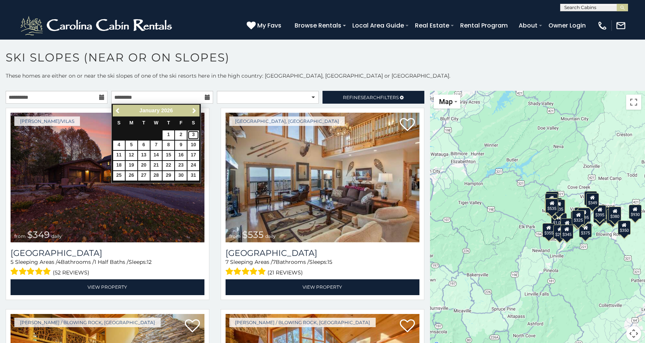
click at [194, 133] on link "3" at bounding box center [194, 135] width 12 height 9
type input "**********"
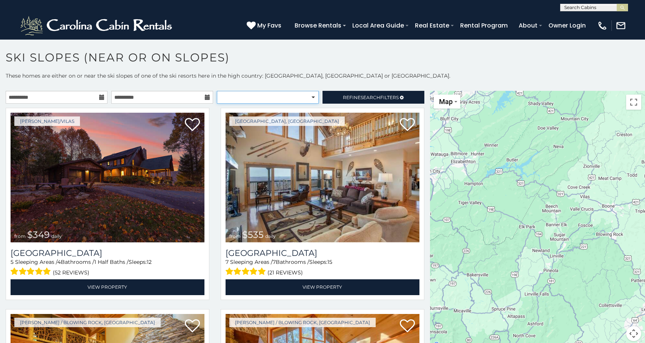
click at [311, 100] on select "**********" at bounding box center [268, 97] width 102 height 13
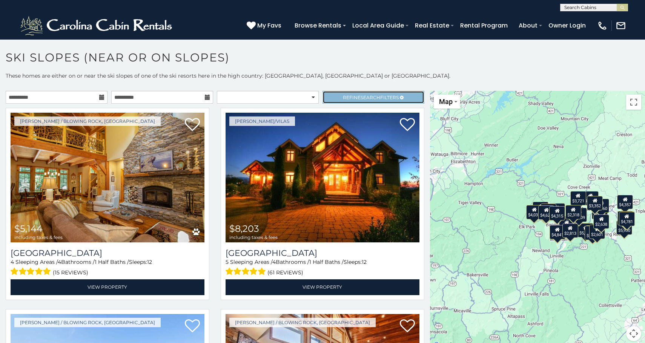
click at [344, 98] on span "Refine Search Filters" at bounding box center [371, 98] width 56 height 6
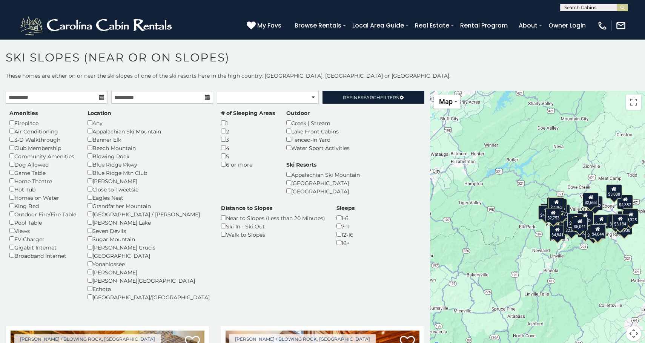
click at [289, 222] on div "Ski In - Ski Out" at bounding box center [273, 226] width 104 height 8
click at [381, 100] on link "Refine Search Filters" at bounding box center [374, 97] width 102 height 13
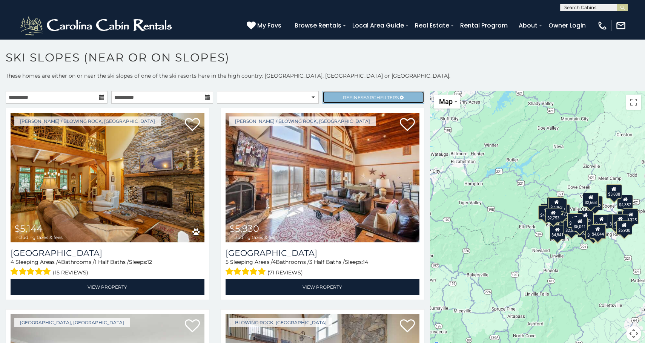
click at [381, 100] on link "Refine Search Filters" at bounding box center [374, 97] width 102 height 13
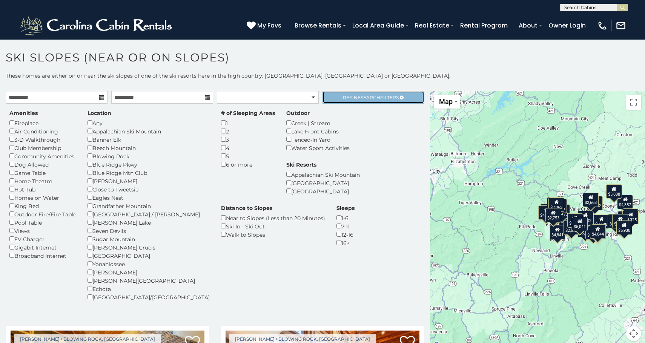
click at [381, 100] on link "Refine Search Filters" at bounding box center [374, 97] width 102 height 13
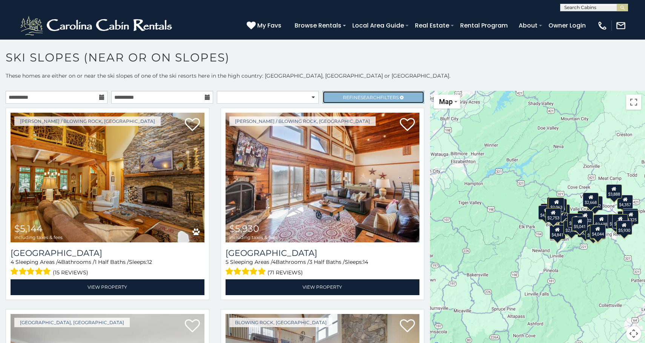
click at [391, 100] on link "Refine Search Filters" at bounding box center [374, 97] width 102 height 13
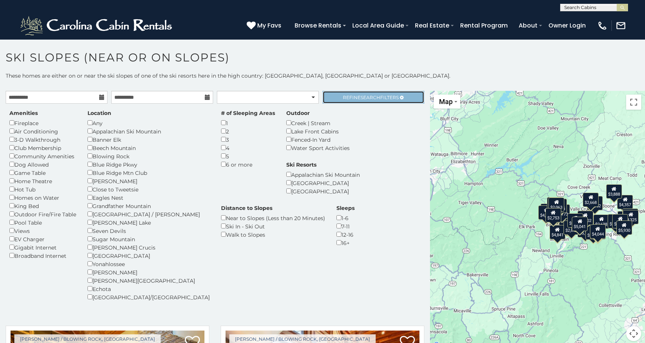
click at [391, 100] on link "Refine Search Filters" at bounding box center [374, 97] width 102 height 13
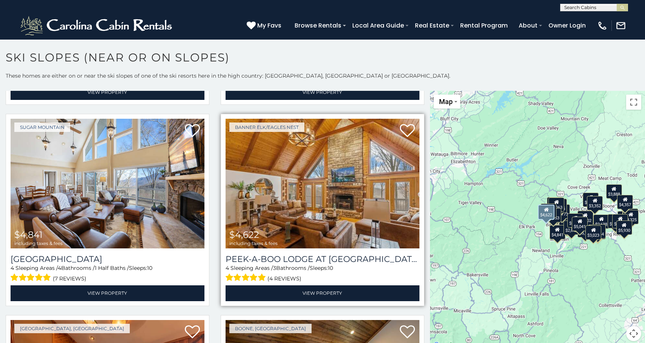
scroll to position [777, 0]
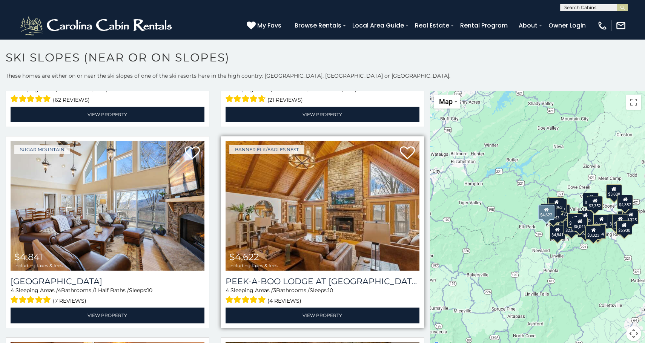
click at [297, 189] on img at bounding box center [323, 206] width 194 height 130
click at [283, 203] on img at bounding box center [323, 206] width 194 height 130
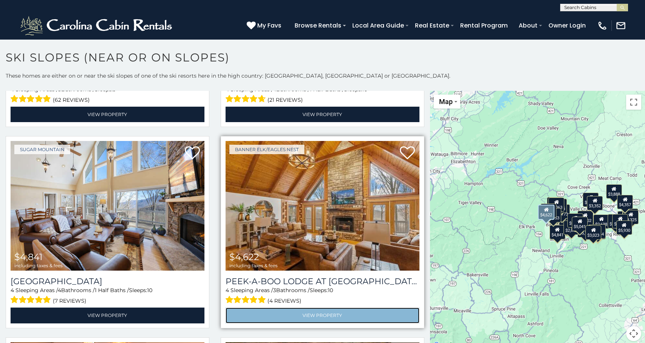
click at [307, 316] on link "View Property" at bounding box center [323, 315] width 194 height 15
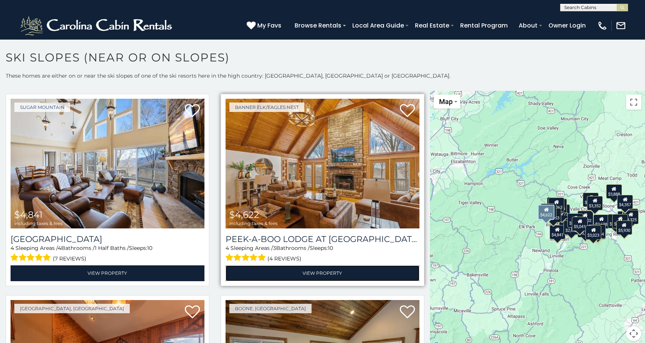
scroll to position [867, 0]
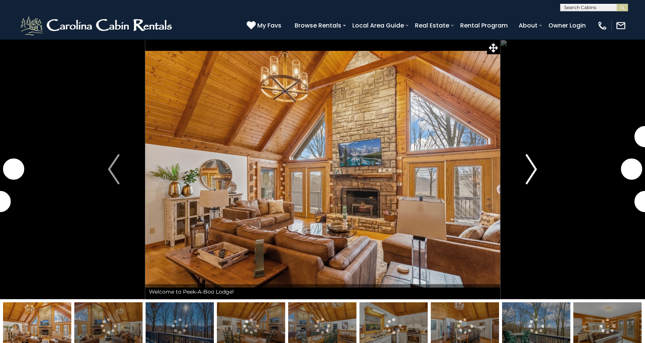
click at [525, 177] on button "Next" at bounding box center [531, 169] width 63 height 260
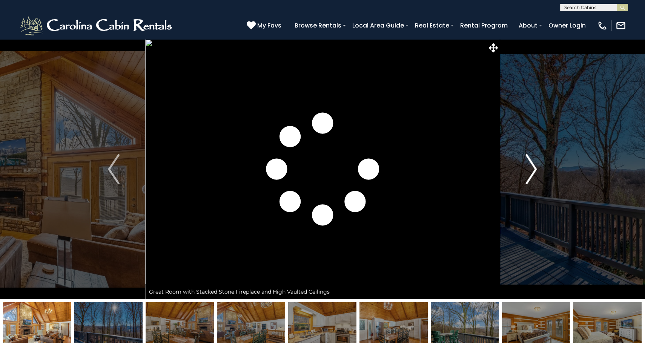
click at [525, 177] on button "Next" at bounding box center [531, 169] width 63 height 260
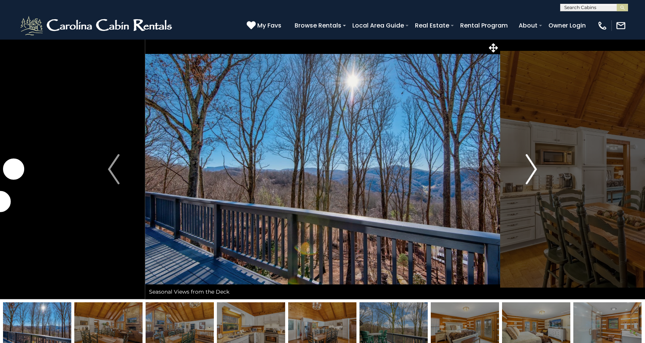
click at [525, 177] on button "Next" at bounding box center [531, 169] width 63 height 260
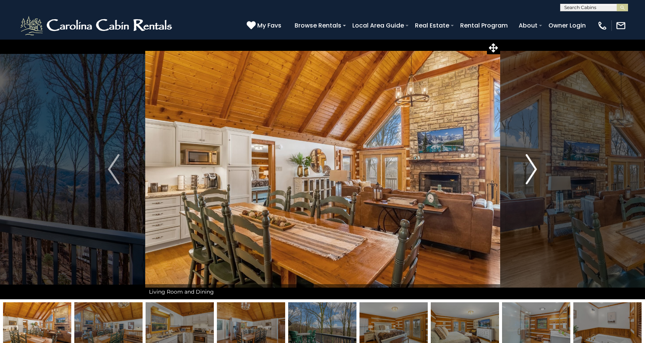
click at [526, 177] on button "Next" at bounding box center [531, 169] width 63 height 260
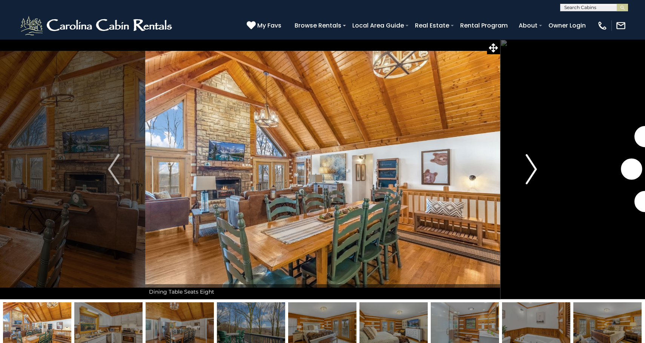
click at [526, 177] on button "Next" at bounding box center [531, 169] width 63 height 260
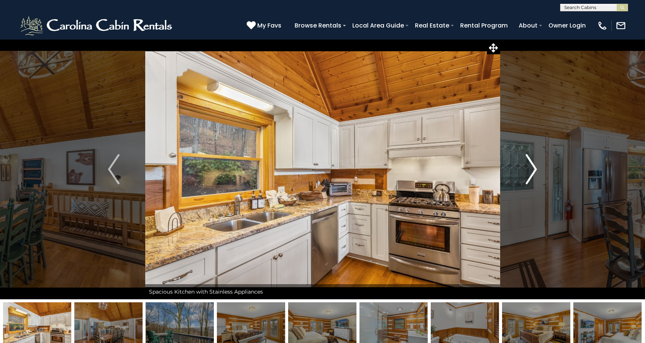
click at [526, 177] on button "Next" at bounding box center [531, 169] width 63 height 260
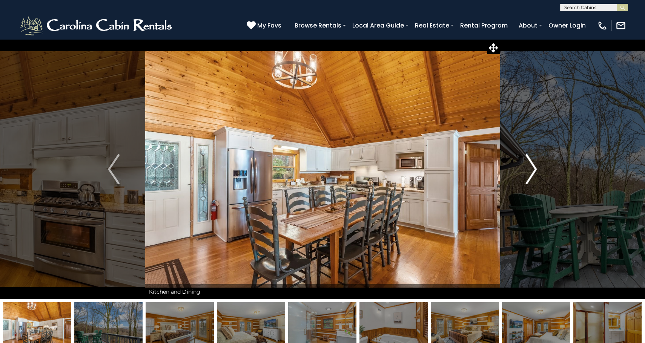
click at [526, 177] on img "Next" at bounding box center [531, 169] width 11 height 30
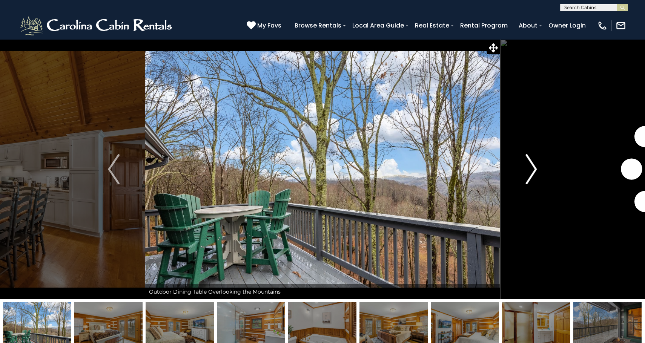
click at [526, 177] on img "Next" at bounding box center [531, 169] width 11 height 30
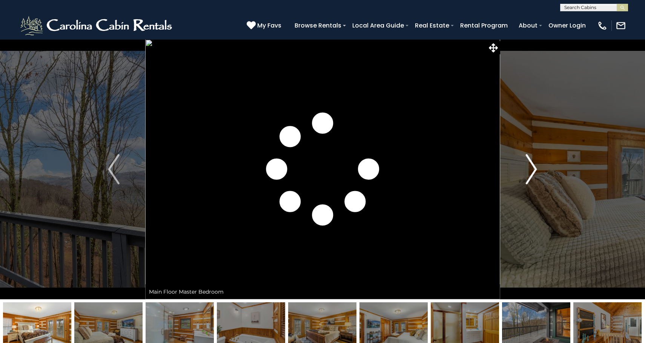
click at [526, 177] on img "Next" at bounding box center [531, 169] width 11 height 30
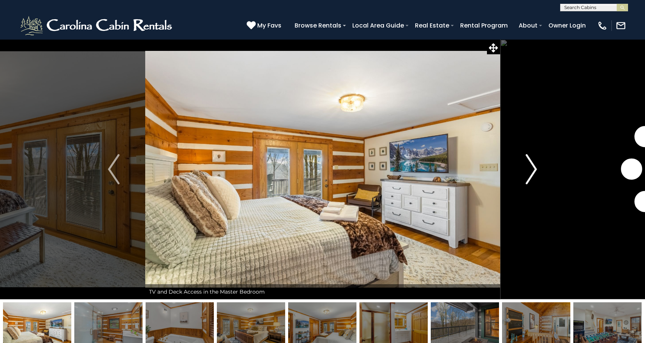
click at [526, 177] on img "Next" at bounding box center [531, 169] width 11 height 30
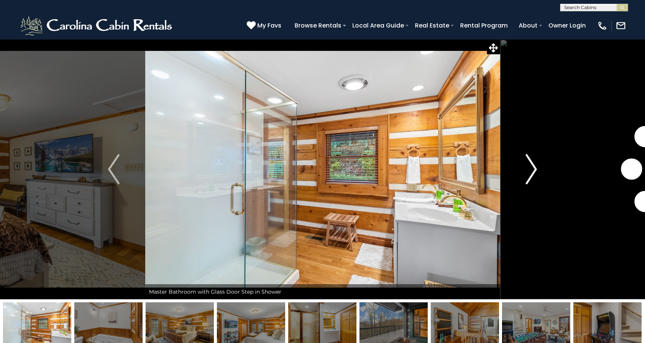
click at [526, 177] on img "Next" at bounding box center [531, 169] width 11 height 30
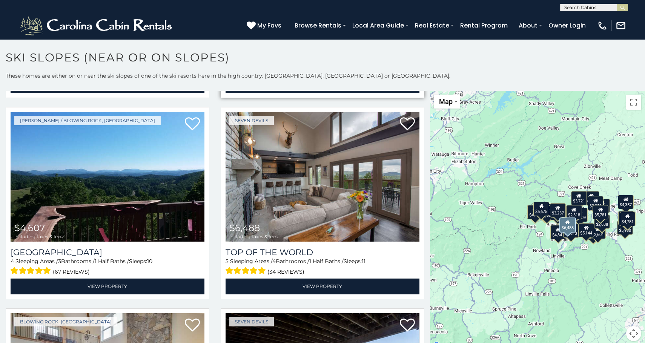
scroll to position [805, 0]
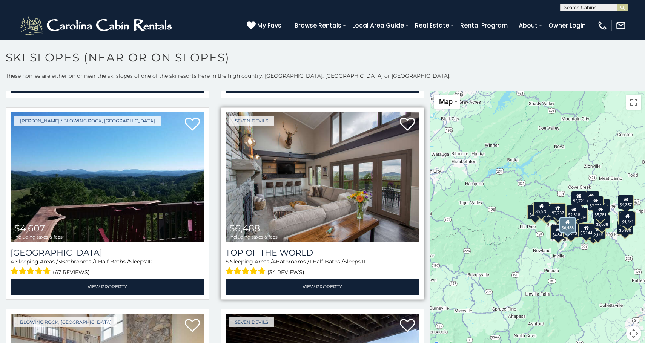
click at [332, 170] on img at bounding box center [323, 177] width 194 height 130
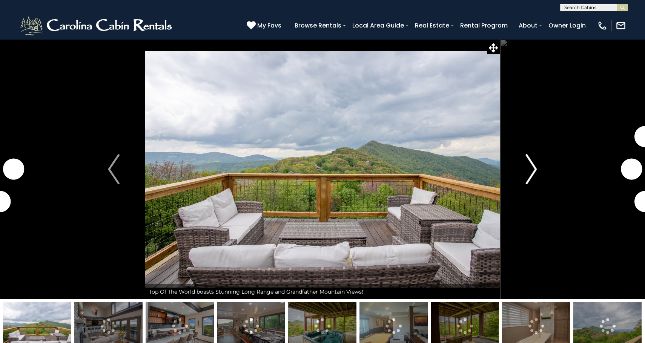
click at [536, 181] on img "Next" at bounding box center [531, 169] width 11 height 30
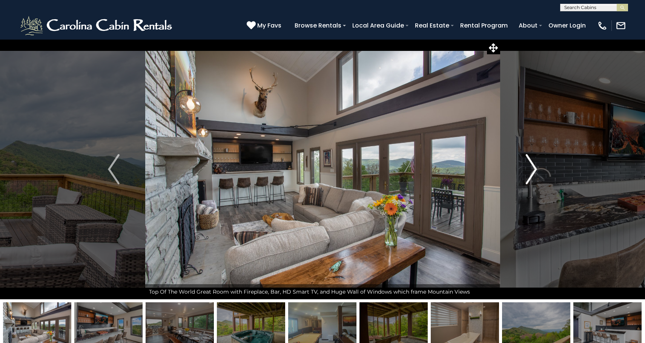
click at [536, 181] on img "Next" at bounding box center [531, 169] width 11 height 30
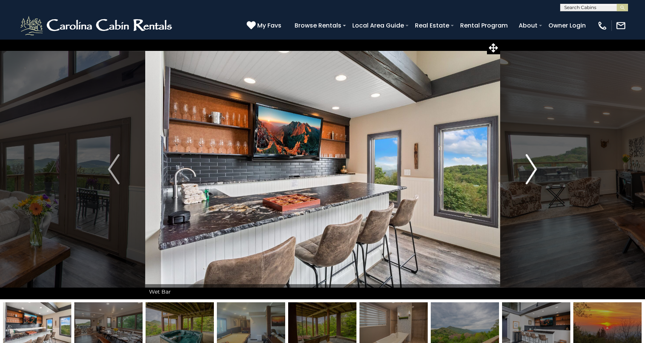
click at [536, 181] on img "Next" at bounding box center [531, 169] width 11 height 30
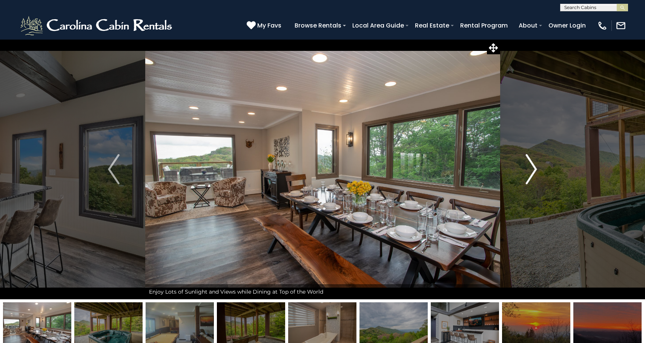
click at [536, 181] on img "Next" at bounding box center [531, 169] width 11 height 30
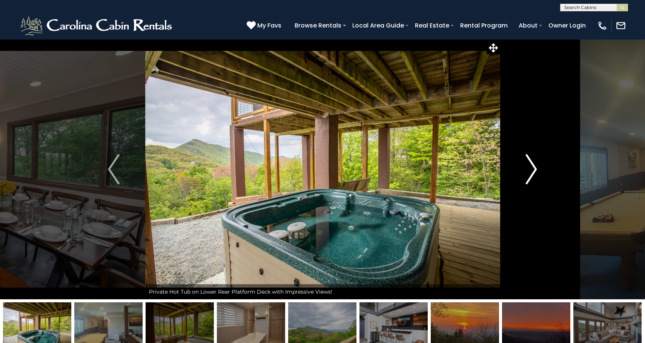
click at [536, 181] on img "Next" at bounding box center [531, 169] width 11 height 30
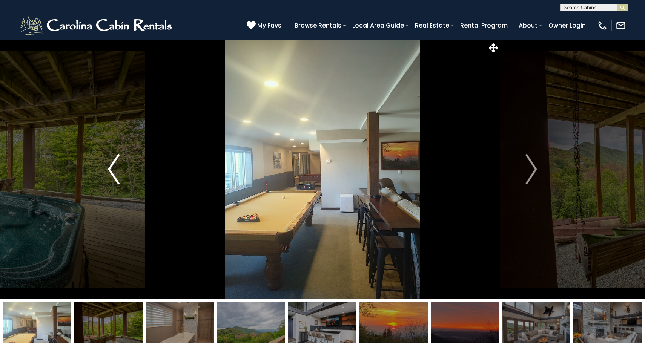
click at [114, 176] on img "Previous" at bounding box center [113, 169] width 11 height 30
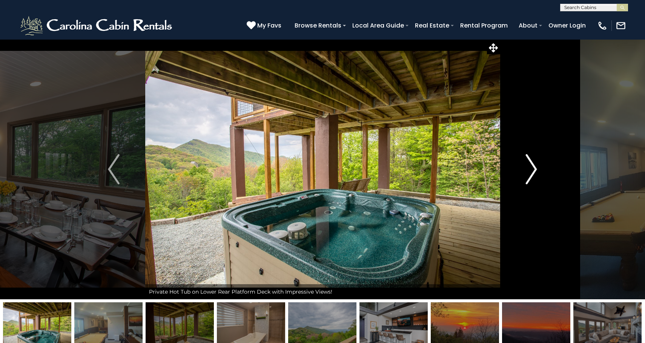
click at [535, 174] on img "Next" at bounding box center [531, 169] width 11 height 30
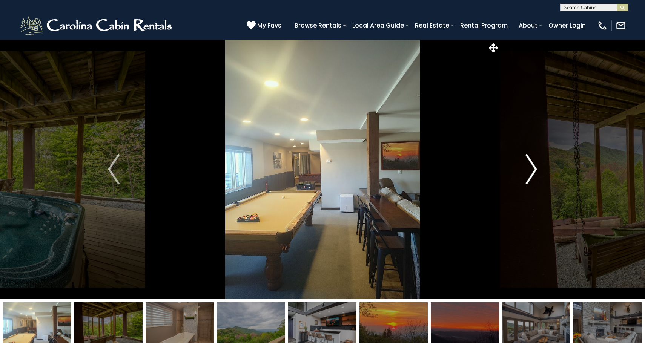
click at [535, 174] on img "Next" at bounding box center [531, 169] width 11 height 30
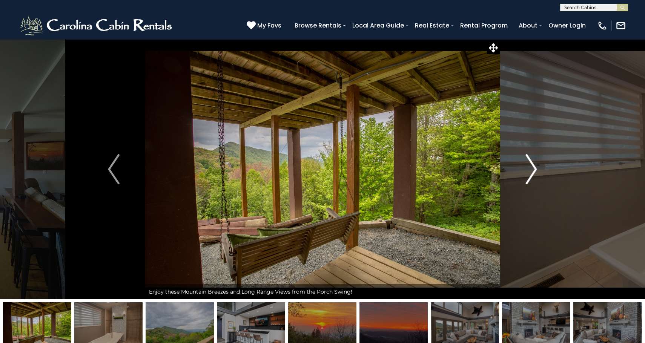
click at [535, 174] on img "Next" at bounding box center [531, 169] width 11 height 30
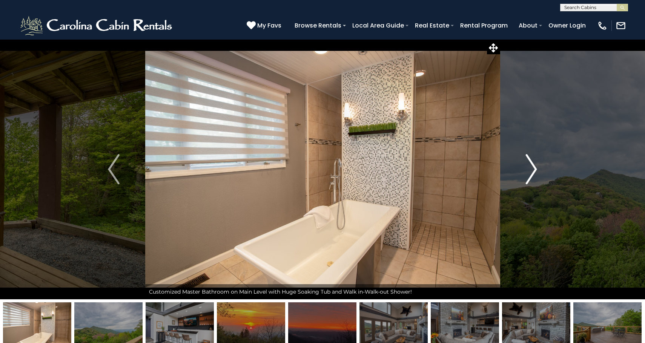
click at [535, 174] on img "Next" at bounding box center [531, 169] width 11 height 30
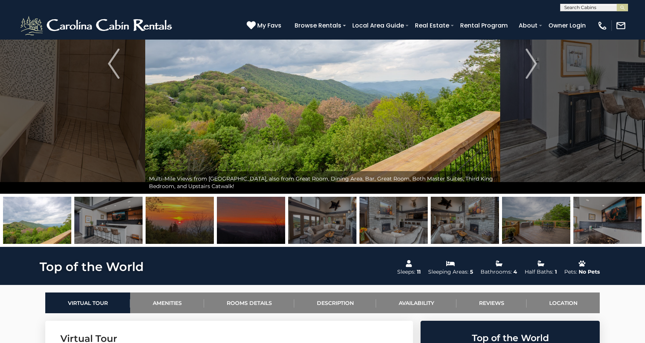
scroll to position [126, 0]
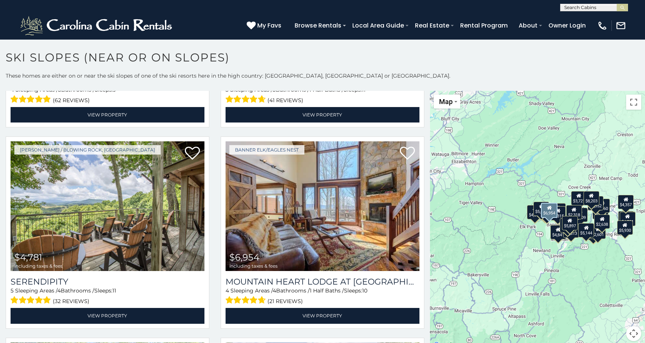
scroll to position [1629, 0]
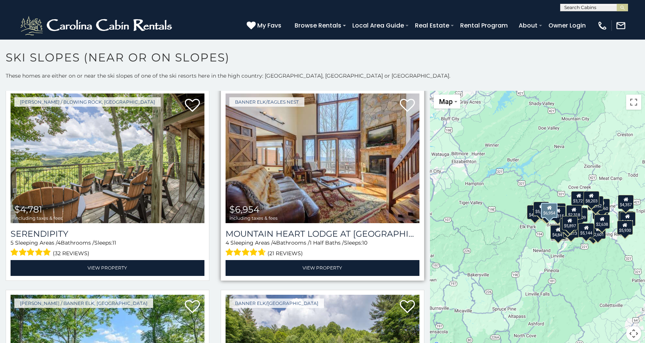
click at [312, 181] on img at bounding box center [323, 159] width 194 height 130
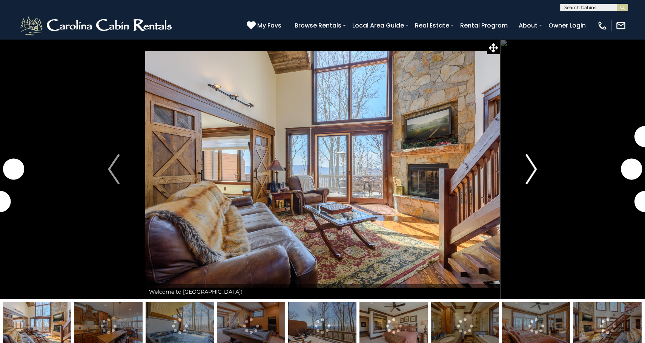
click at [527, 168] on img "Next" at bounding box center [531, 169] width 11 height 30
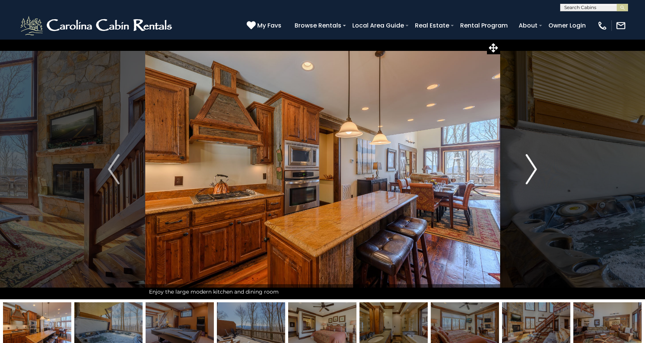
click at [527, 168] on img "Next" at bounding box center [531, 169] width 11 height 30
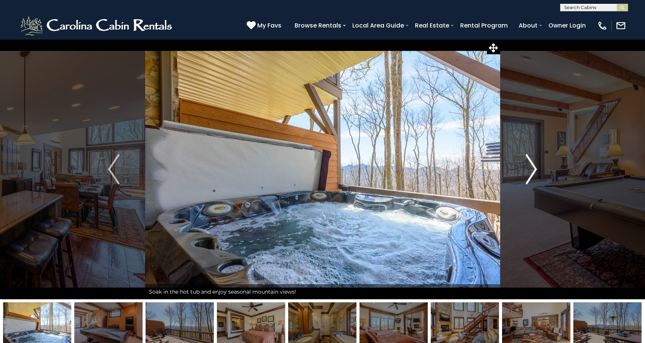
click at [527, 168] on img "Next" at bounding box center [531, 169] width 11 height 30
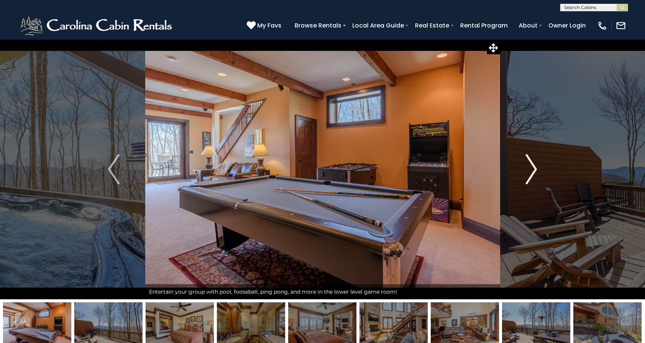
click at [528, 168] on img "Next" at bounding box center [531, 169] width 11 height 30
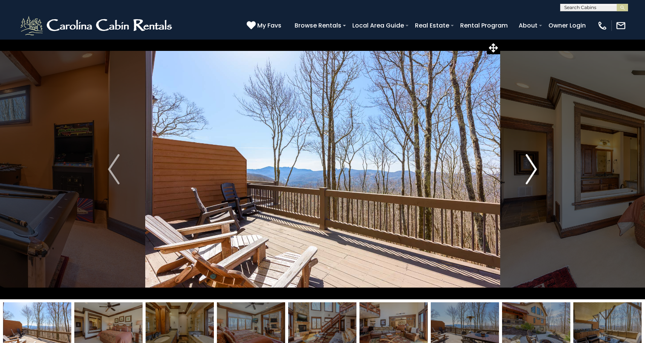
click at [528, 168] on img "Next" at bounding box center [531, 169] width 11 height 30
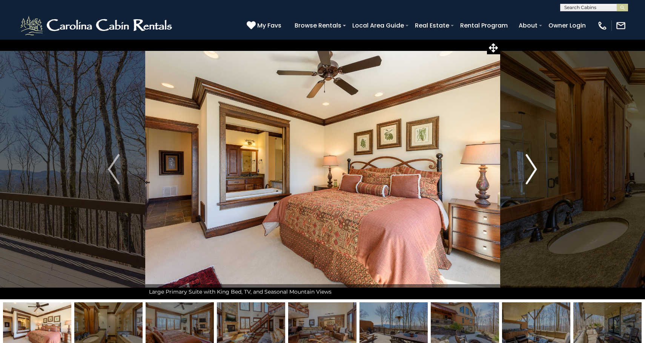
click at [528, 168] on img "Next" at bounding box center [531, 169] width 11 height 30
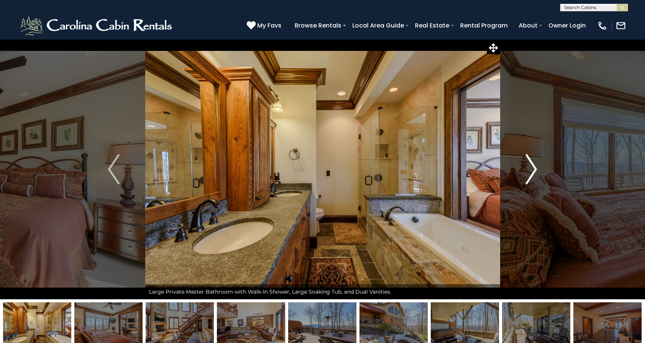
click at [528, 168] on img "Next" at bounding box center [531, 169] width 11 height 30
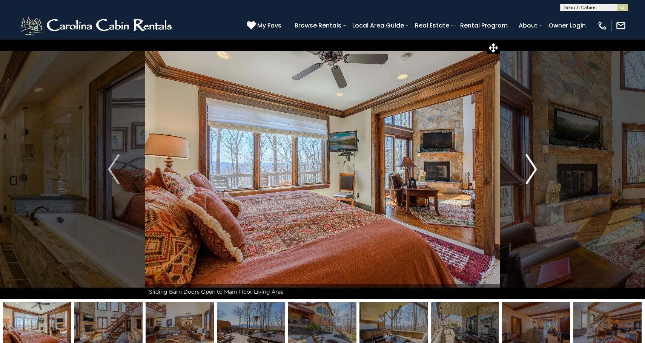
click at [528, 168] on img "Next" at bounding box center [531, 169] width 11 height 30
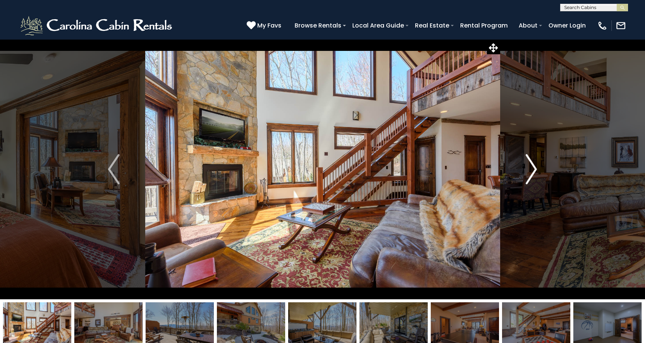
click at [528, 168] on img "Next" at bounding box center [531, 169] width 11 height 30
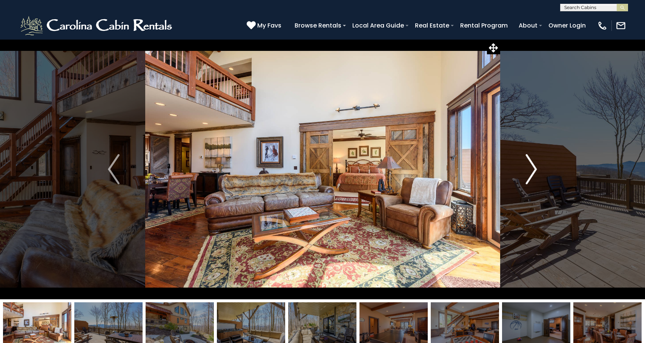
click at [528, 168] on img "Next" at bounding box center [531, 169] width 11 height 30
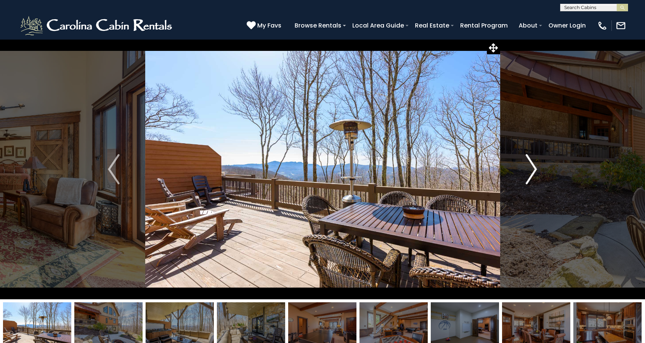
click at [528, 168] on img "Next" at bounding box center [531, 169] width 11 height 30
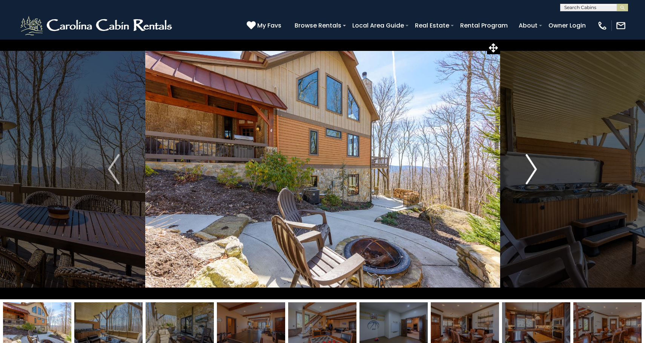
click at [528, 168] on img "Next" at bounding box center [531, 169] width 11 height 30
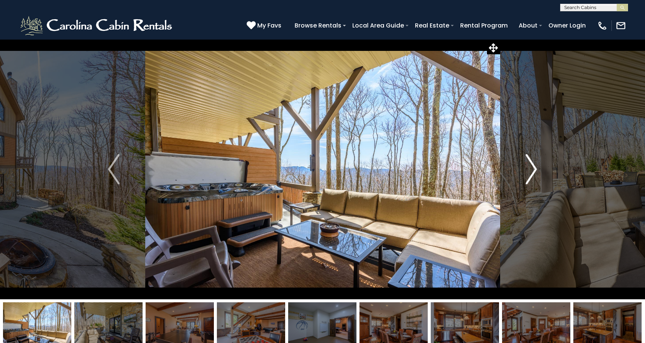
click at [528, 169] on img "Next" at bounding box center [531, 169] width 11 height 30
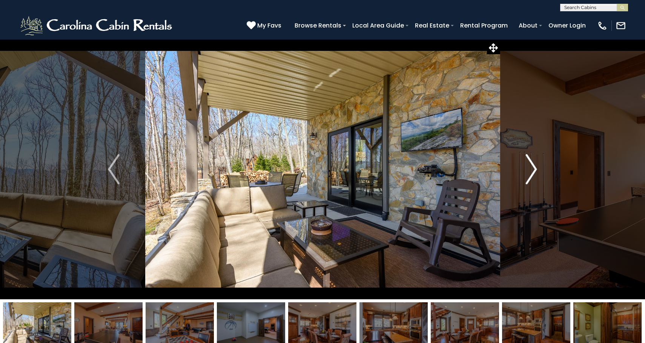
click at [529, 169] on img "Next" at bounding box center [531, 169] width 11 height 30
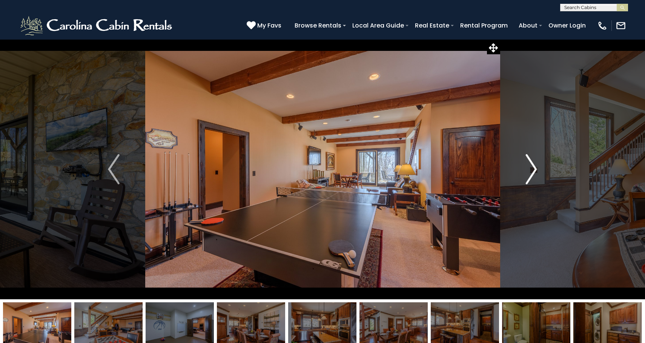
click at [529, 169] on img "Next" at bounding box center [531, 169] width 11 height 30
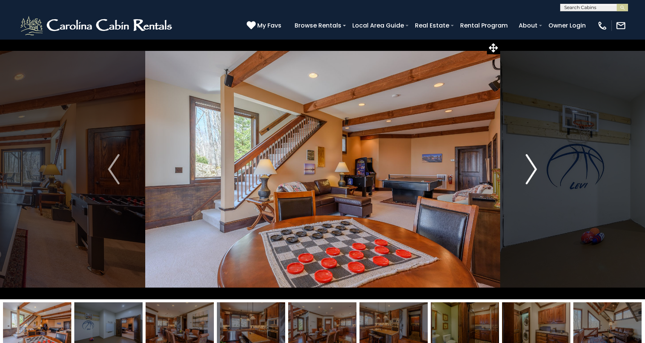
click at [529, 169] on img "Next" at bounding box center [531, 169] width 11 height 30
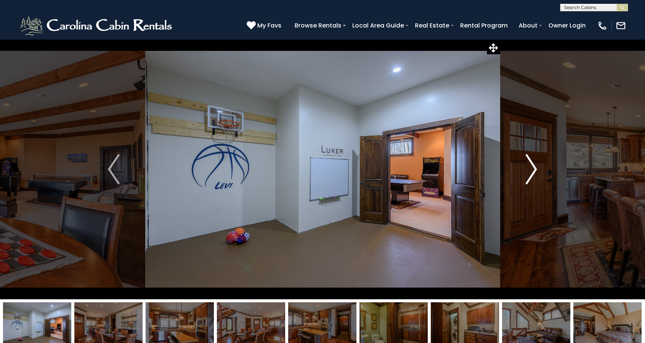
click at [529, 169] on img "Next" at bounding box center [531, 169] width 11 height 30
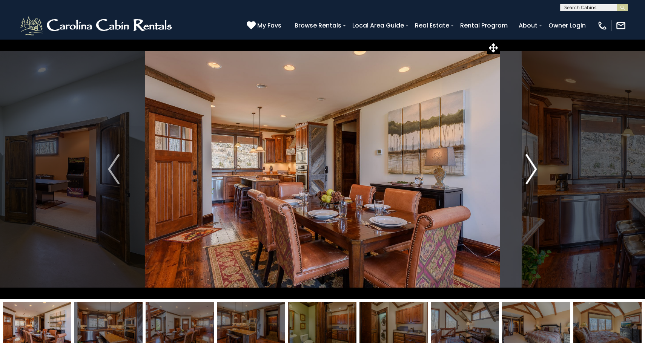
click at [529, 169] on img "Next" at bounding box center [531, 169] width 11 height 30
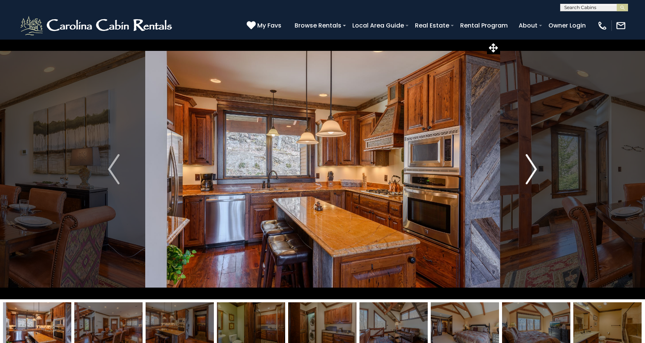
click at [529, 169] on img "Next" at bounding box center [531, 169] width 11 height 30
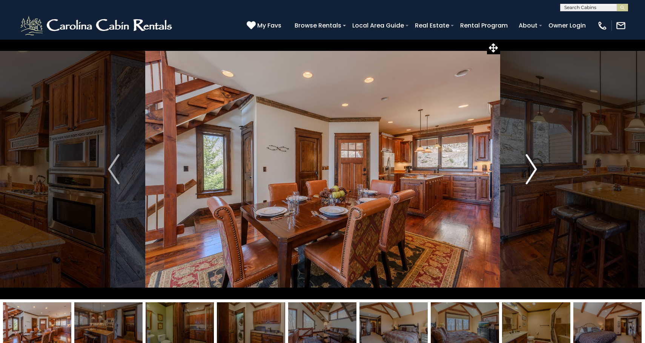
click at [529, 169] on img "Next" at bounding box center [531, 169] width 11 height 30
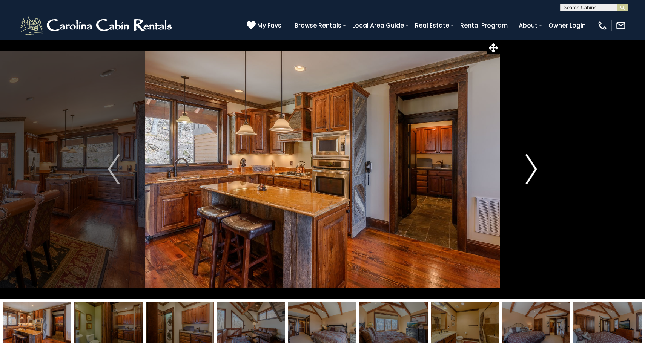
click at [529, 169] on img "Next" at bounding box center [531, 169] width 11 height 30
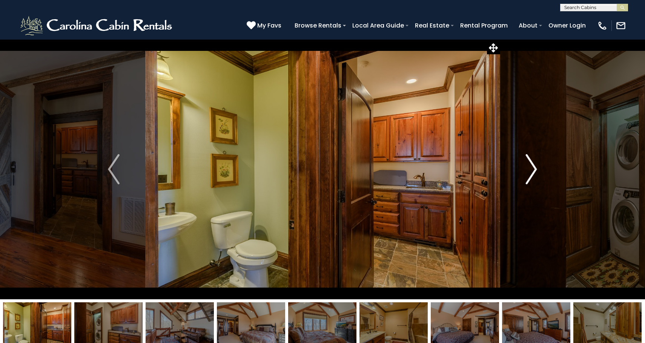
click at [529, 169] on img "Next" at bounding box center [531, 169] width 11 height 30
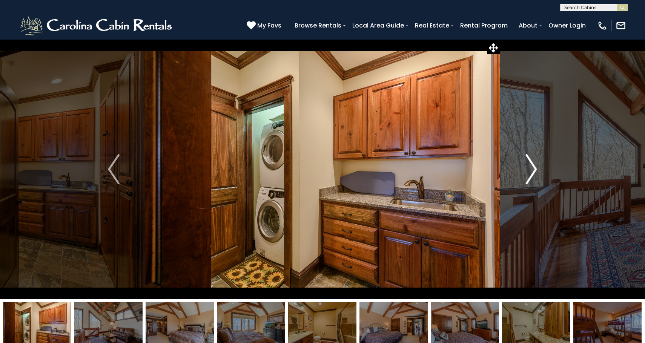
click at [530, 169] on img "Next" at bounding box center [531, 169] width 11 height 30
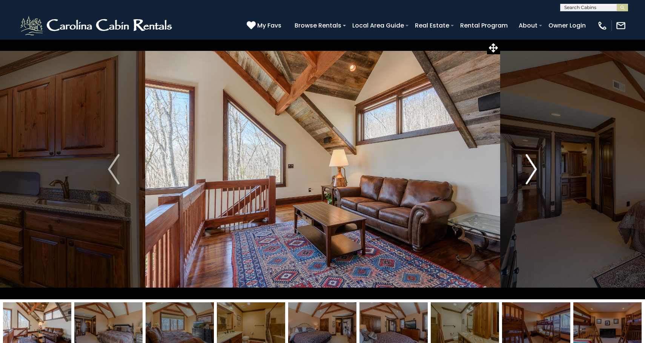
click at [530, 169] on img "Next" at bounding box center [531, 169] width 11 height 30
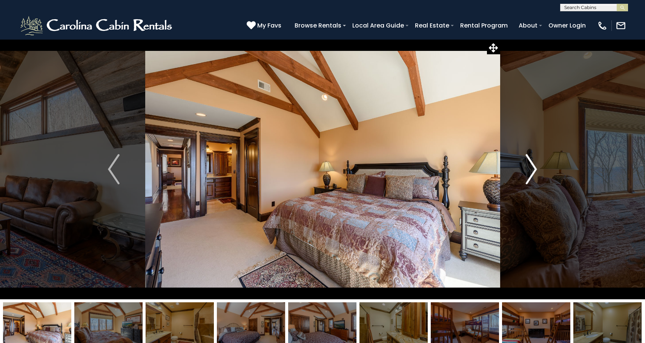
click at [530, 169] on img "Next" at bounding box center [531, 169] width 11 height 30
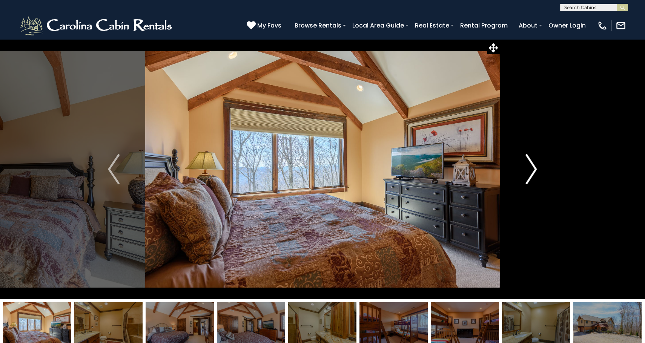
click at [530, 169] on img "Next" at bounding box center [531, 169] width 11 height 30
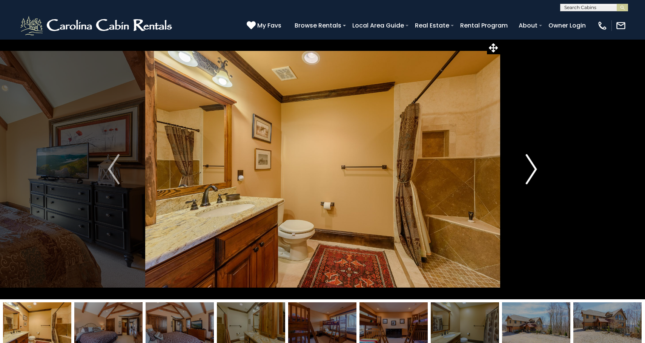
click at [530, 169] on img "Next" at bounding box center [531, 169] width 11 height 30
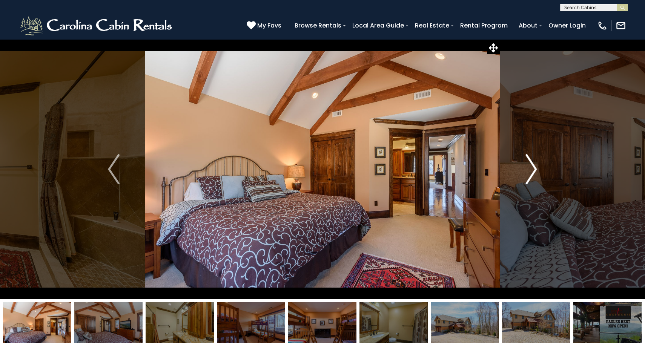
click at [530, 169] on img "Next" at bounding box center [531, 169] width 11 height 30
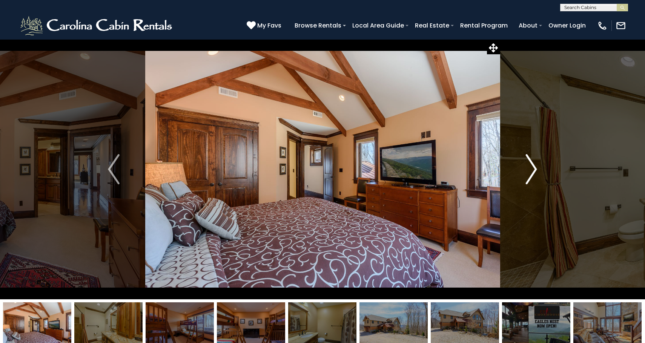
click at [530, 169] on img "Next" at bounding box center [531, 169] width 11 height 30
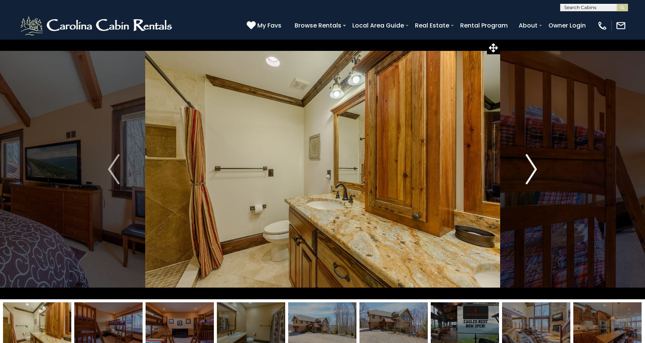
click at [530, 169] on img "Next" at bounding box center [531, 169] width 11 height 30
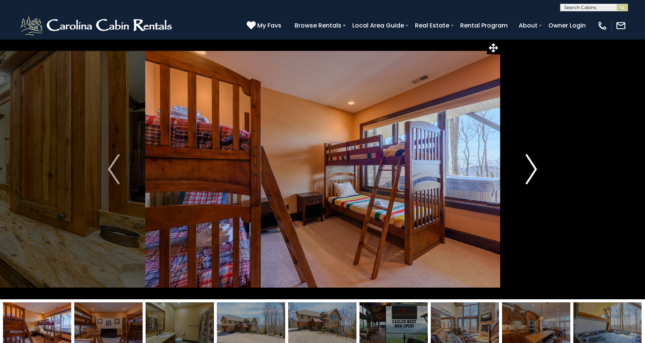
click at [530, 169] on img "Next" at bounding box center [531, 169] width 11 height 30
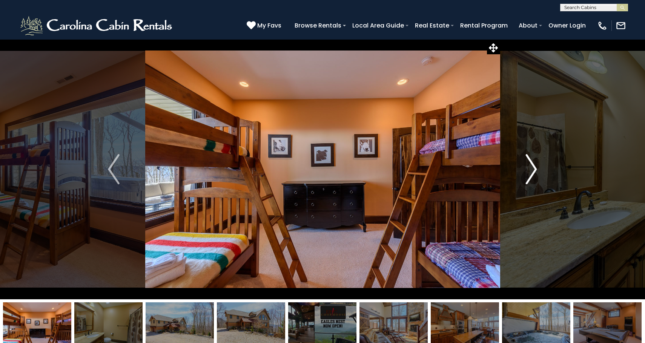
click at [530, 169] on img "Next" at bounding box center [531, 169] width 11 height 30
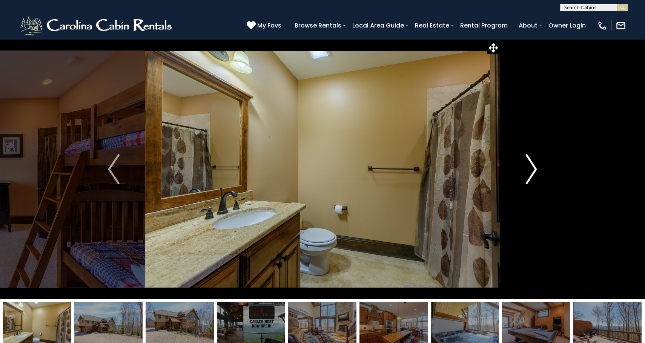
click at [530, 169] on img "Next" at bounding box center [531, 169] width 11 height 30
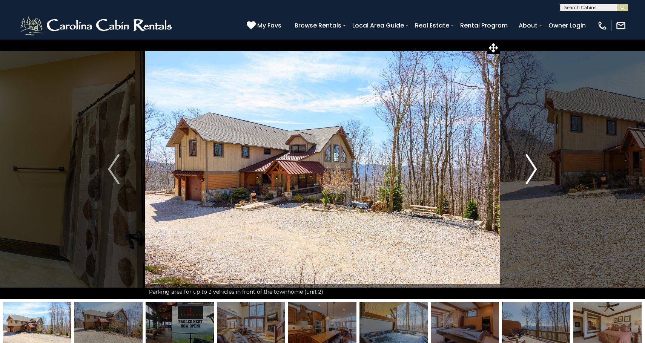
click at [530, 169] on img "Next" at bounding box center [531, 169] width 11 height 30
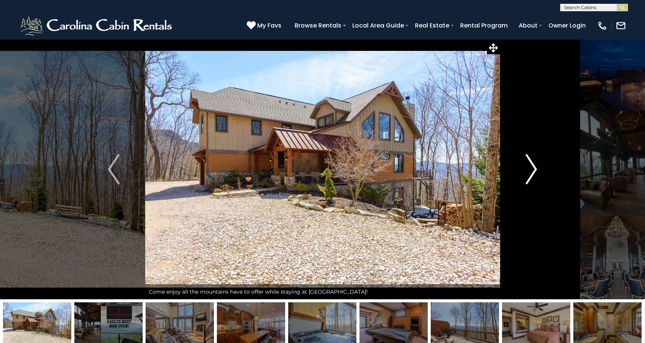
click at [530, 169] on img "Next" at bounding box center [531, 169] width 11 height 30
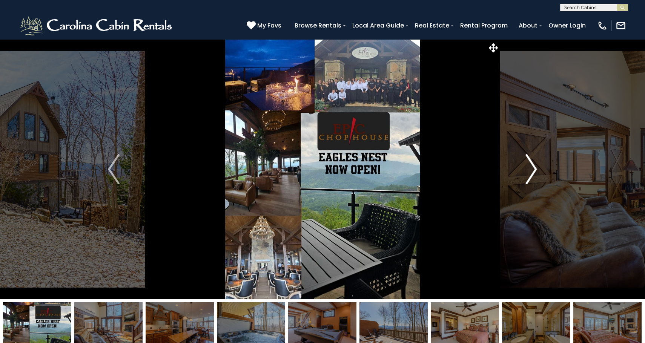
click at [530, 169] on img "Next" at bounding box center [531, 169] width 11 height 30
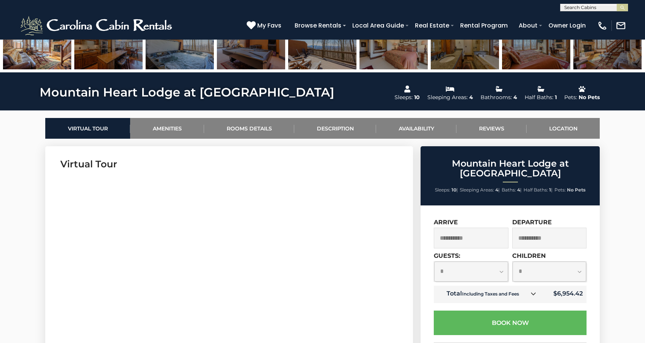
scroll to position [335, 0]
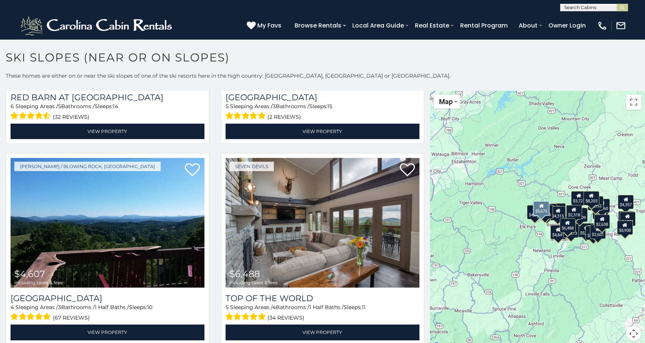
scroll to position [848, 0]
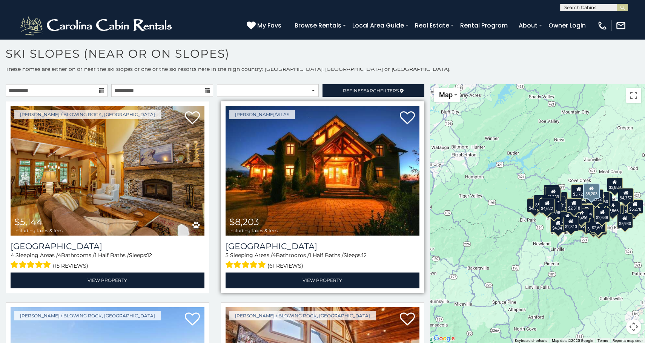
click at [303, 204] on img at bounding box center [323, 171] width 194 height 130
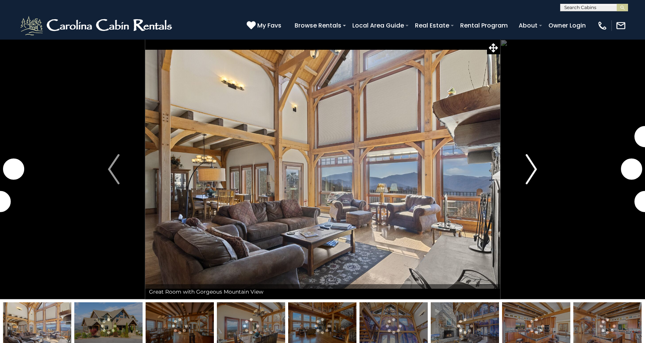
click at [534, 182] on img "Next" at bounding box center [531, 169] width 11 height 30
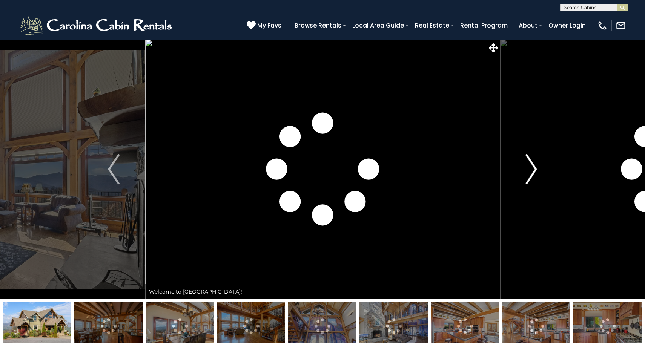
click at [534, 181] on img "Next" at bounding box center [531, 169] width 11 height 30
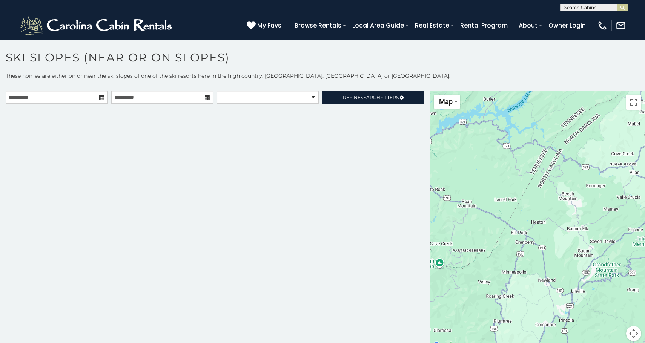
scroll to position [4, 0]
